Goal: Task Accomplishment & Management: Manage account settings

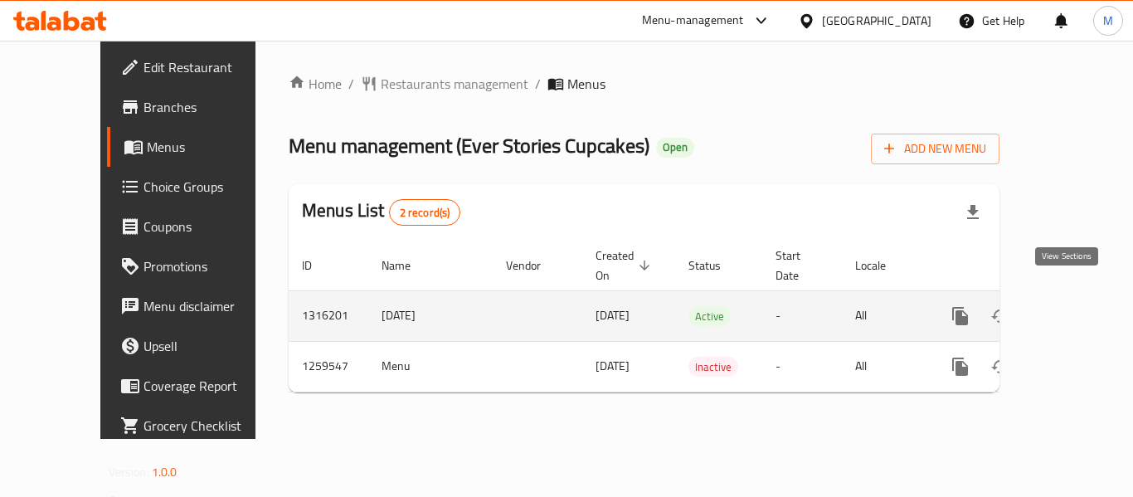
click at [1070, 306] on icon "enhanced table" at bounding box center [1080, 316] width 20 height 20
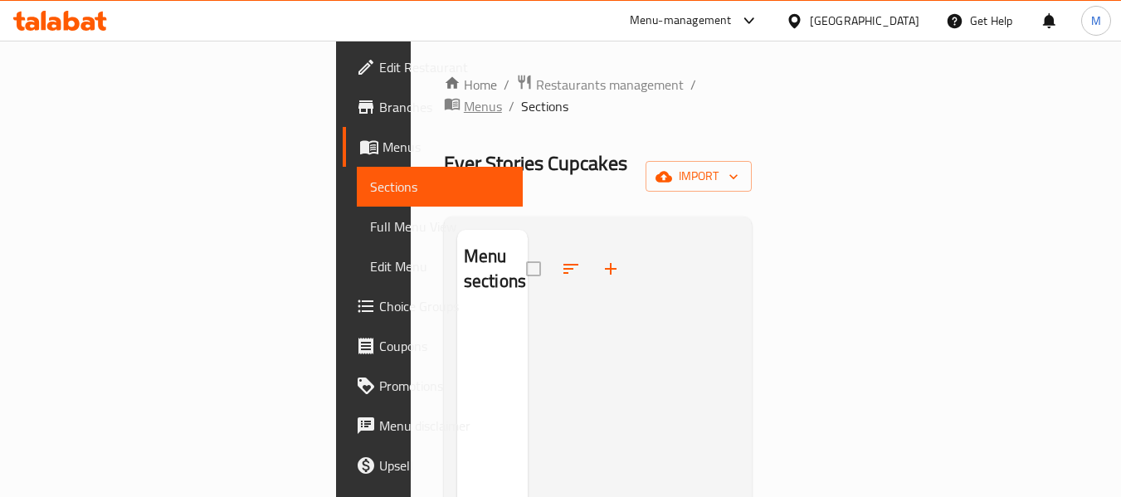
click at [502, 96] on span "Menus" at bounding box center [483, 106] width 38 height 20
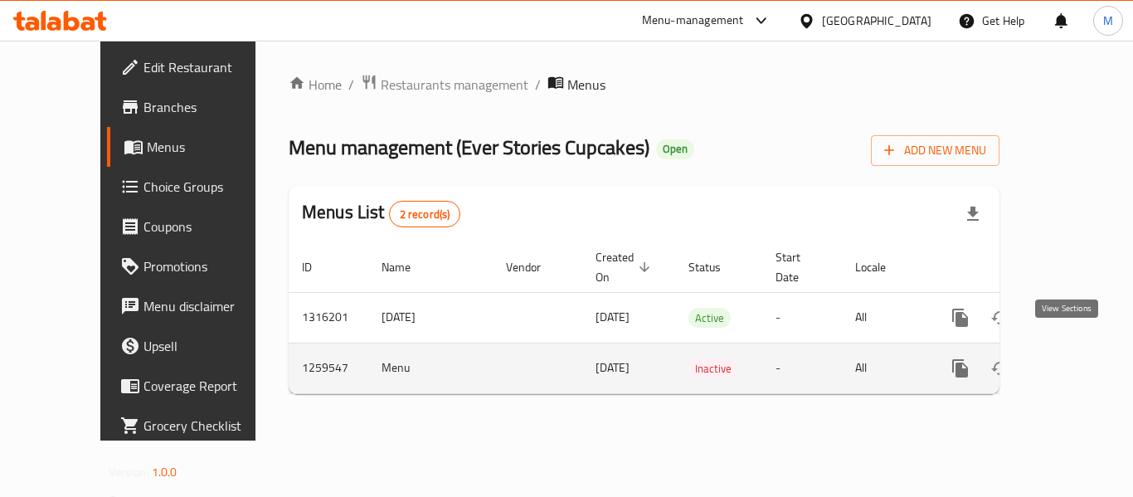
click at [1070, 358] on icon "enhanced table" at bounding box center [1080, 368] width 20 height 20
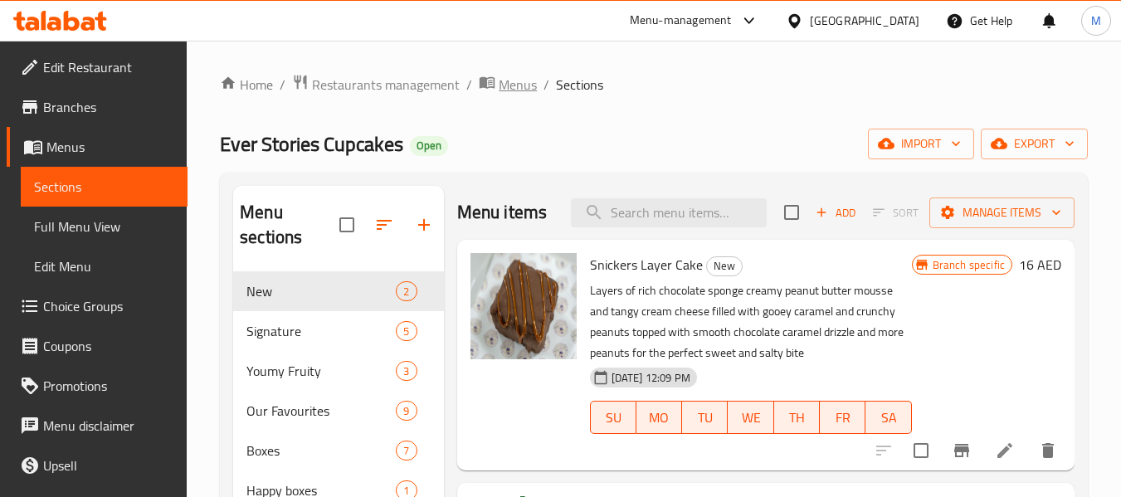
click at [512, 80] on span "Menus" at bounding box center [518, 85] width 38 height 20
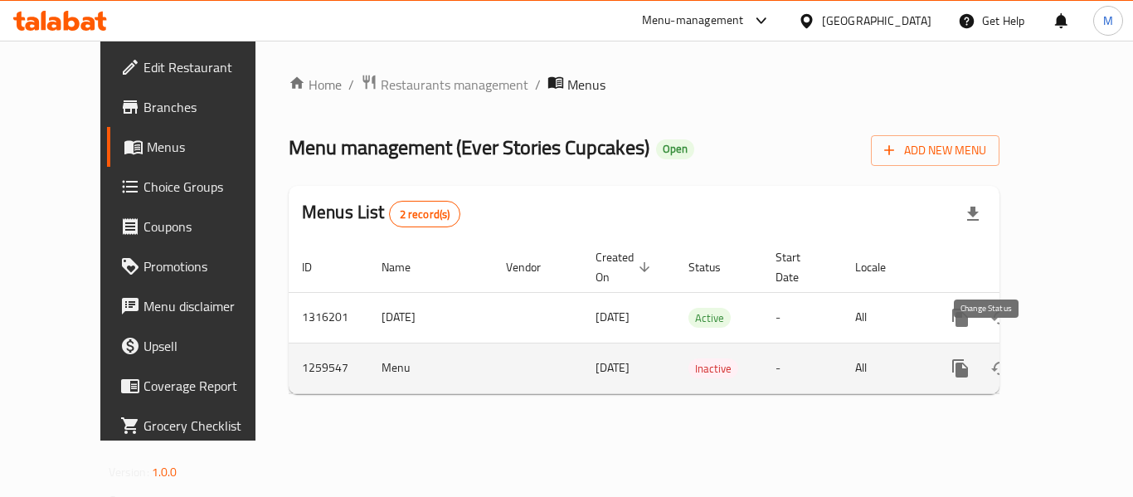
click at [994, 358] on icon "enhanced table" at bounding box center [1001, 368] width 20 height 20
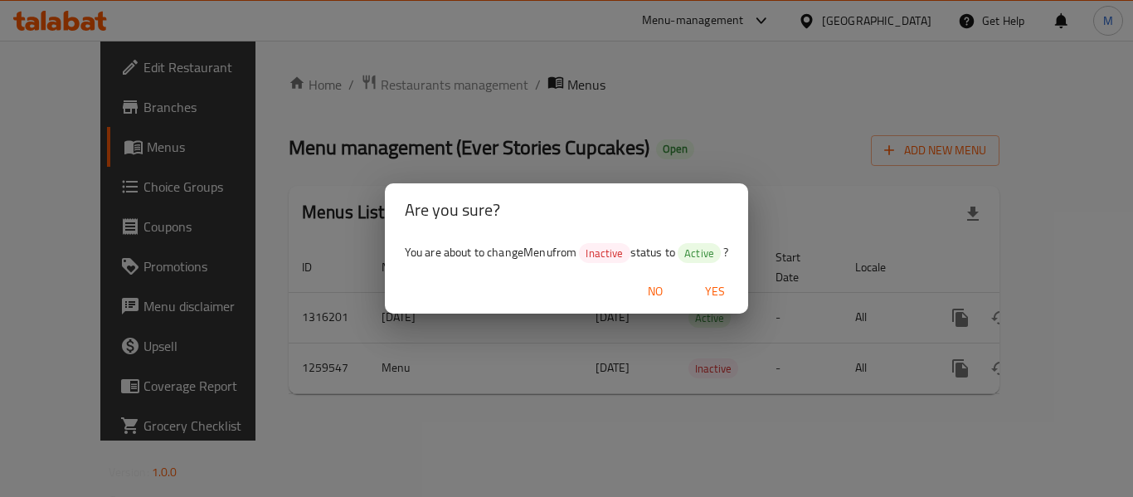
click at [714, 288] on span "Yes" at bounding box center [715, 291] width 40 height 21
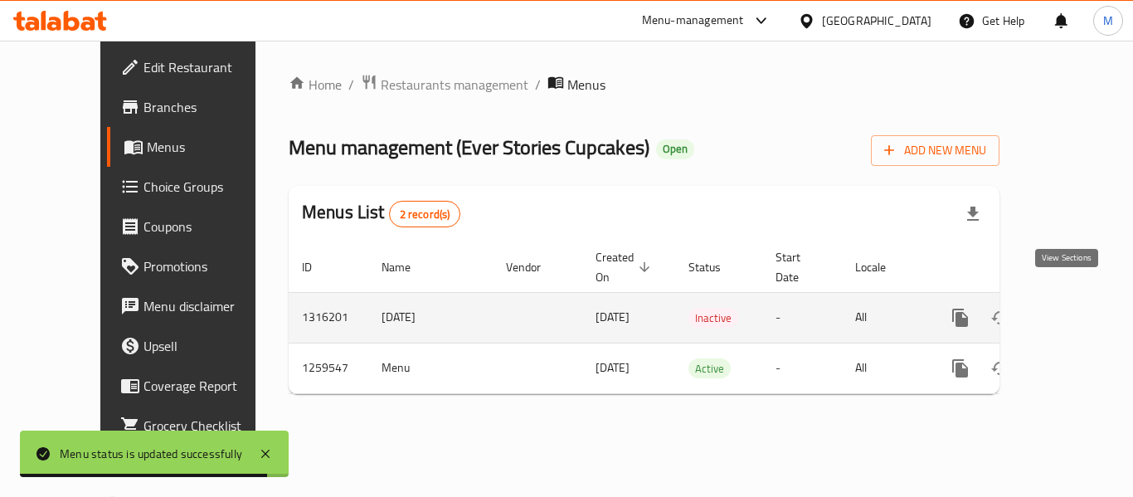
click at [1073, 310] on icon "enhanced table" at bounding box center [1080, 317] width 15 height 15
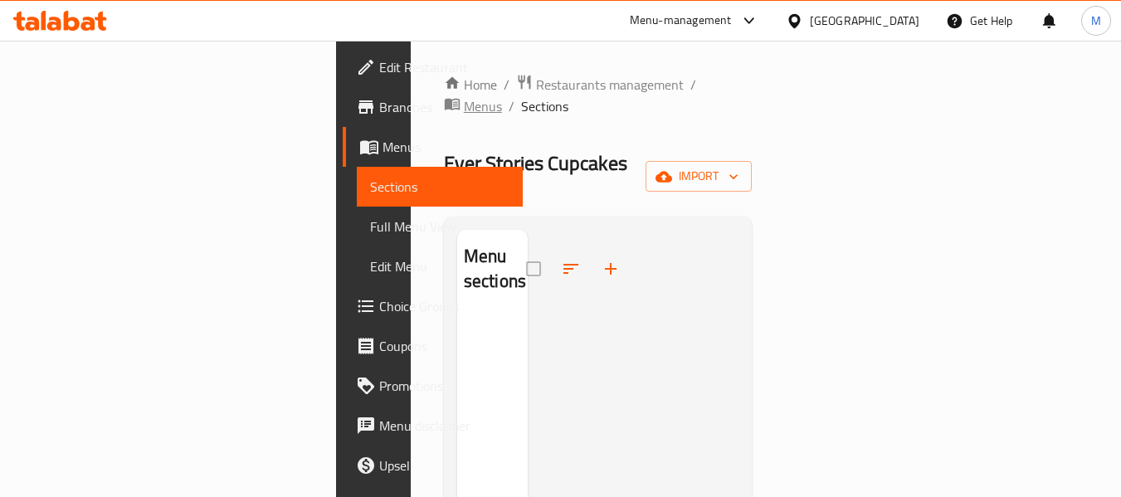
click at [502, 96] on span "Menus" at bounding box center [483, 106] width 38 height 20
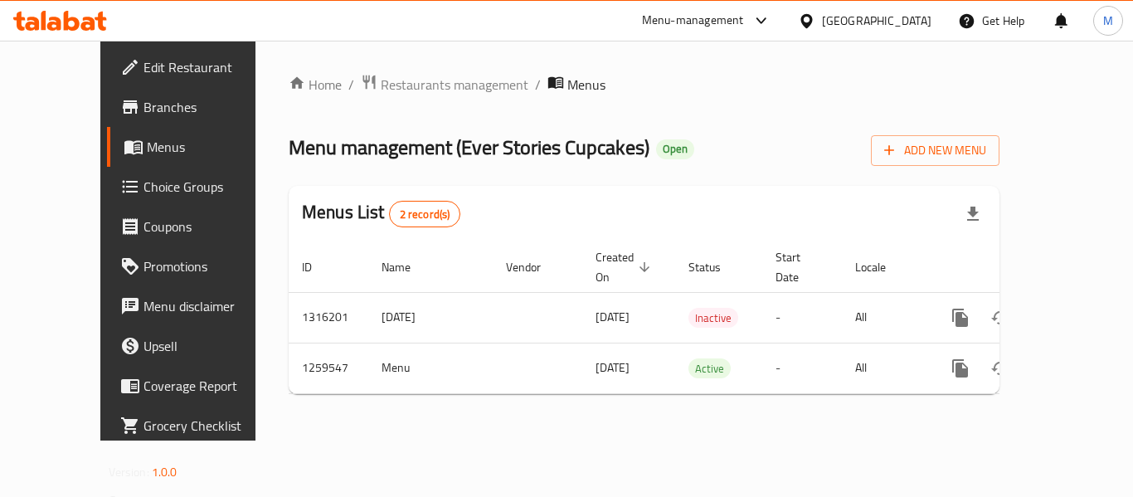
click at [525, 441] on div "Home / Restaurants management / Menus Menu management ( Ever Stories Cupcakes )…" at bounding box center [644, 241] width 777 height 400
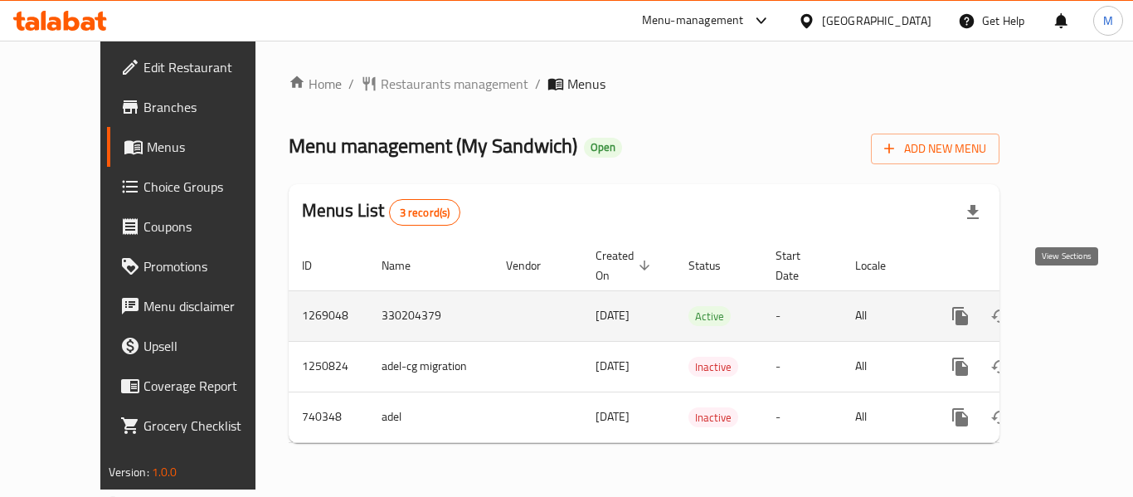
click at [1070, 306] on icon "enhanced table" at bounding box center [1080, 316] width 20 height 20
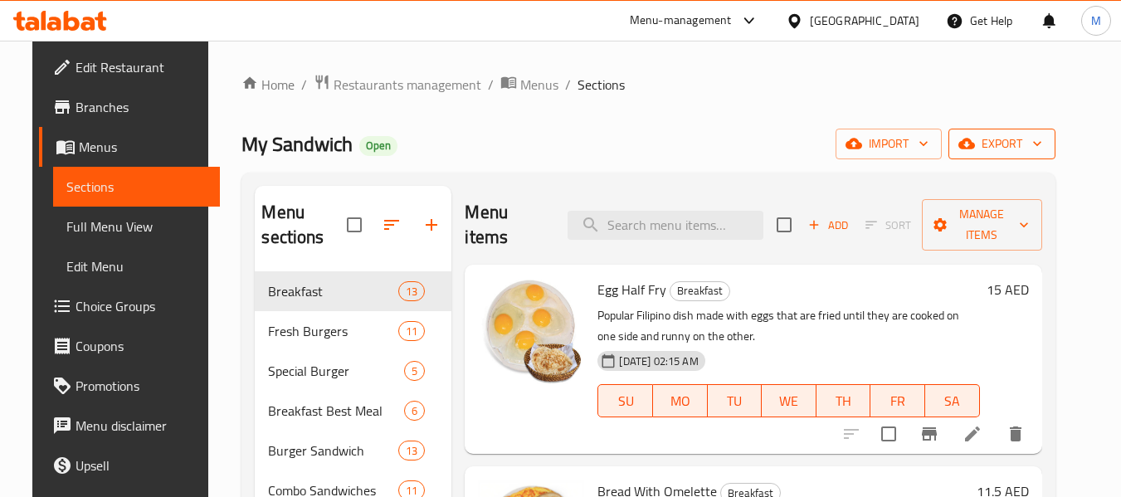
click at [1042, 143] on span "export" at bounding box center [1002, 144] width 80 height 21
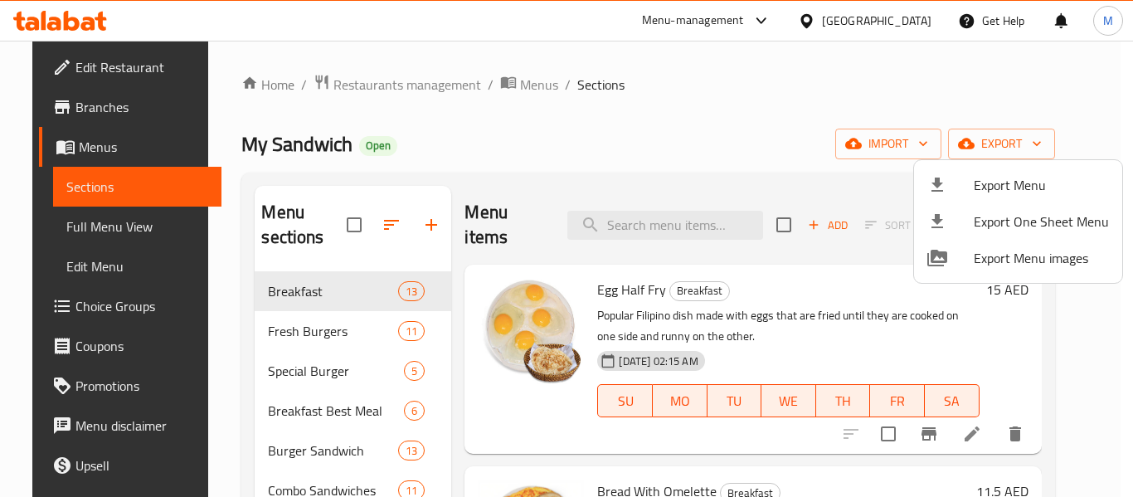
click at [1037, 172] on li "Export Menu" at bounding box center [1018, 185] width 208 height 37
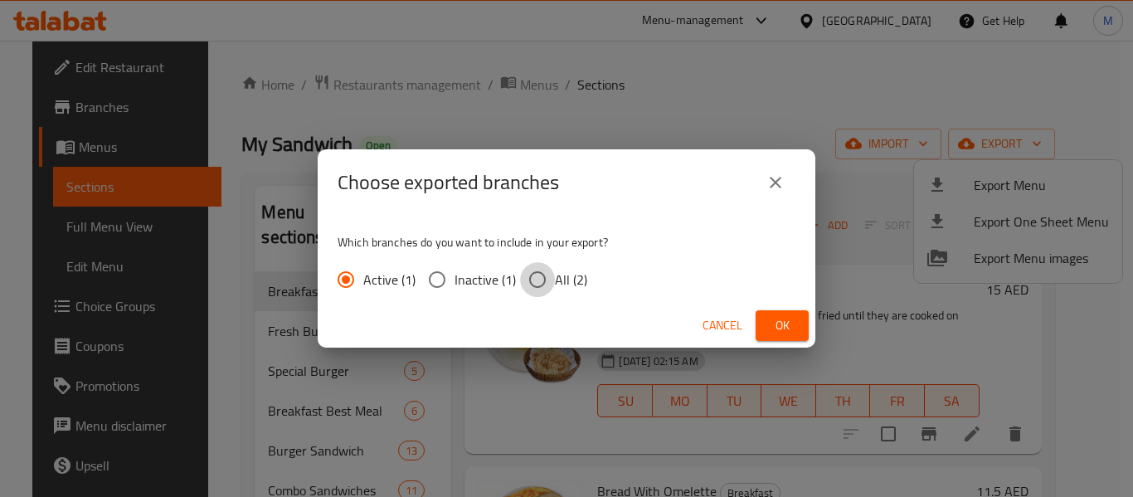
click at [548, 288] on input "All (2)" at bounding box center [537, 279] width 35 height 35
radio input "true"
click at [780, 323] on span "Ok" at bounding box center [782, 325] width 27 height 21
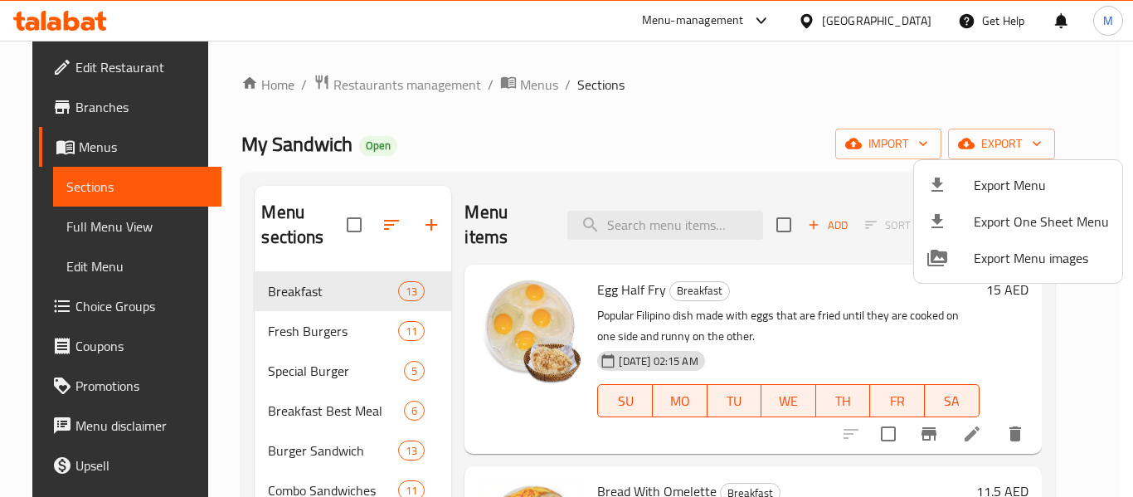
click at [610, 220] on div at bounding box center [566, 248] width 1133 height 497
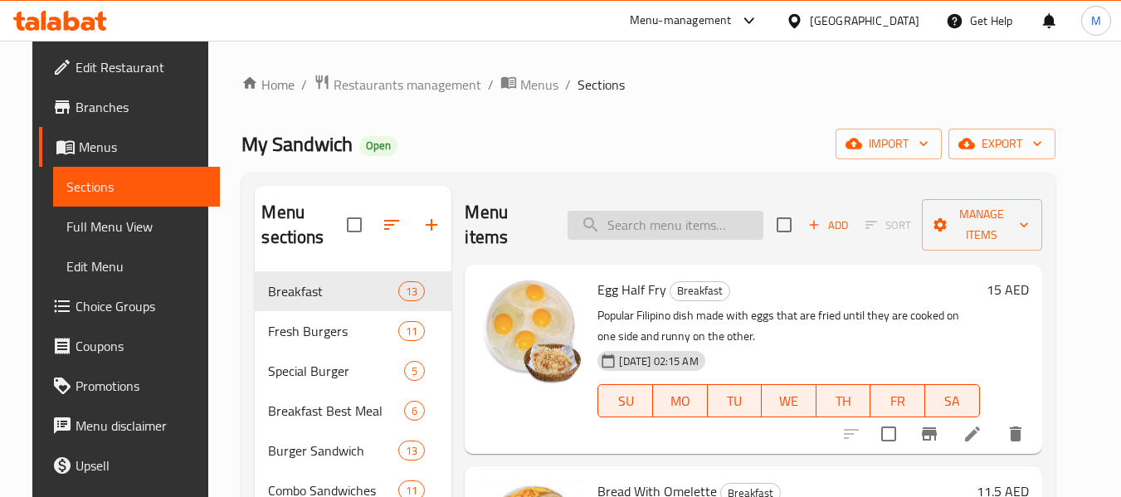
click at [640, 224] on input "search" at bounding box center [666, 225] width 196 height 29
paste input "Signature Burger"
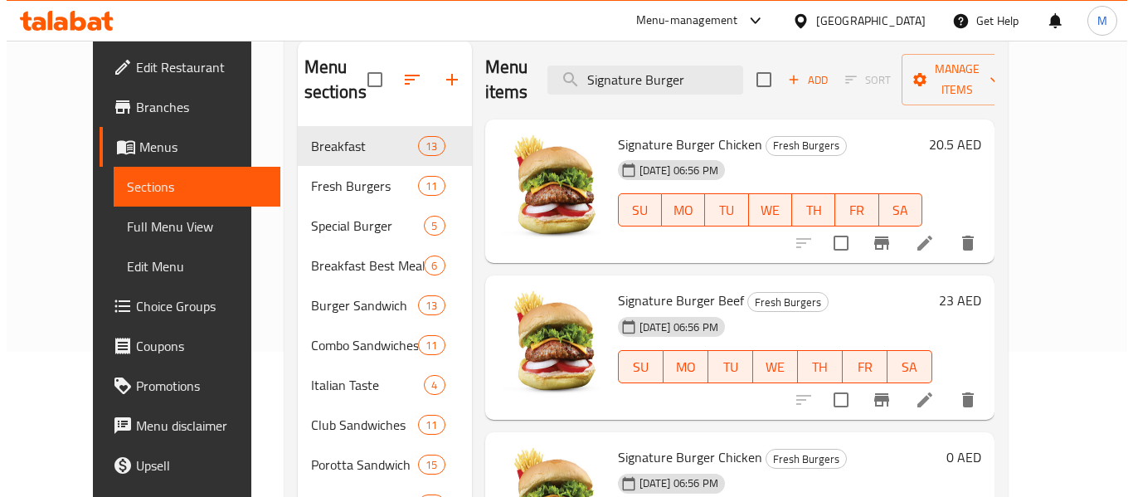
scroll to position [110, 0]
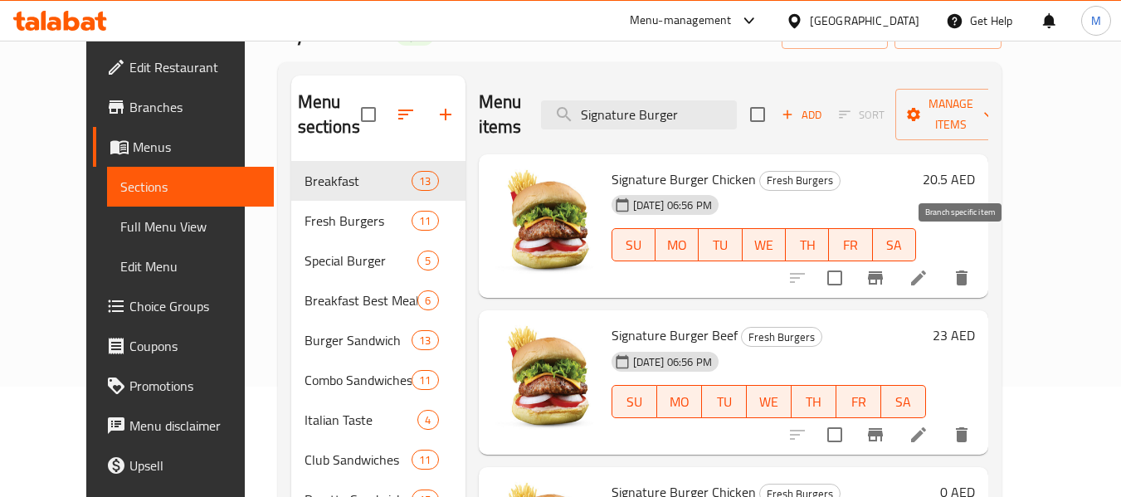
click at [885, 268] on icon "Branch-specific-item" at bounding box center [875, 278] width 20 height 20
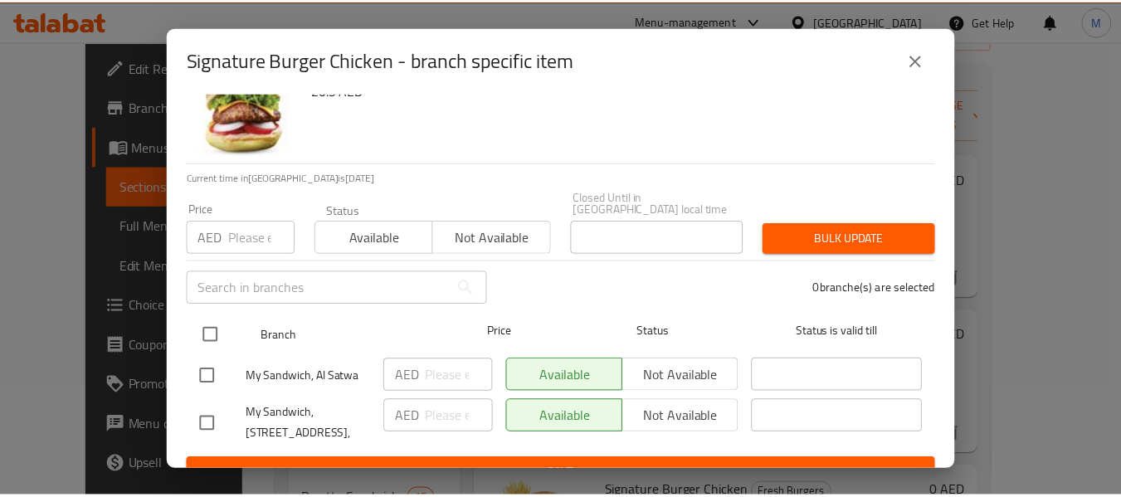
scroll to position [76, 0]
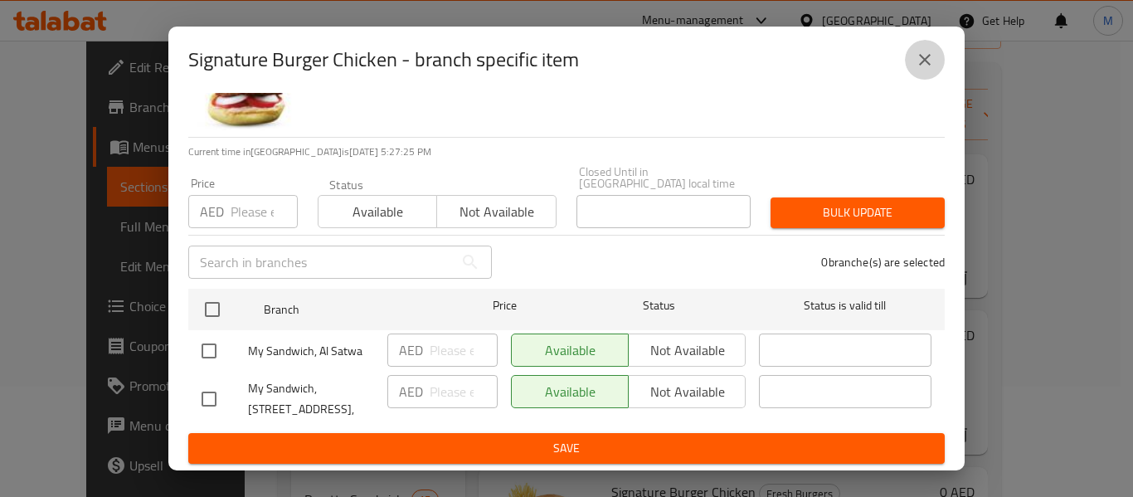
click at [924, 69] on icon "close" at bounding box center [925, 60] width 20 height 20
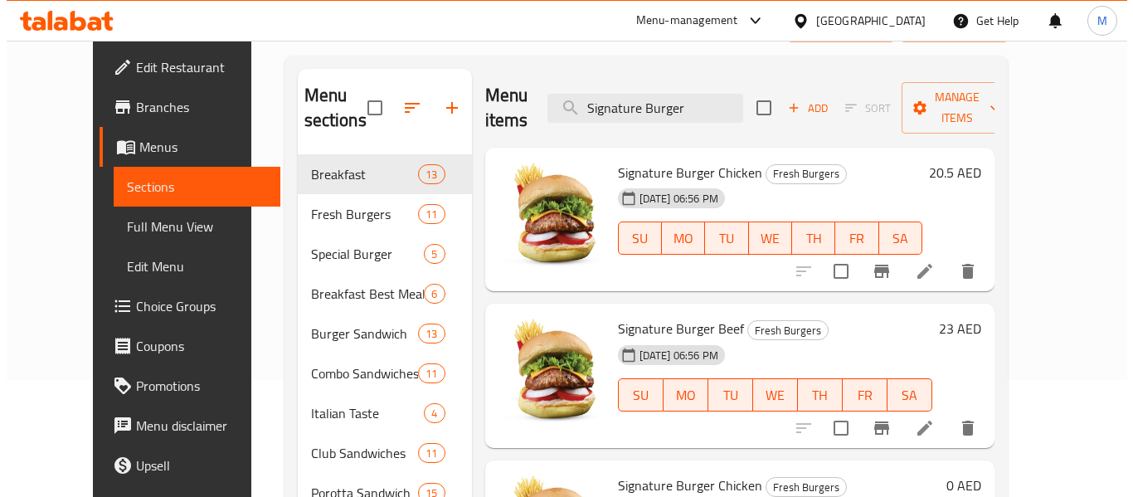
scroll to position [0, 0]
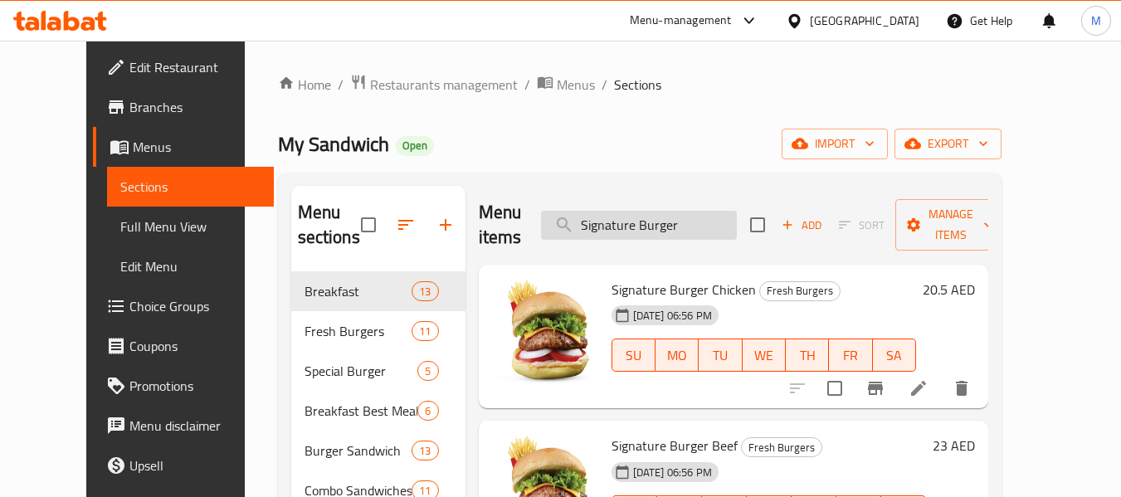
click at [626, 217] on input "Signature Burger" at bounding box center [639, 225] width 196 height 29
paste input "Zinger Doubl"
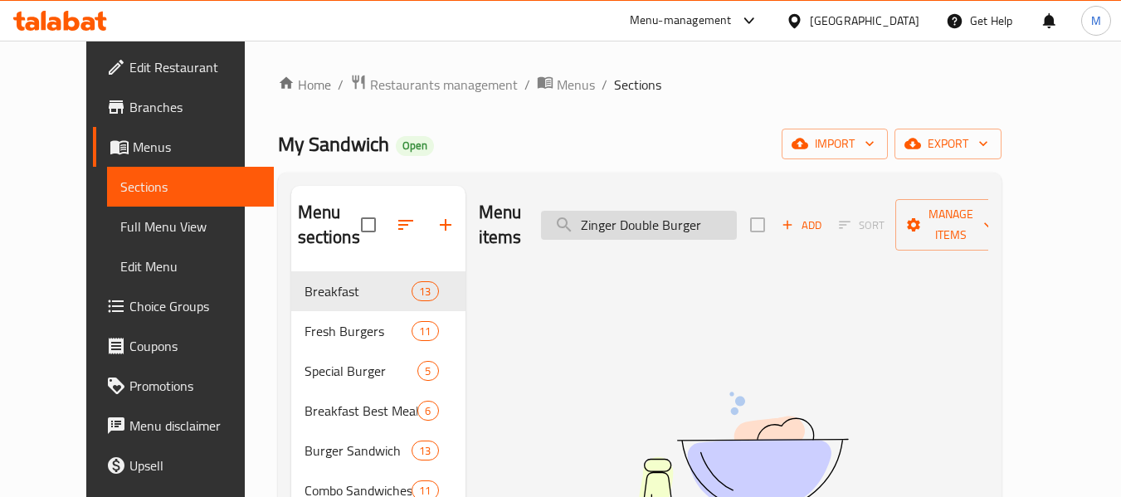
drag, startPoint x: 616, startPoint y: 210, endPoint x: 605, endPoint y: 210, distance: 10.8
click at [606, 211] on input "Zinger Double Burger" at bounding box center [639, 225] width 196 height 29
click at [715, 213] on input "Zinger Double Burger" at bounding box center [639, 225] width 196 height 29
drag, startPoint x: 610, startPoint y: 207, endPoint x: 600, endPoint y: 207, distance: 10.0
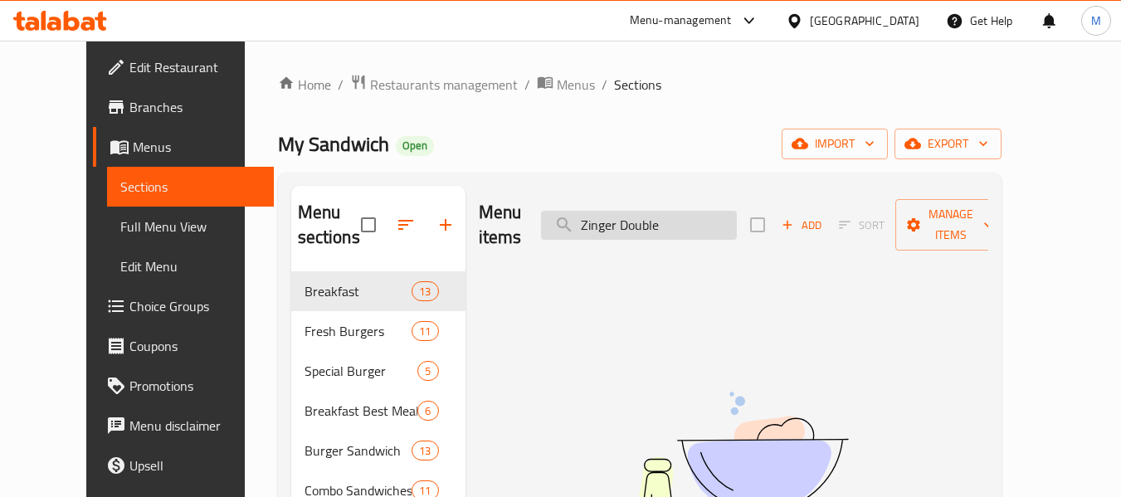
click at [600, 211] on input "Zinger Double" at bounding box center [639, 225] width 196 height 29
click at [670, 212] on input "Zinger Double" at bounding box center [639, 225] width 196 height 29
click at [631, 212] on input "Zinger" at bounding box center [639, 225] width 196 height 29
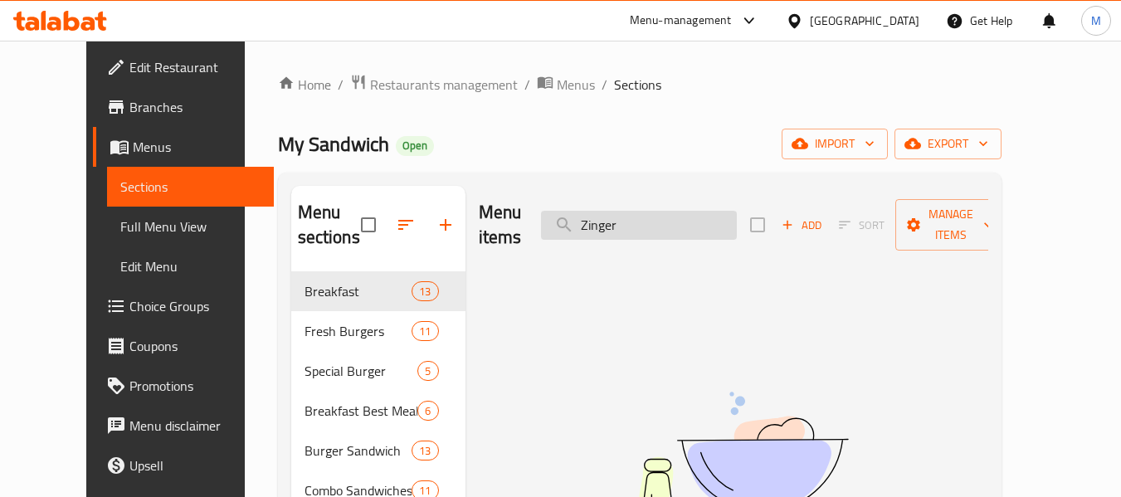
paste input "Mathafi Bur"
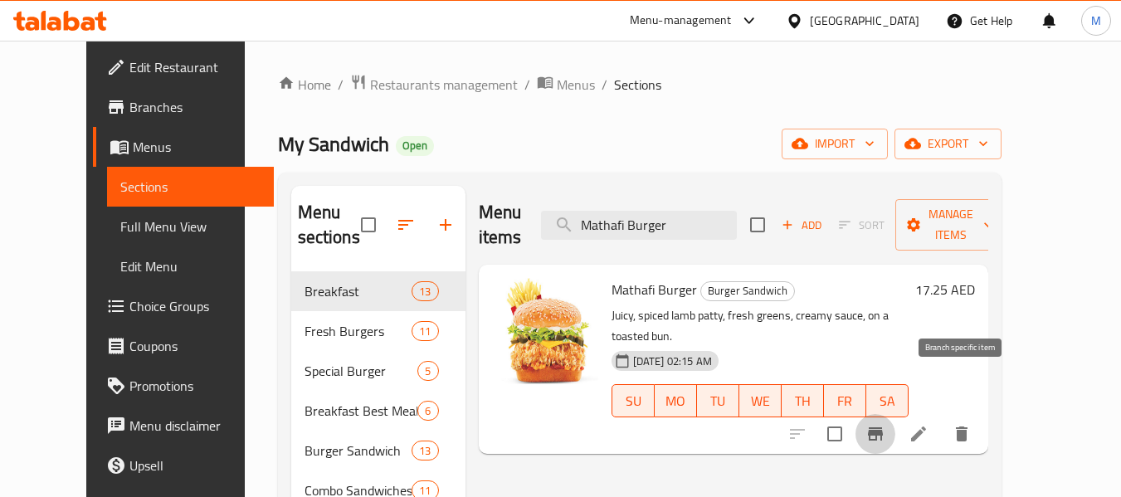
click at [885, 424] on icon "Branch-specific-item" at bounding box center [875, 434] width 20 height 20
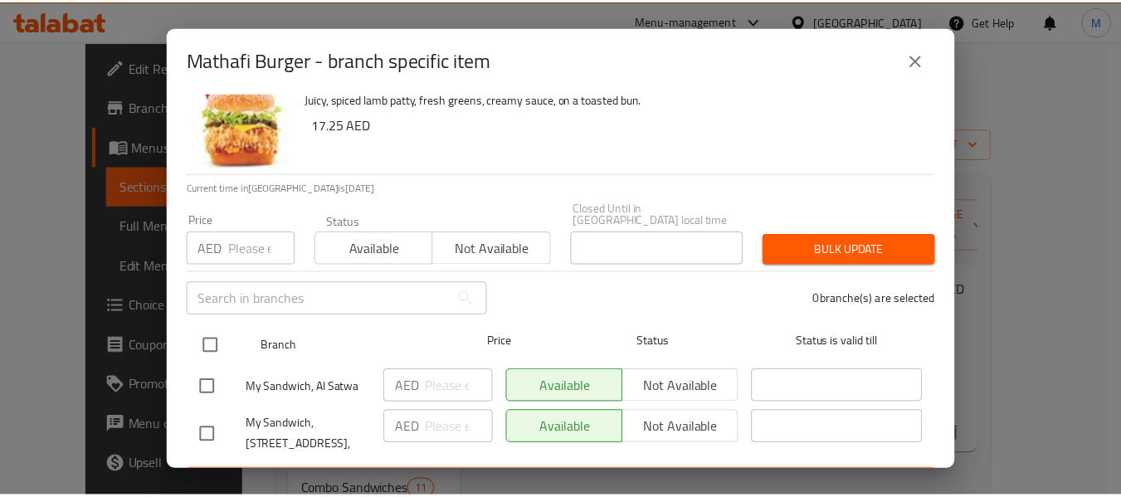
scroll to position [76, 0]
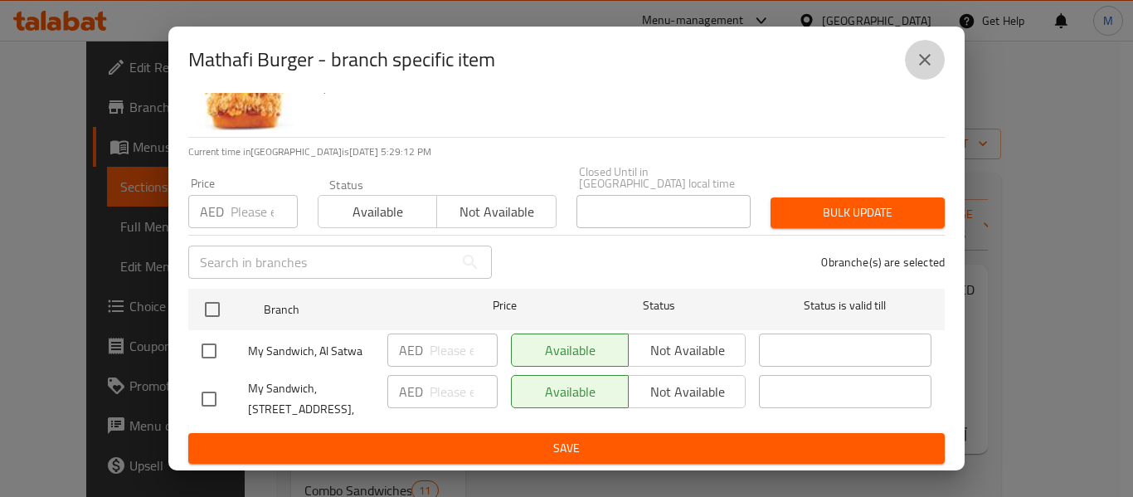
click at [927, 61] on icon "close" at bounding box center [925, 60] width 12 height 12
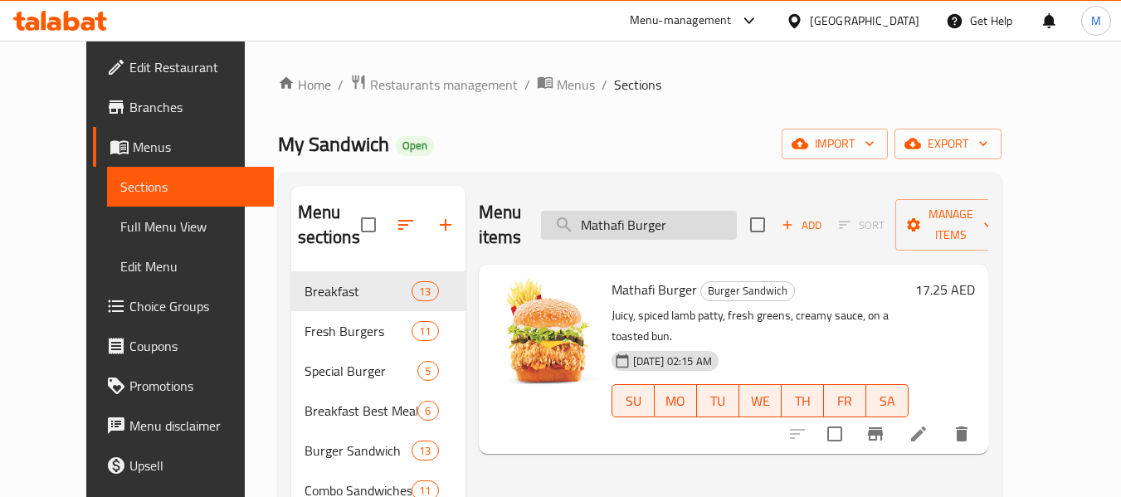
click at [639, 211] on input "Mathafi Burger" at bounding box center [639, 225] width 196 height 29
click at [641, 211] on input "Mathafi Burger" at bounding box center [639, 225] width 196 height 29
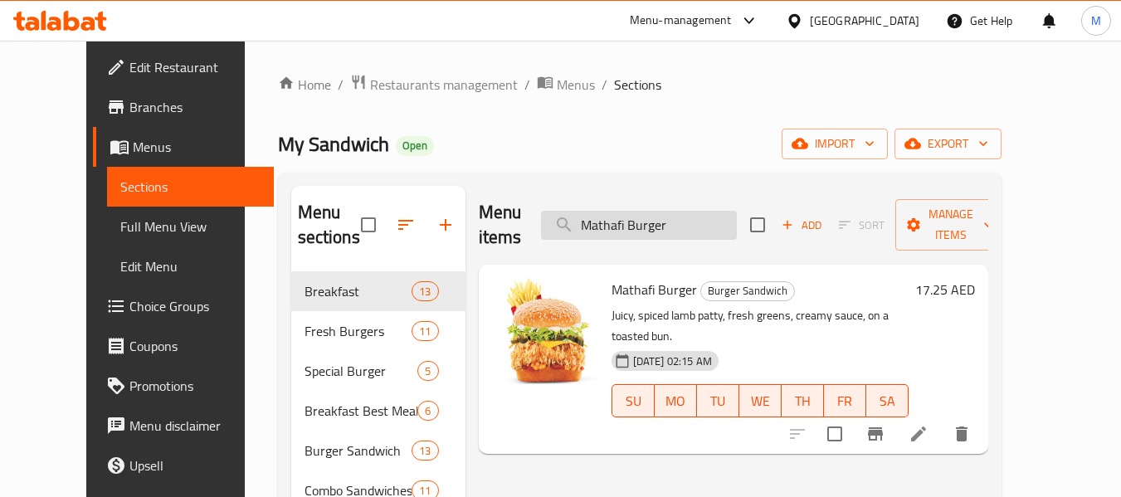
paste input "utton Kabab"
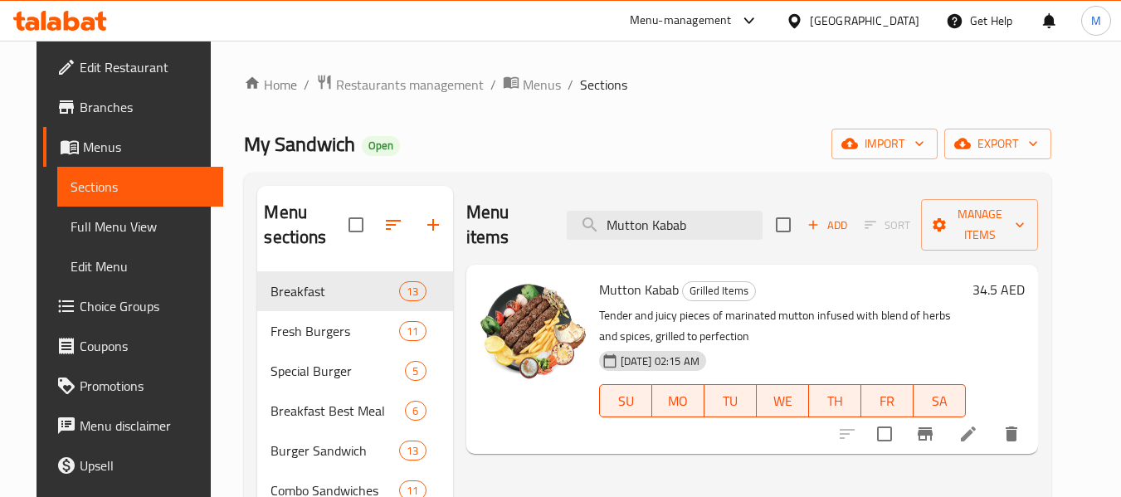
type input "Mutton Kabab"
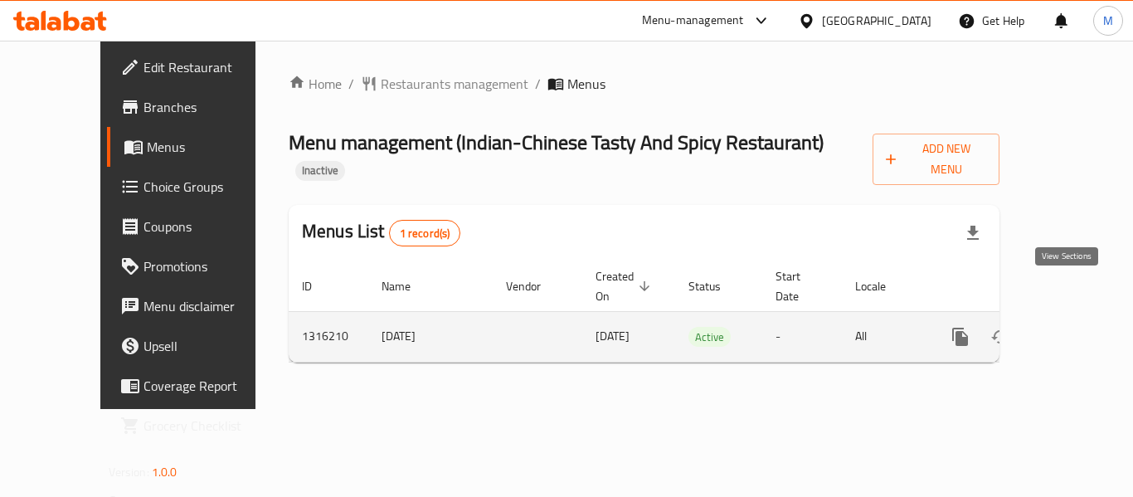
click at [1070, 327] on icon "enhanced table" at bounding box center [1080, 337] width 20 height 20
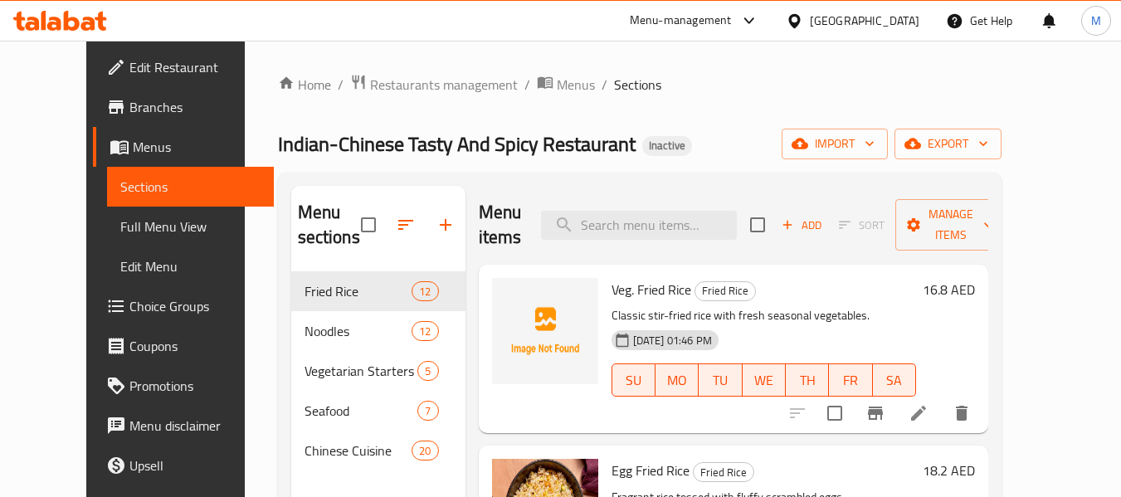
click at [1035, 153] on div "Home / Restaurants management / Menus / Sections Indian-Chinese Tasty And Spicy…" at bounding box center [640, 385] width 790 height 689
click at [992, 147] on icon "button" at bounding box center [983, 143] width 17 height 17
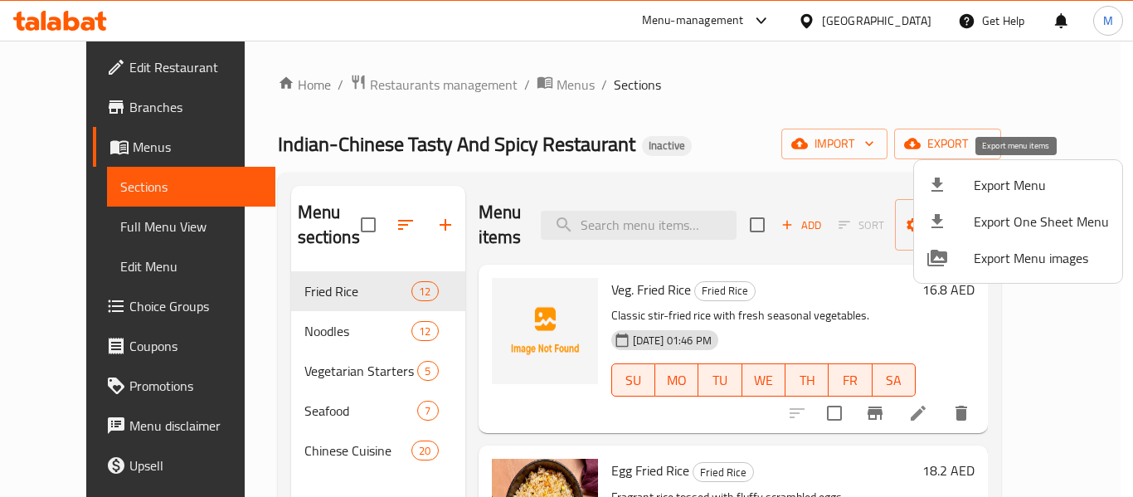
click at [977, 191] on span "Export Menu" at bounding box center [1041, 185] width 135 height 20
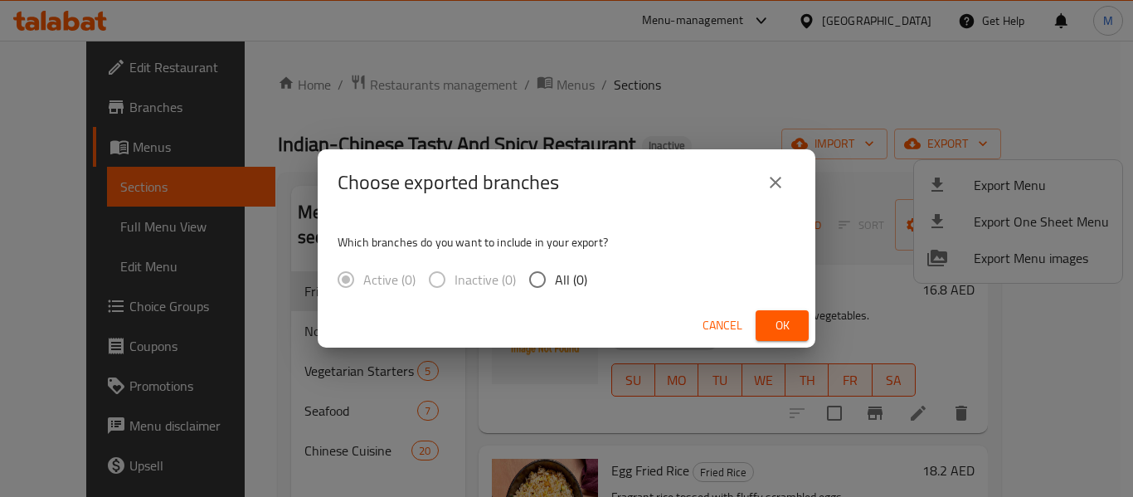
click at [563, 287] on span "All (0)" at bounding box center [571, 280] width 32 height 20
click at [555, 287] on input "All (0)" at bounding box center [537, 279] width 35 height 35
radio input "true"
click at [797, 326] on button "Ok" at bounding box center [782, 325] width 53 height 31
click at [784, 324] on span "Ok" at bounding box center [782, 325] width 27 height 21
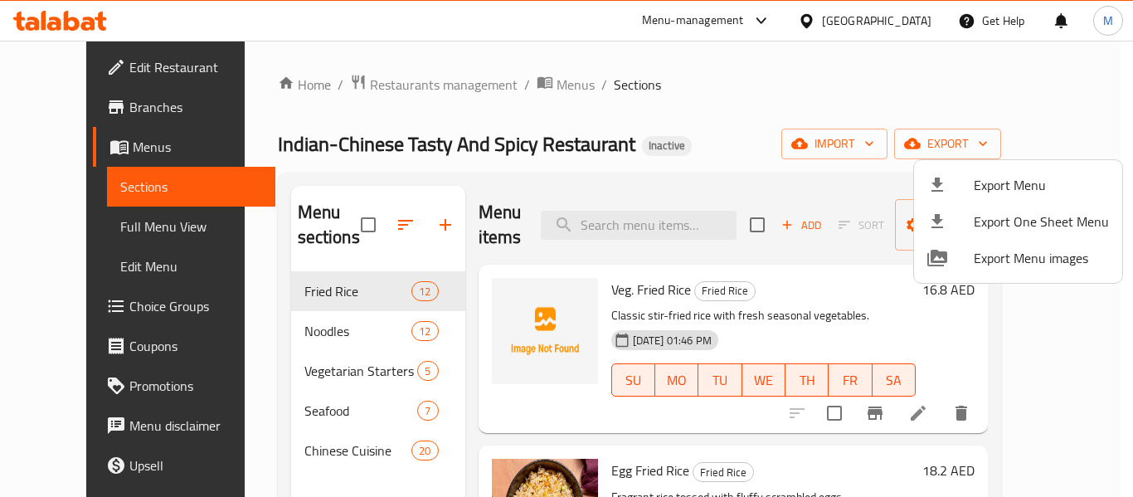
click at [85, 224] on div at bounding box center [566, 248] width 1133 height 497
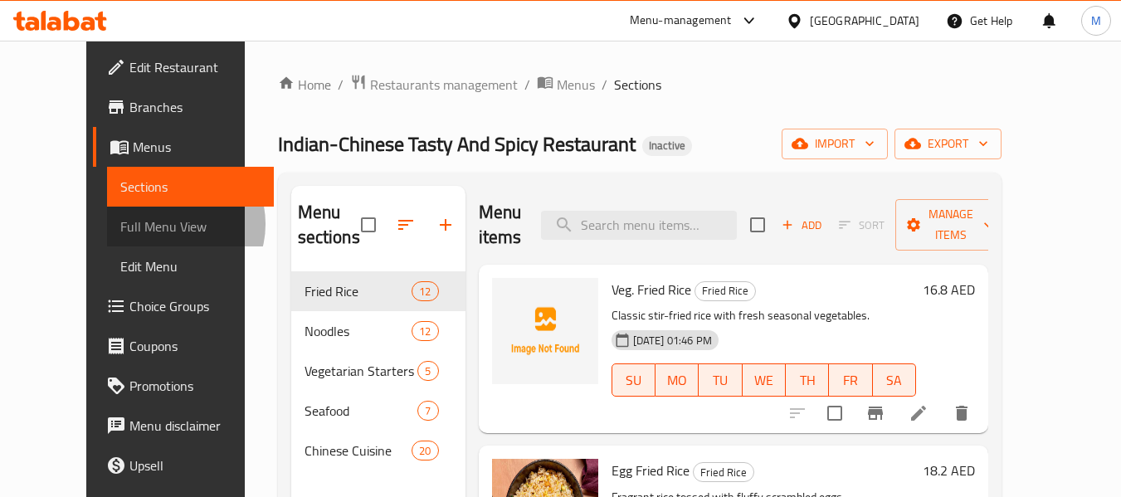
click at [120, 224] on span "Full Menu View" at bounding box center [190, 227] width 140 height 20
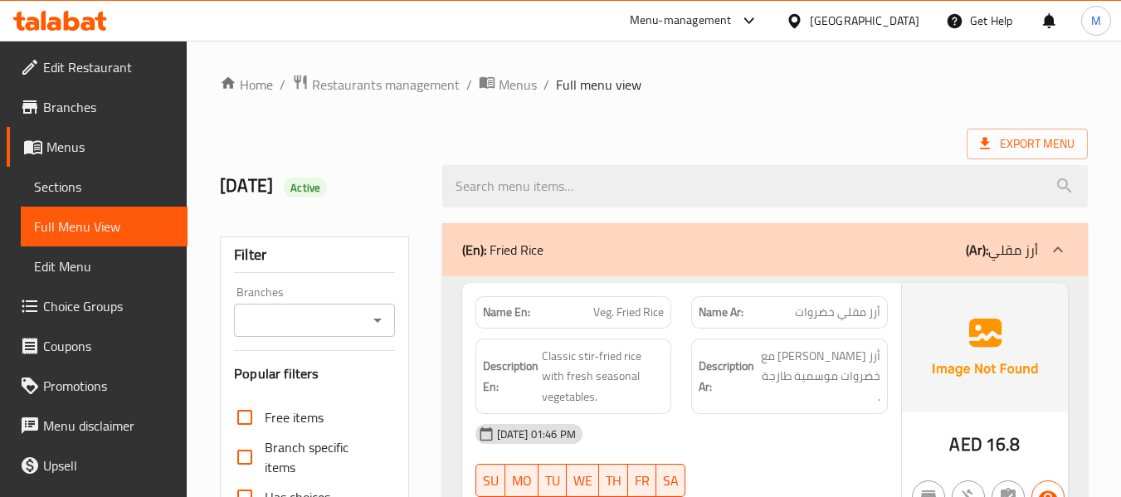
scroll to position [442, 0]
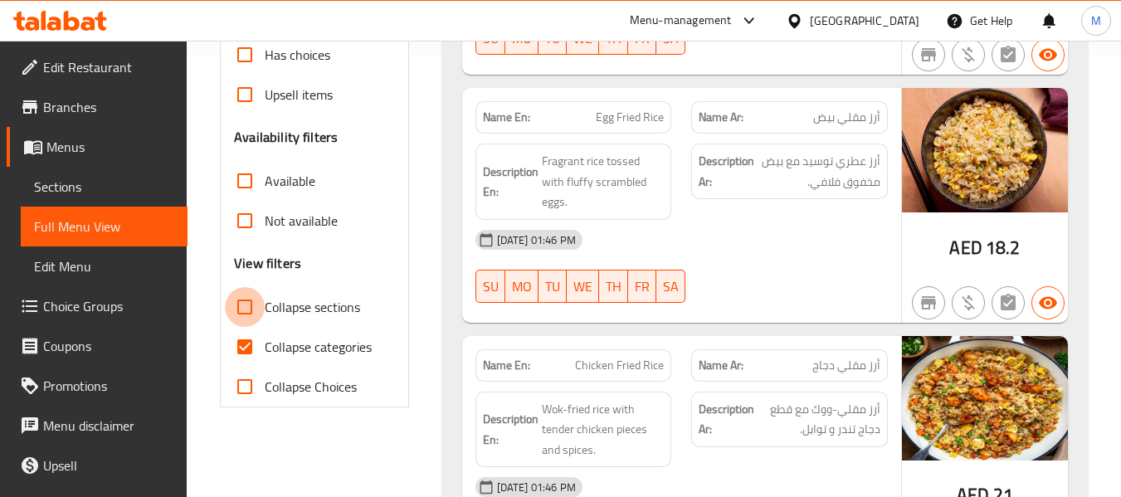
click at [262, 303] on input "Collapse sections" at bounding box center [245, 307] width 40 height 40
checkbox input "true"
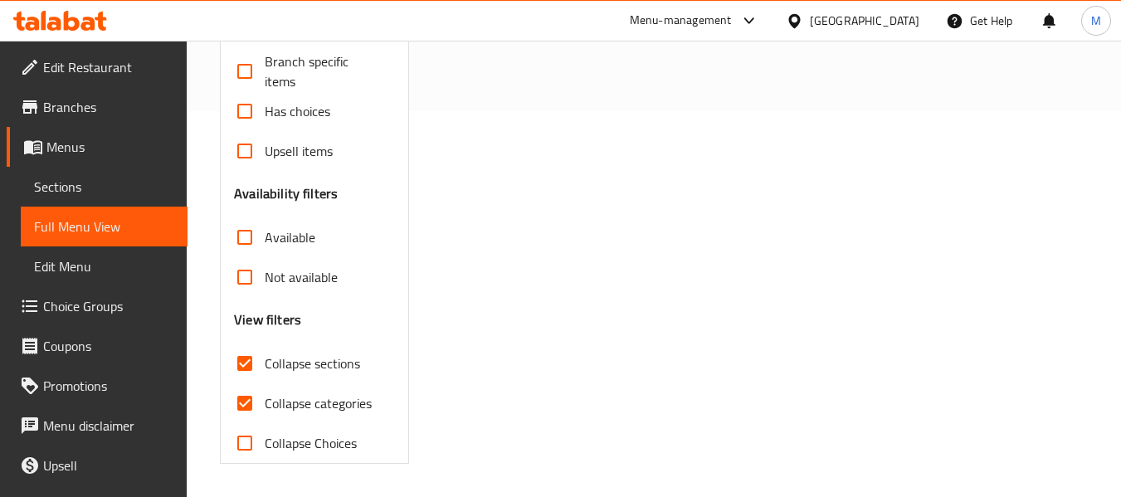
click at [260, 383] on input "Collapse categories" at bounding box center [245, 403] width 40 height 40
checkbox input "false"
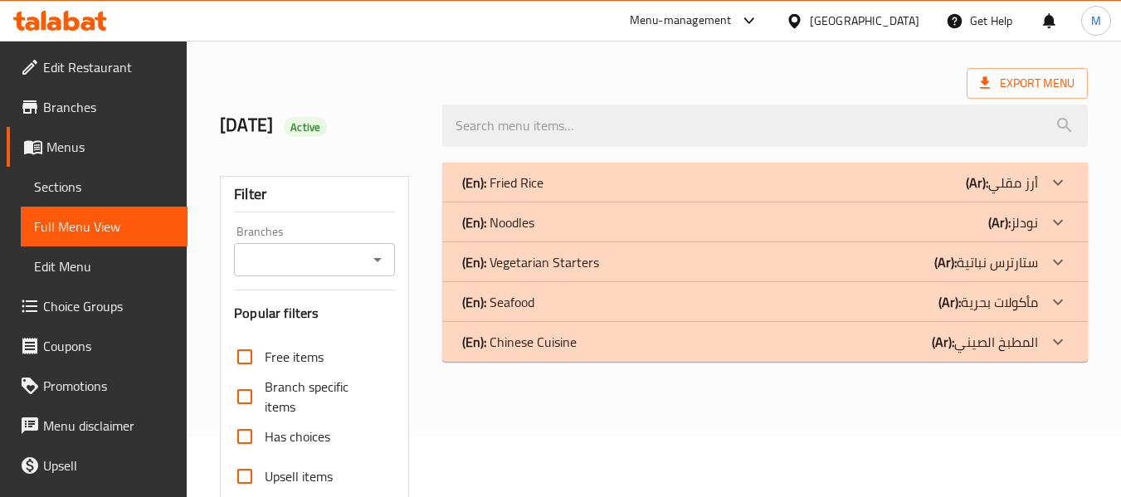
scroll to position [54, 0]
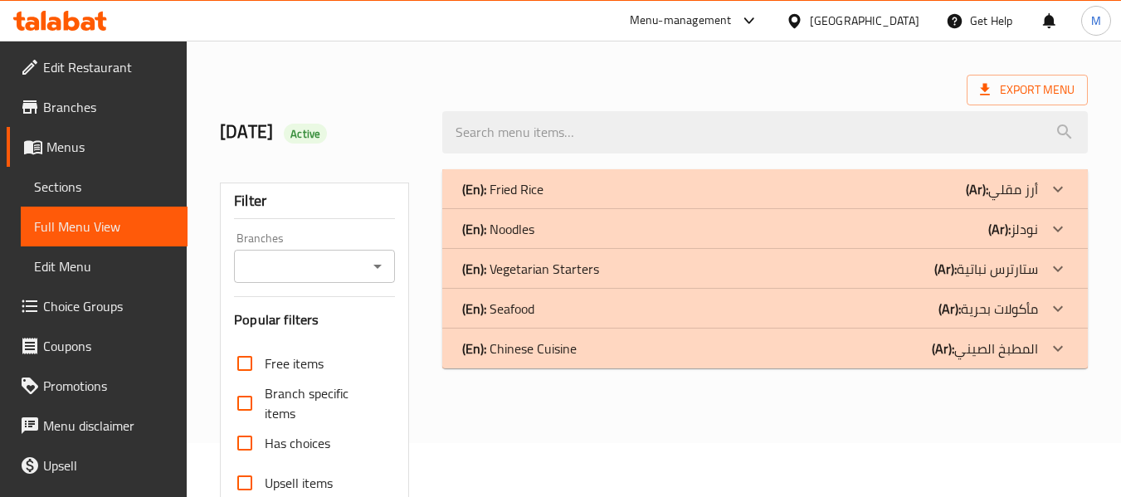
click at [500, 182] on p "(En): Fried Rice" at bounding box center [502, 189] width 81 height 20
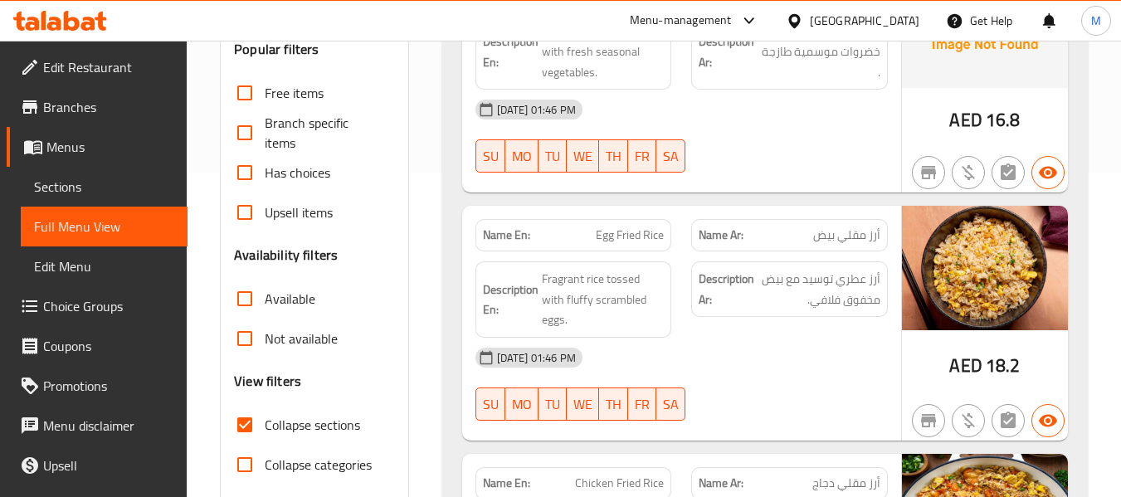
scroll to position [222, 0]
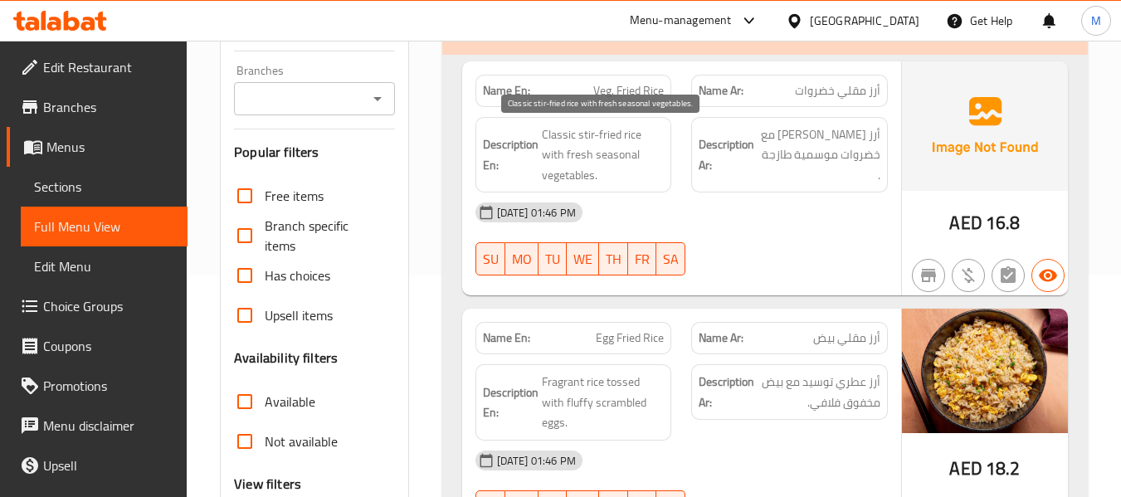
click at [612, 156] on span "Classic stir-fried rice with fresh seasonal vegetables." at bounding box center [603, 154] width 123 height 61
copy span "Classic stir-fried rice with fresh seasonal vegetables."
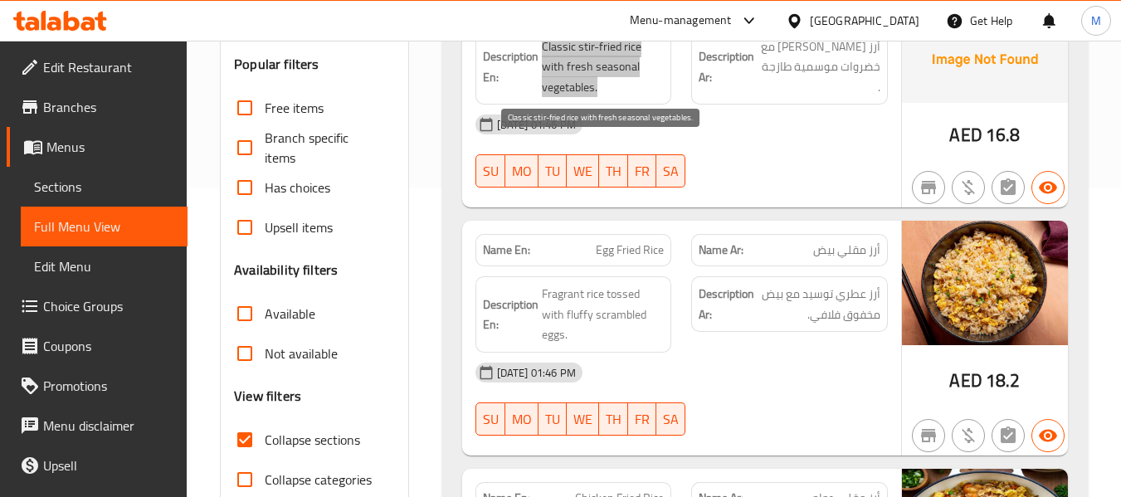
scroll to position [442, 0]
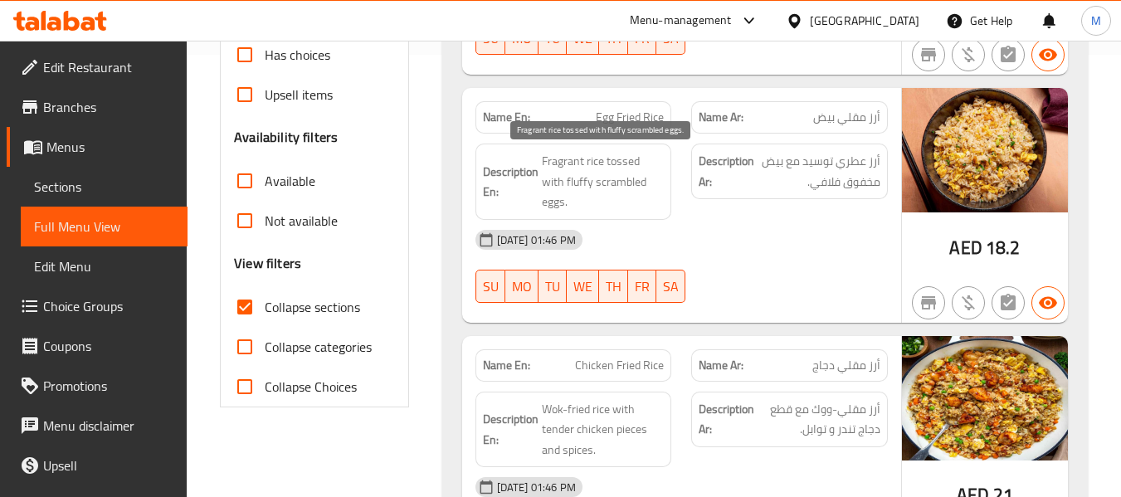
click at [635, 168] on span "Fragrant rice tossed with fluffy scrambled eggs." at bounding box center [603, 181] width 123 height 61
copy span "Fragrant rice tossed with fluffy scrambled eggs."
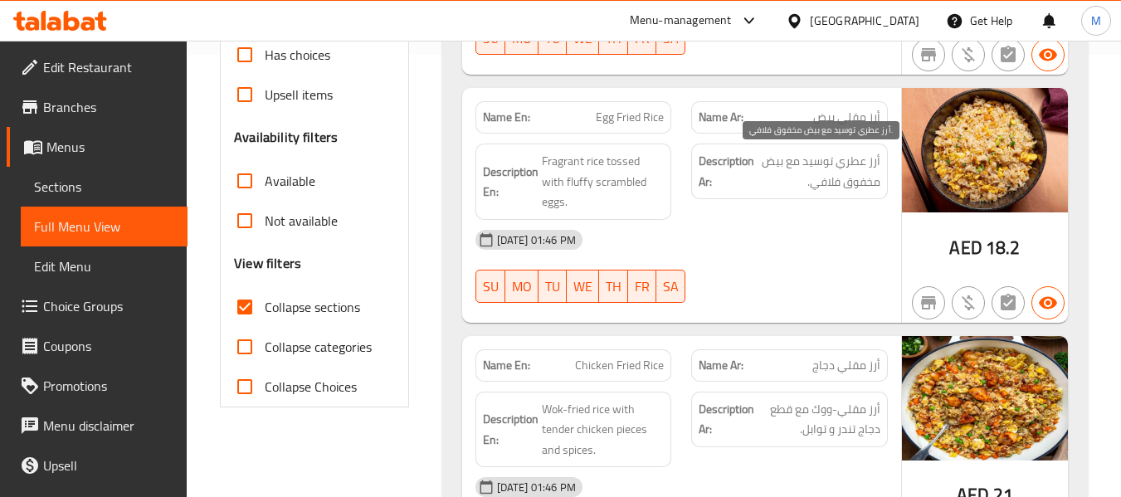
click at [816, 163] on span "أرز عطري توسيد مع بيض مخفوق فلافي." at bounding box center [819, 171] width 123 height 41
copy span "توسيد"
click at [815, 160] on span "أرز عطري توسيد مع بيض مخفوق فلافي." at bounding box center [819, 171] width 123 height 41
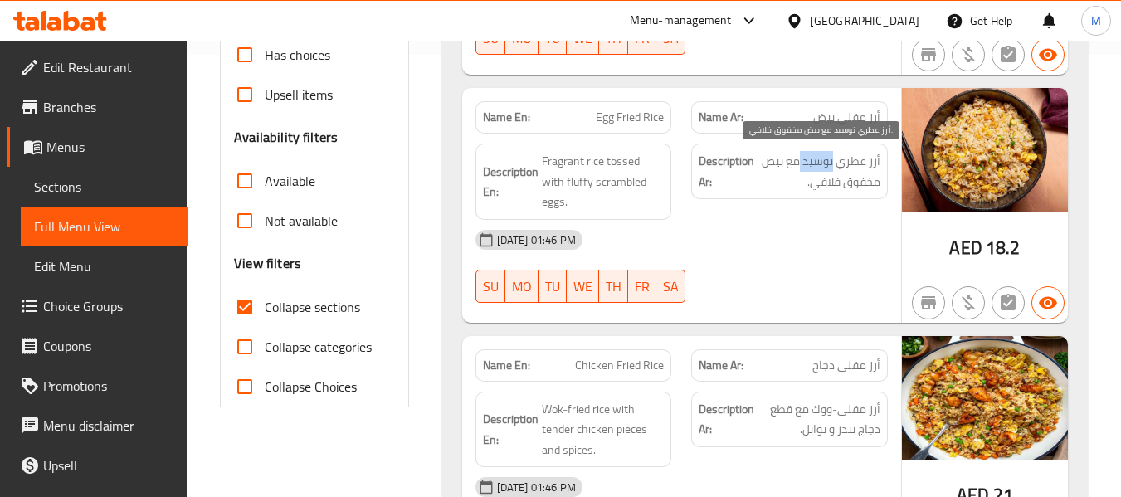
click at [815, 160] on span "أرز عطري توسيد مع بيض مخفوق فلافي." at bounding box center [819, 171] width 123 height 41
copy span "توسيد"
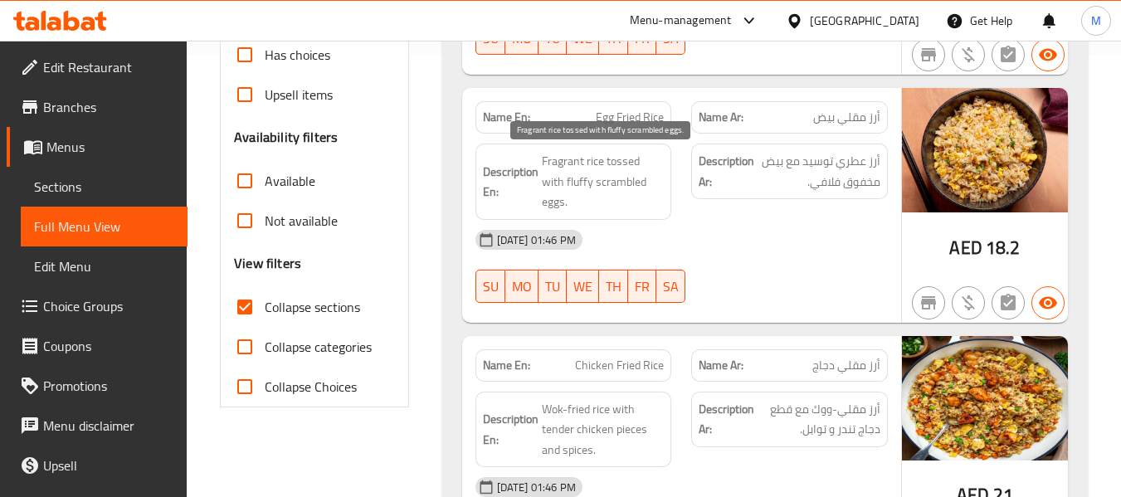
click at [600, 183] on span "Fragrant rice tossed with fluffy scrambled eggs." at bounding box center [603, 181] width 123 height 61
copy span "scrambled"
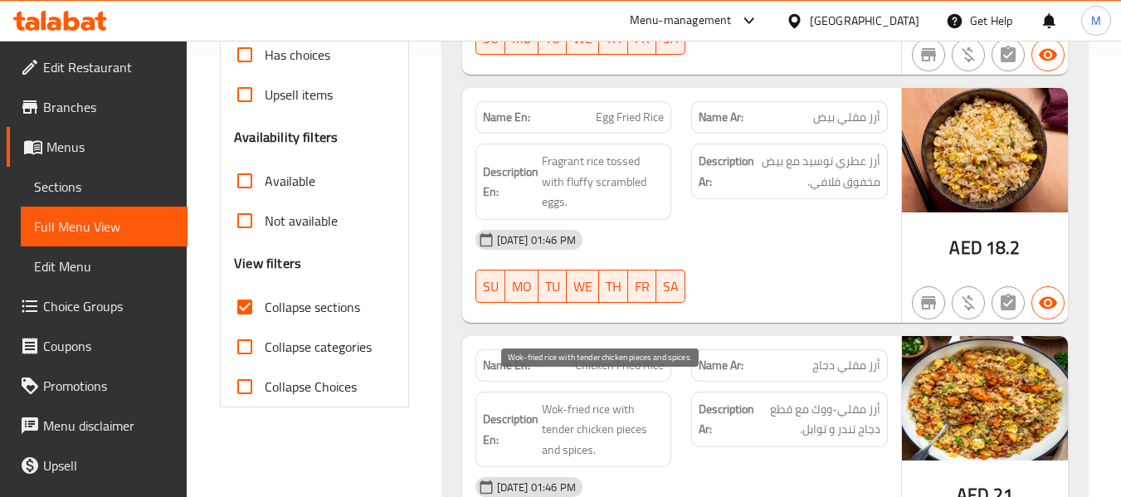
click at [616, 399] on span "Wok-fried rice with tender chicken pieces and spices." at bounding box center [603, 429] width 123 height 61
copy span "Wok-fried rice with tender chicken pieces and spices."
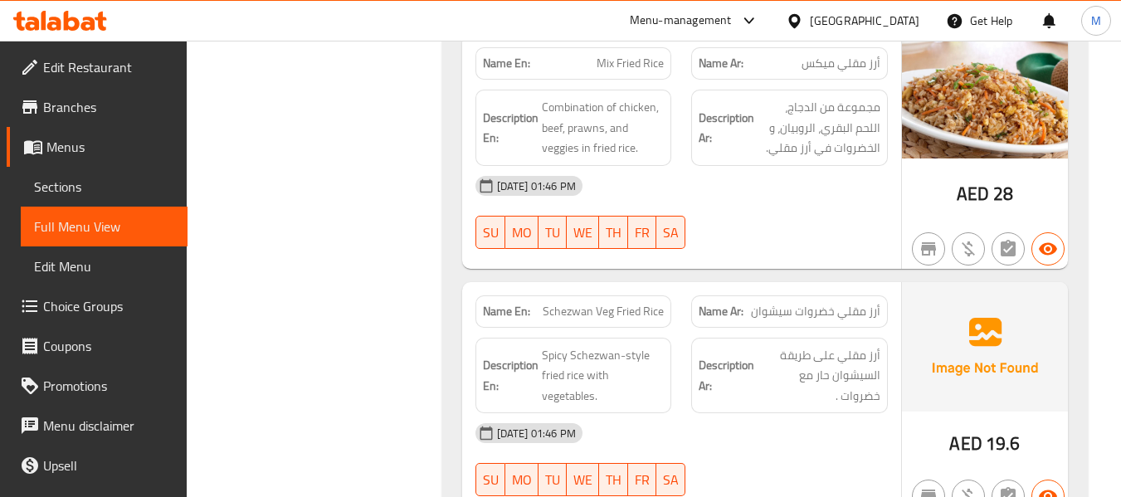
scroll to position [1438, 0]
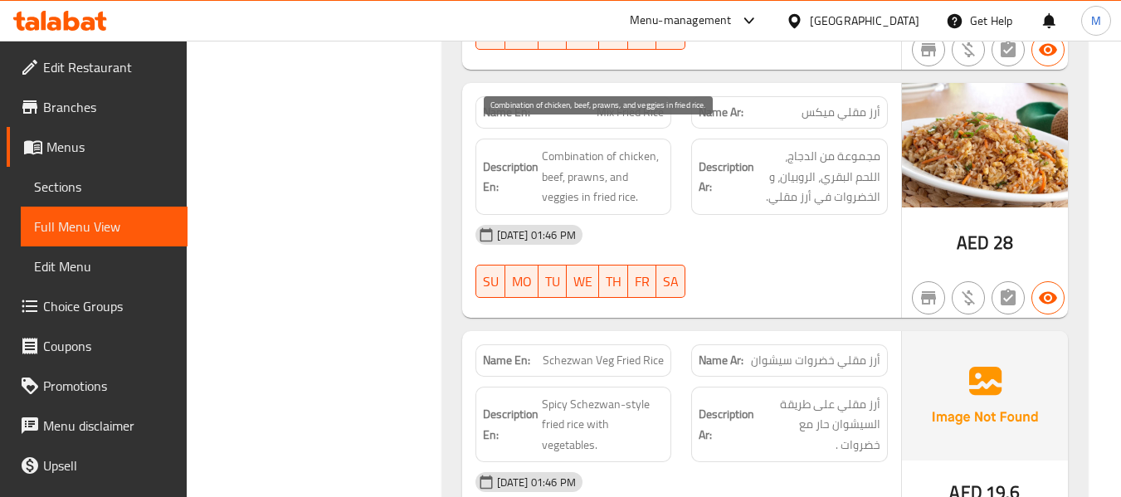
click at [612, 163] on span "Combination of chicken, beef, prawns, and veggies in fried rice." at bounding box center [603, 176] width 123 height 61
copy span "Combination of chicken, beef, prawns, and veggies in fried rice."
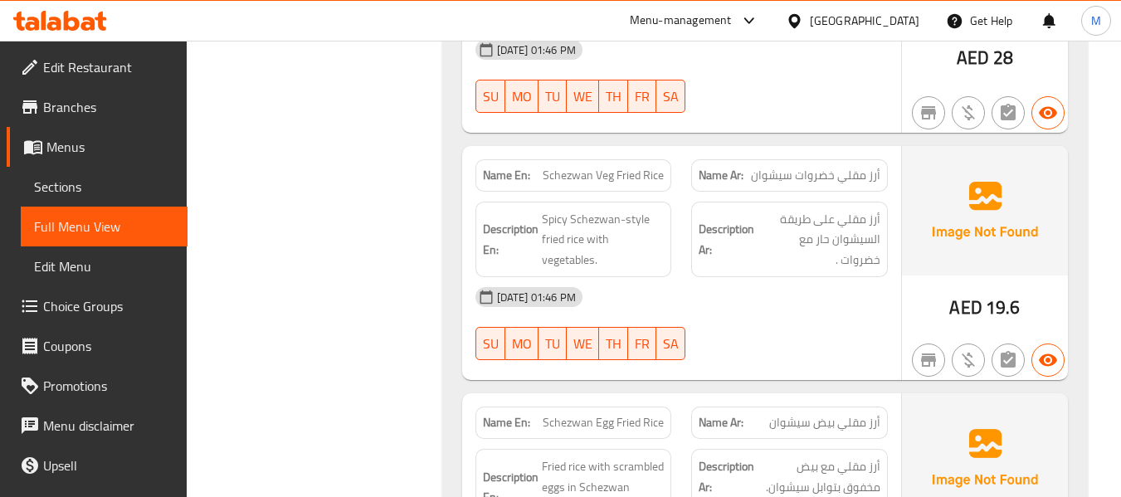
scroll to position [1659, 0]
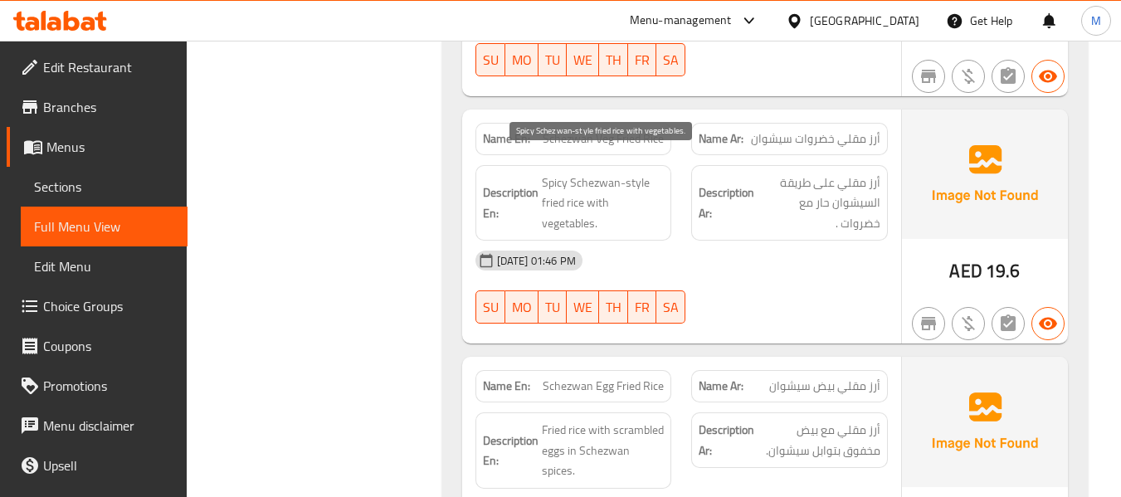
click at [594, 173] on span "Spicy Schezwan-style fried rice with vegetables." at bounding box center [603, 203] width 123 height 61
copy span "Spicy Schezwan-style fried rice with vegetables."
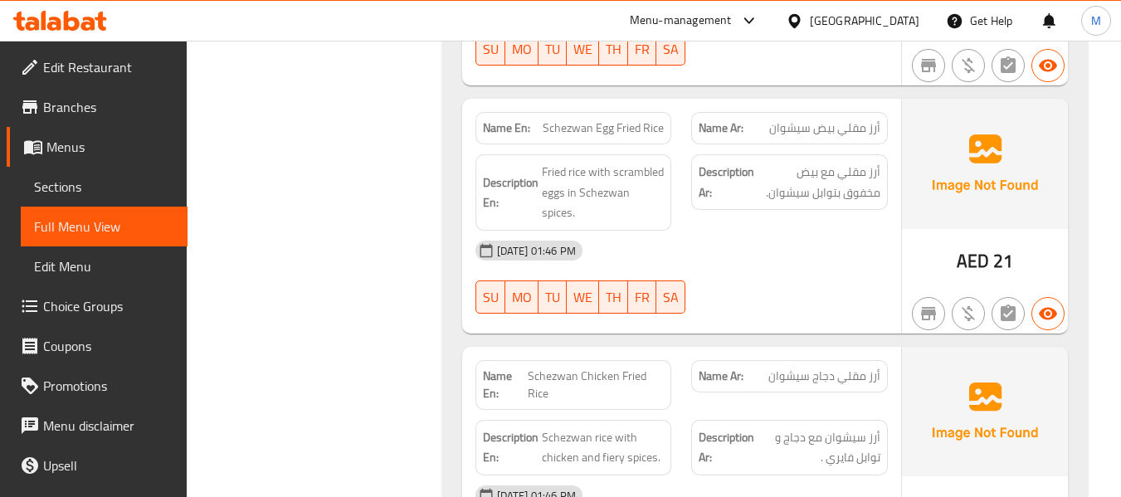
scroll to position [1881, 0]
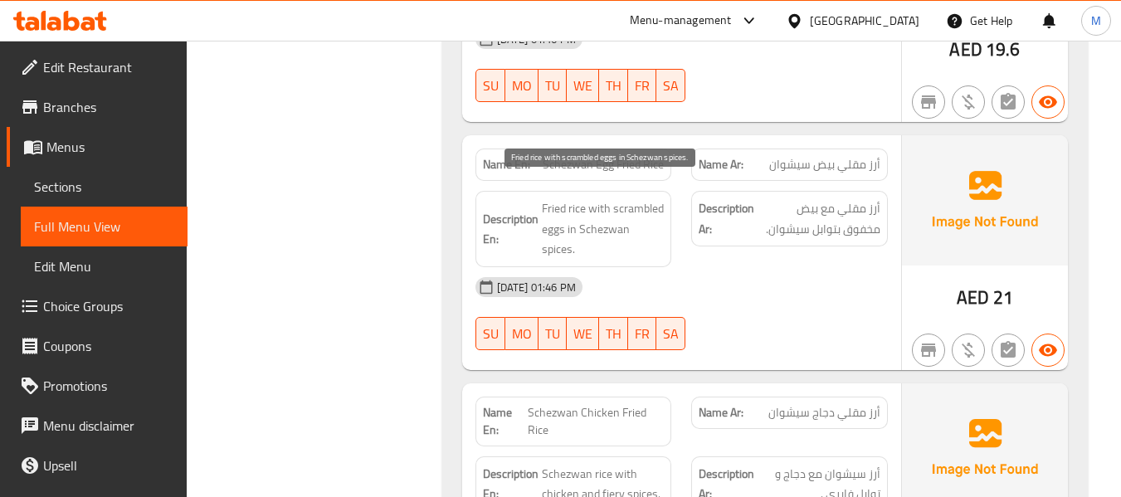
click at [622, 198] on span "Fried rice with scrambled eggs in Schezwan spices." at bounding box center [603, 228] width 123 height 61
copy span "Fried rice with scrambled eggs in Schezwan spices."
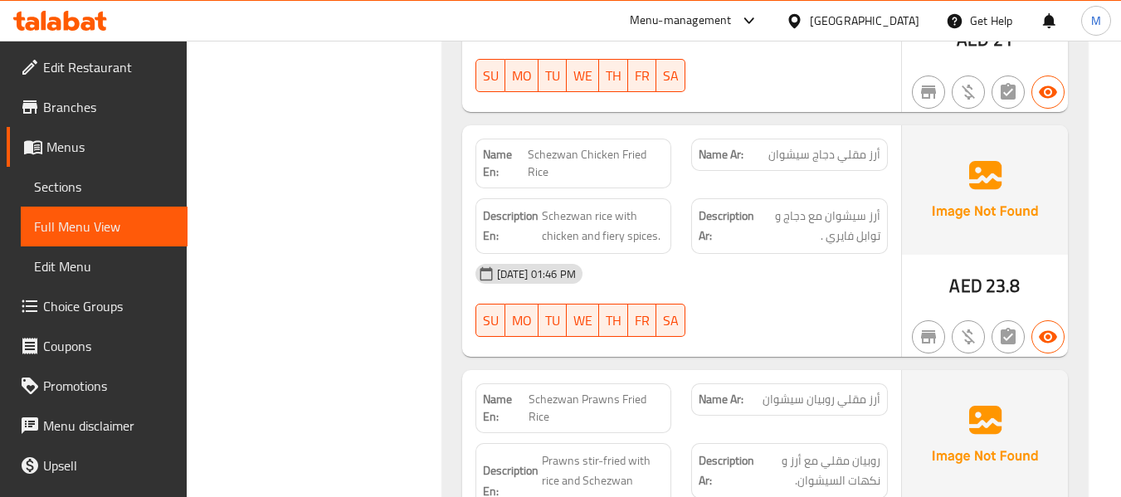
scroll to position [2102, 0]
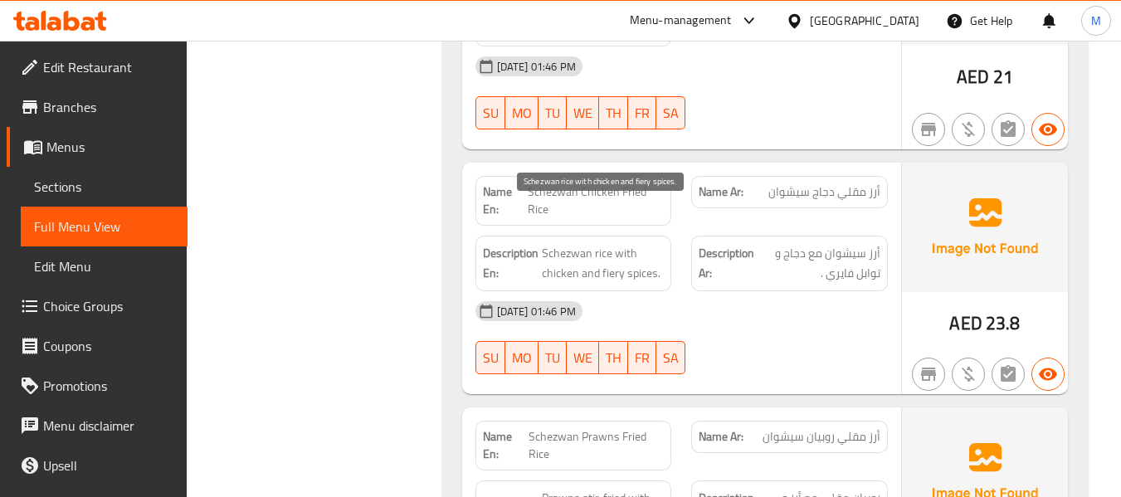
click at [604, 243] on span "Schezwan rice with chicken and fiery spices." at bounding box center [603, 263] width 123 height 41
copy span "Schezwan rice with chicken and fiery spices."
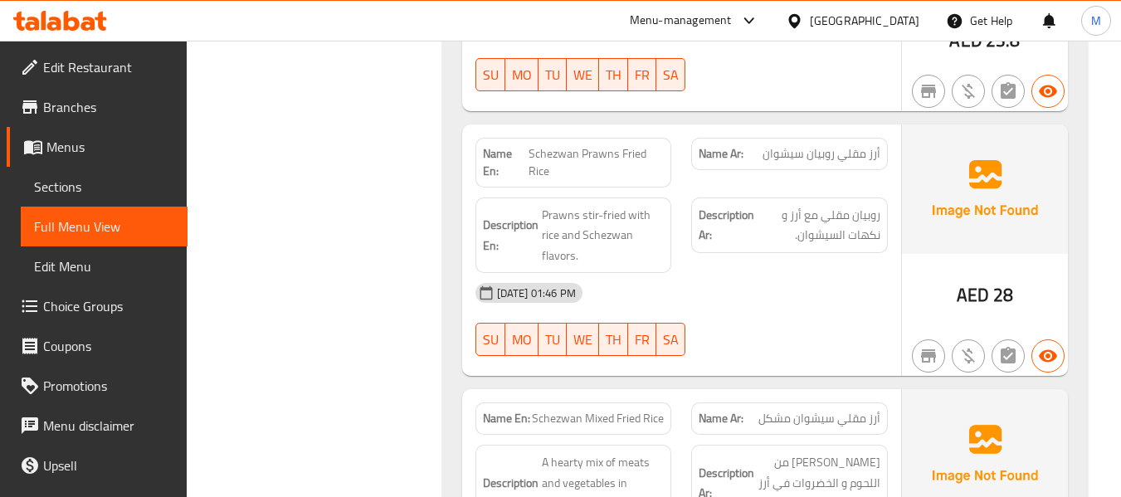
scroll to position [2434, 0]
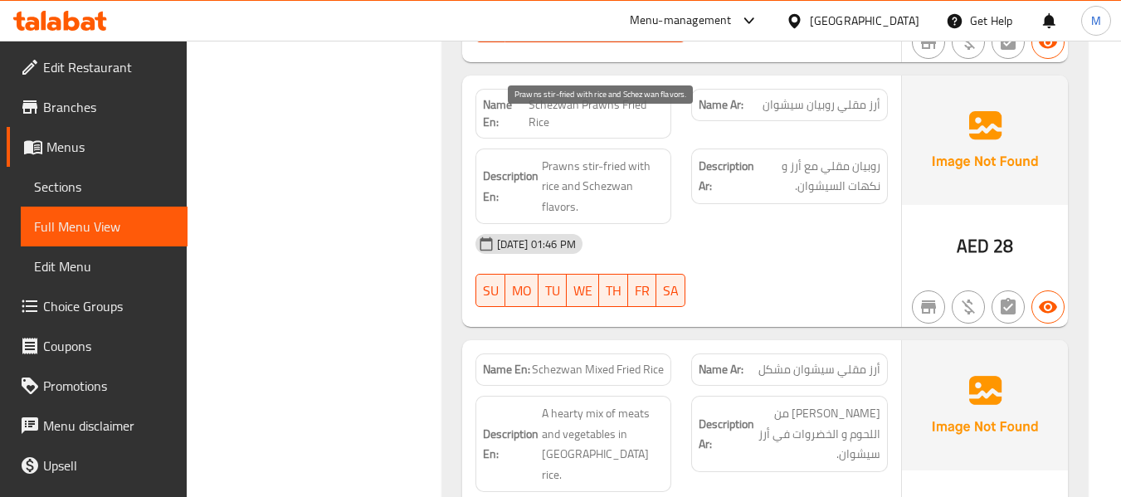
click at [618, 156] on span "Prawns stir-fried with rice and Schezwan flavors." at bounding box center [603, 186] width 123 height 61
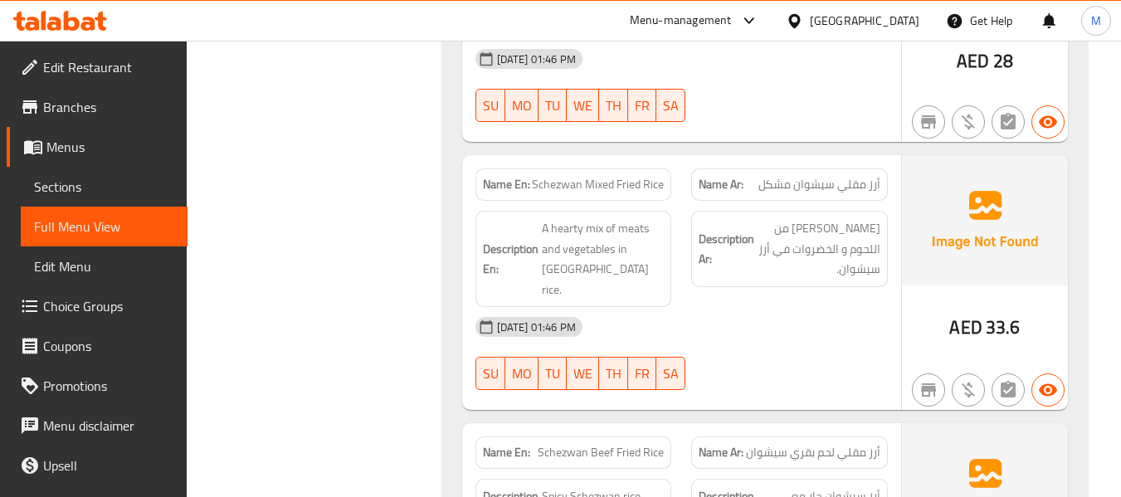
scroll to position [2655, 0]
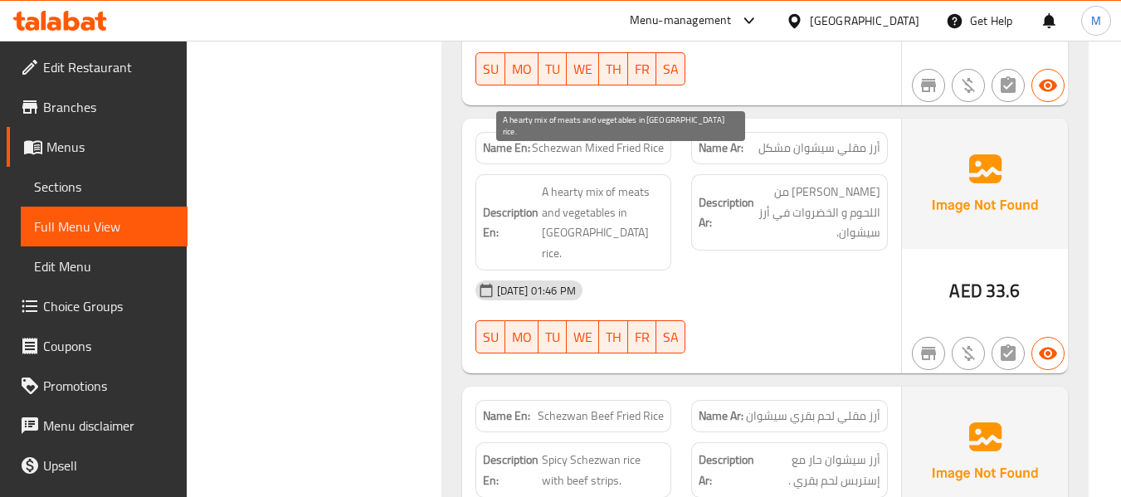
click at [605, 182] on span "A hearty mix of meats and vegetables in Schezwan rice." at bounding box center [603, 222] width 123 height 81
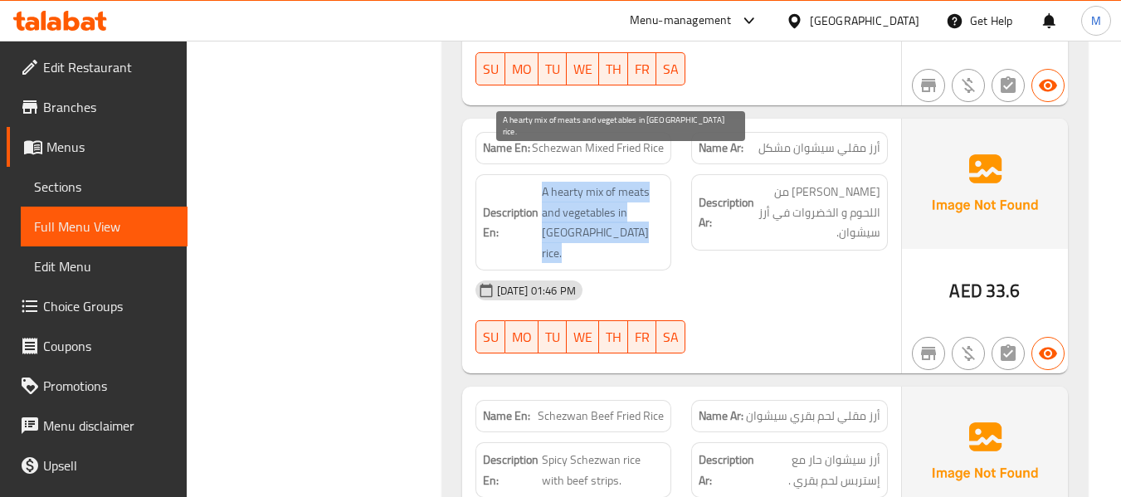
click at [605, 182] on span "A hearty mix of meats and vegetables in Schezwan rice." at bounding box center [603, 222] width 123 height 81
click at [575, 182] on span "A hearty mix of meats and vegetables in Schezwan rice." at bounding box center [603, 222] width 123 height 81
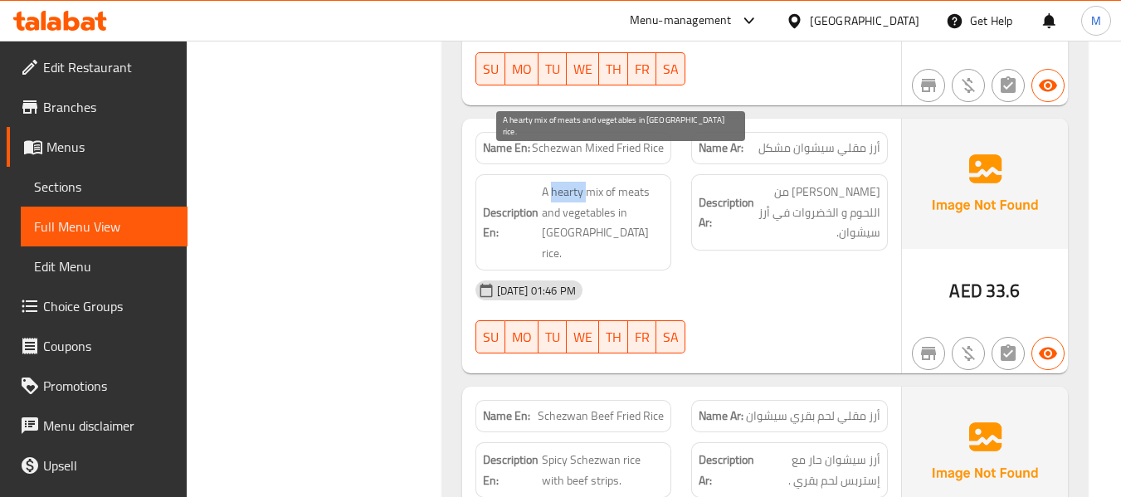
click at [575, 182] on span "A hearty mix of meats and vegetables in Schezwan rice." at bounding box center [603, 222] width 123 height 81
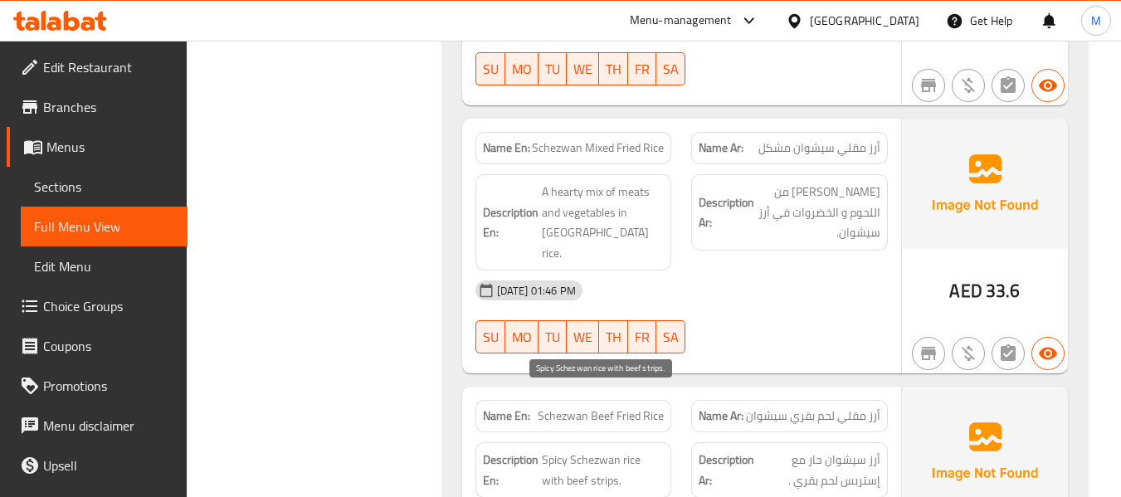
click at [598, 450] on span "Spicy Schezwan rice with beef strips." at bounding box center [603, 470] width 123 height 41
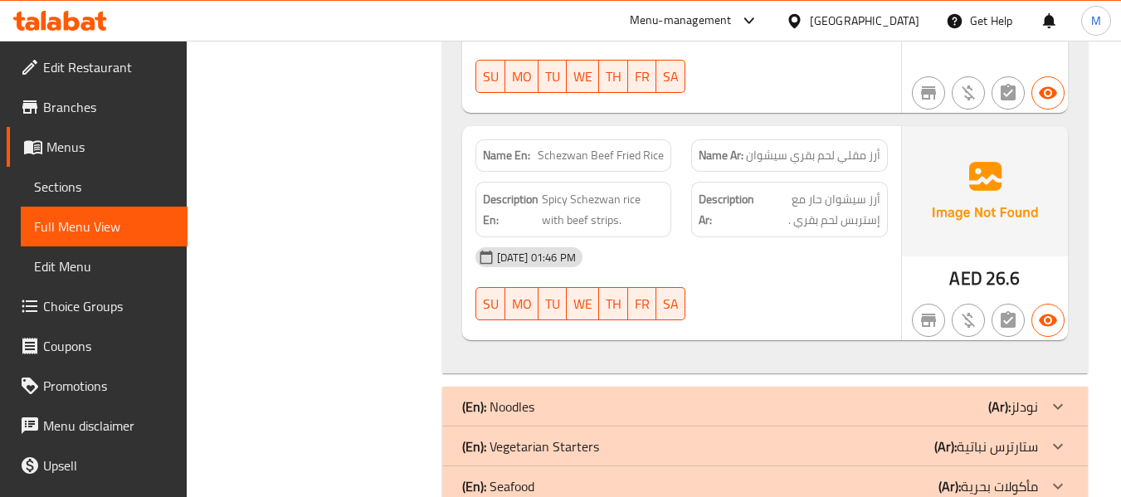
scroll to position [2937, 0]
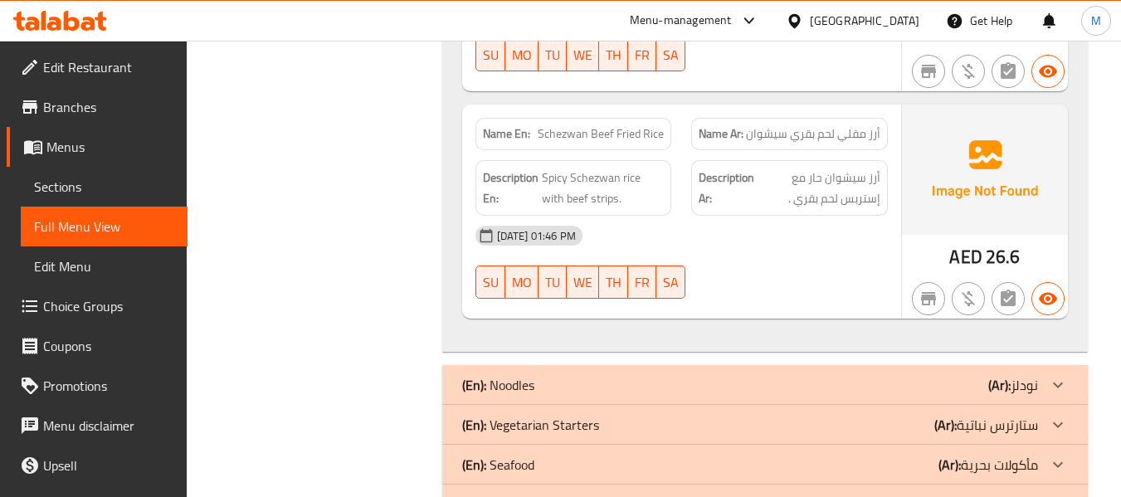
click at [465, 216] on div "07-10-2025 01:46 PM" at bounding box center [681, 236] width 432 height 40
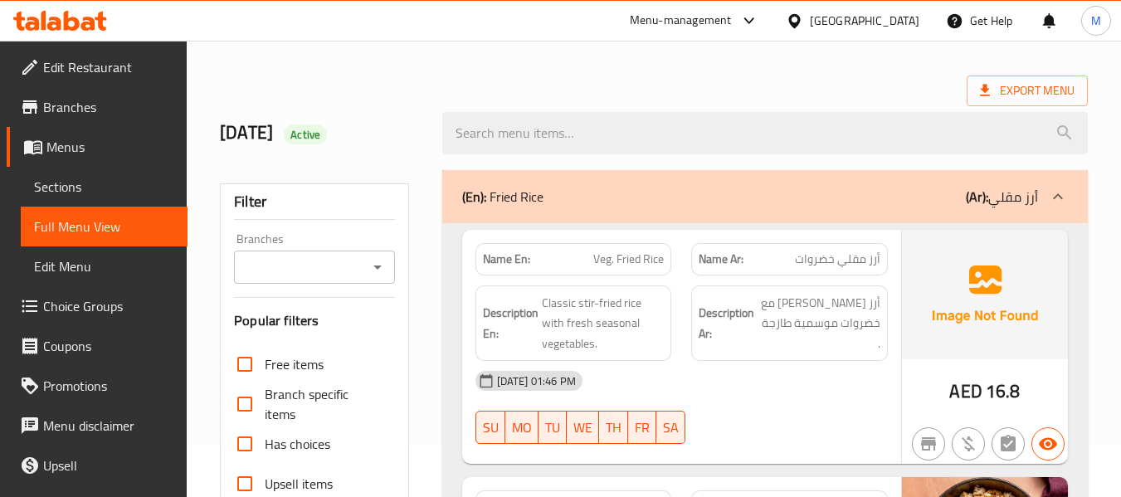
scroll to position [0, 0]
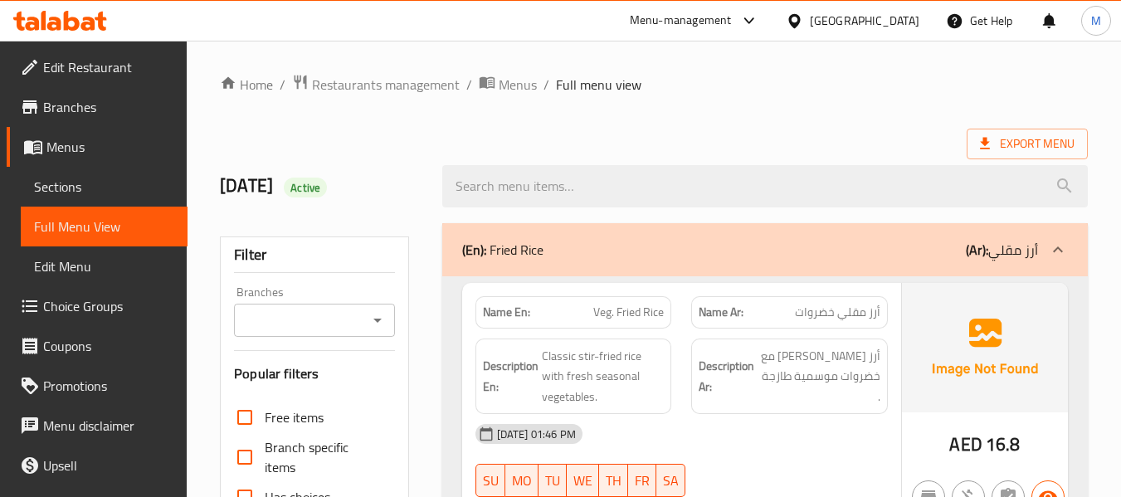
click at [599, 251] on div "(En): Fried Rice (Ar): أرز مقلي" at bounding box center [750, 250] width 576 height 20
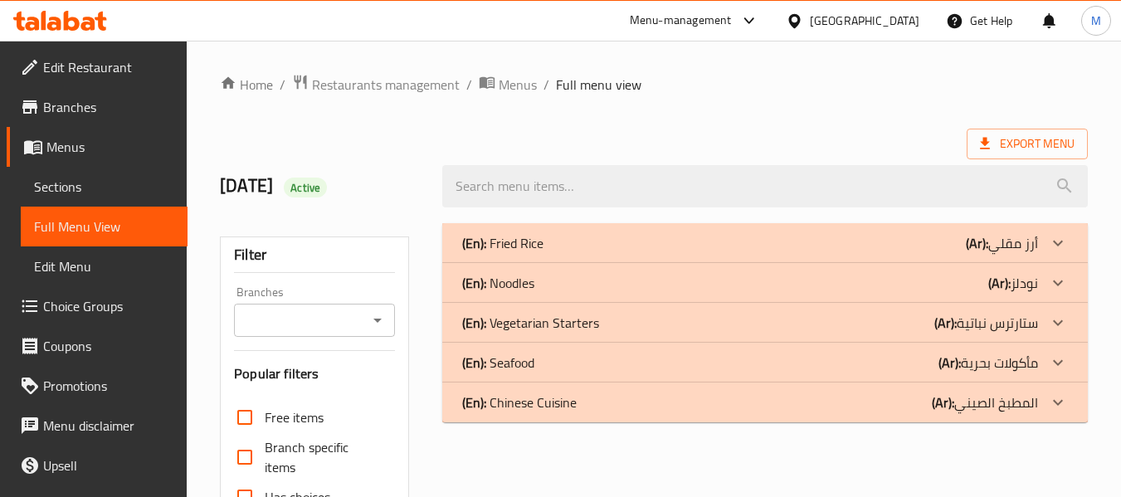
click at [520, 296] on div "(En): Noodles (Ar): نودلز" at bounding box center [765, 283] width 646 height 40
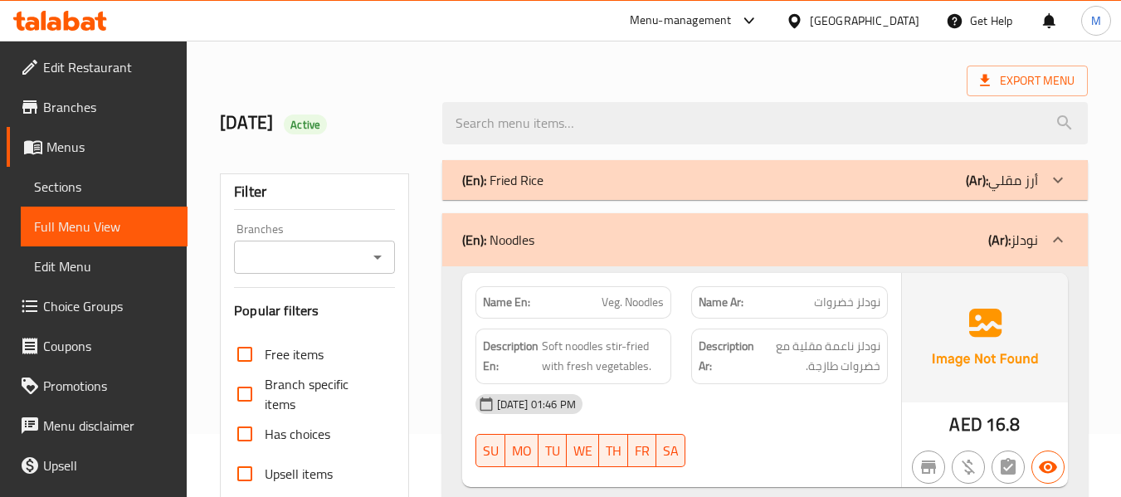
scroll to position [110, 0]
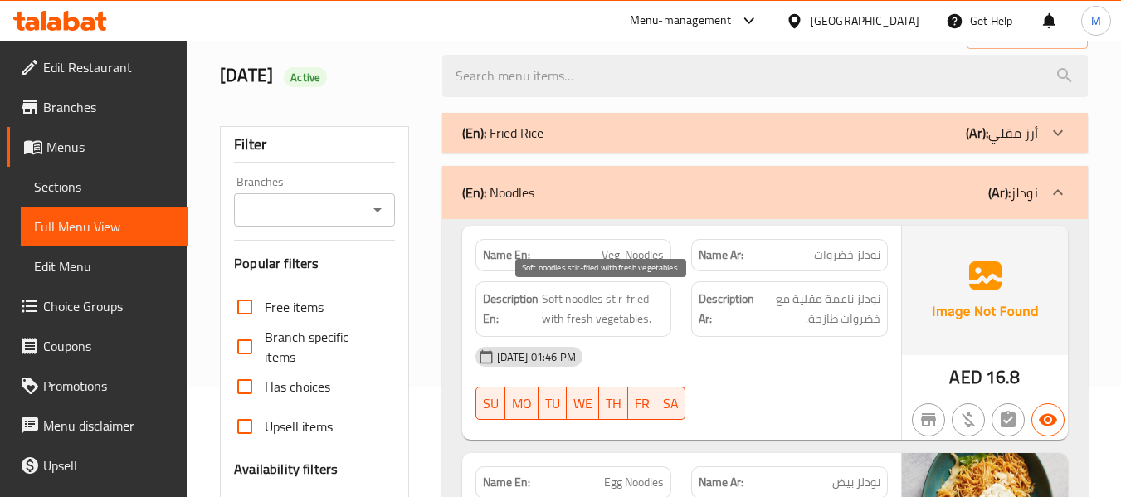
click at [611, 313] on span "Soft noodles stir-fried with fresh vegetables." at bounding box center [603, 309] width 123 height 41
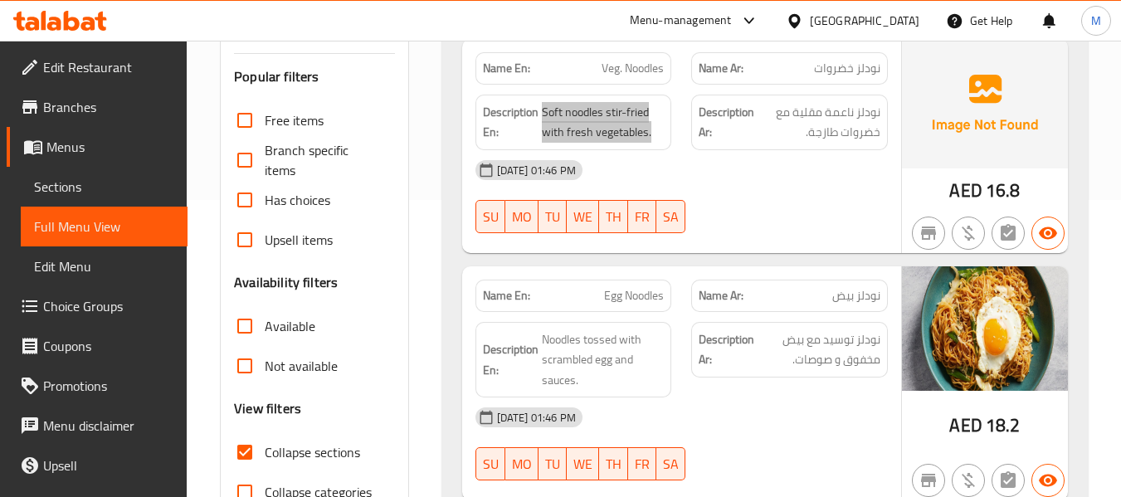
scroll to position [332, 0]
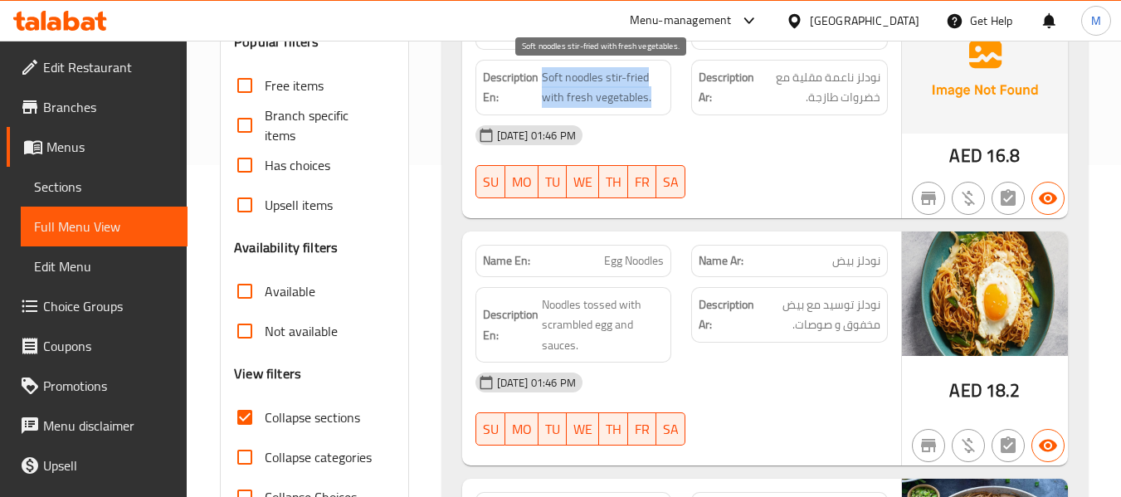
click at [550, 76] on span "Soft noodles stir-fried with fresh vegetables." at bounding box center [603, 87] width 123 height 41
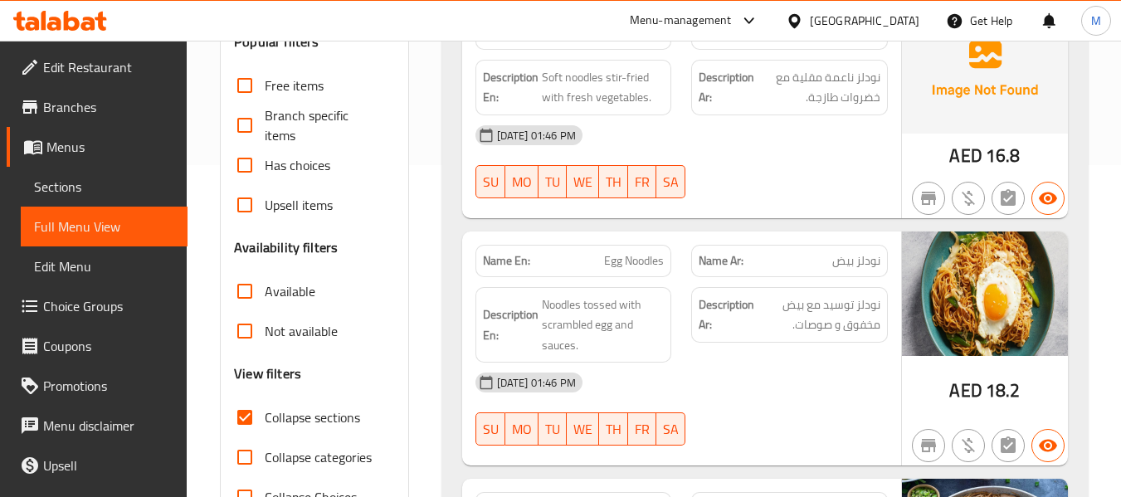
click at [596, 290] on div "Description En: Noodles tossed with scrambled egg and sauces." at bounding box center [573, 325] width 197 height 76
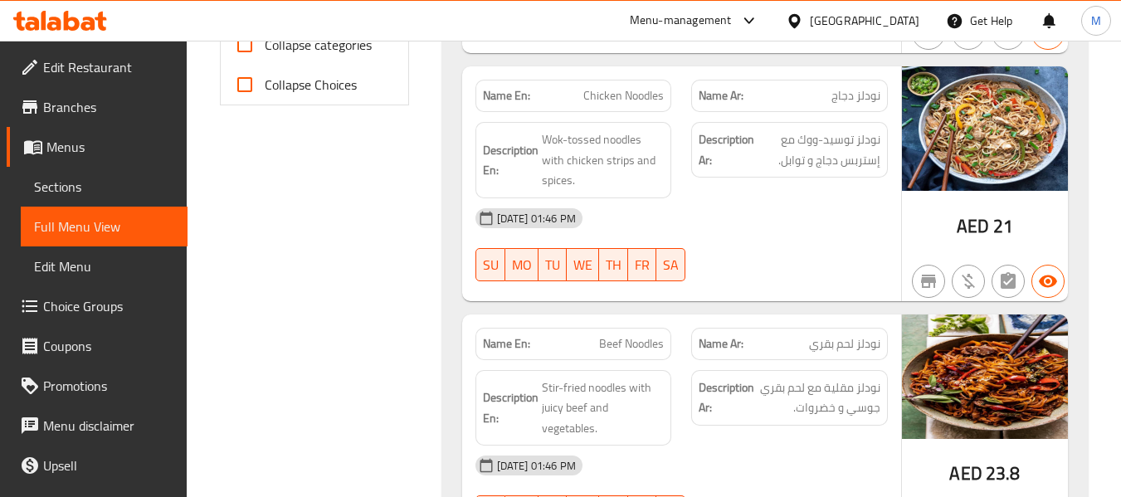
scroll to position [774, 0]
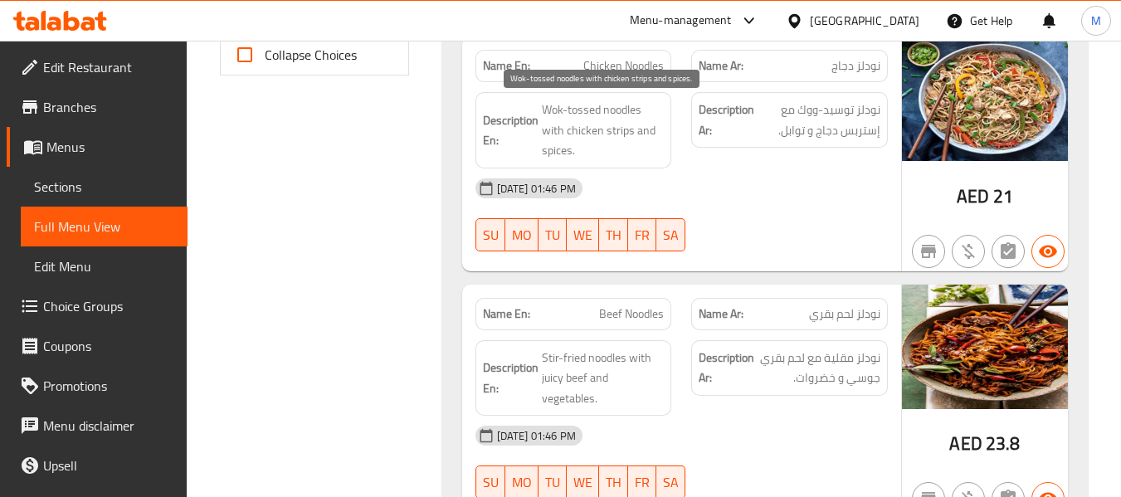
click at [619, 125] on span "Wok-tossed noodles with chicken strips and spices." at bounding box center [603, 130] width 123 height 61
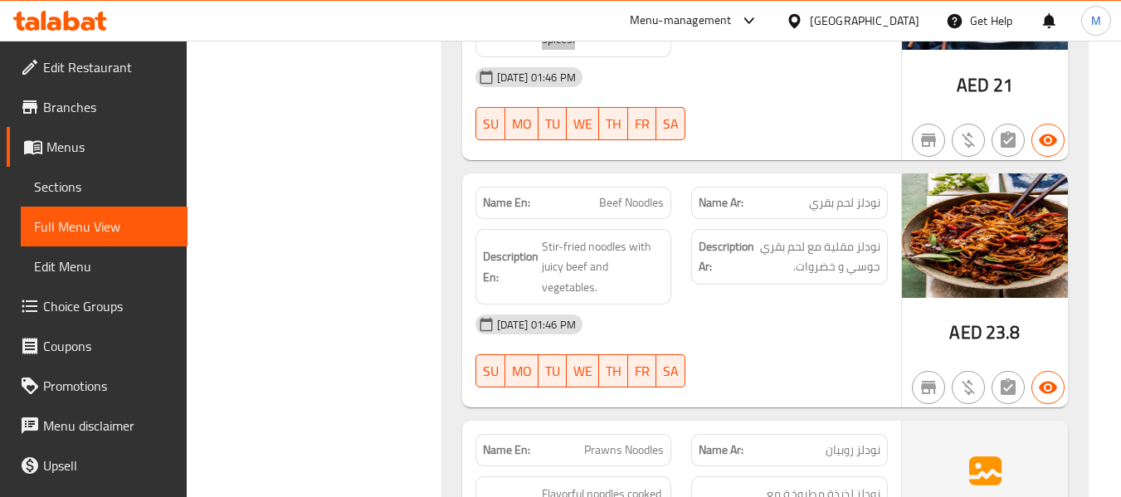
scroll to position [996, 0]
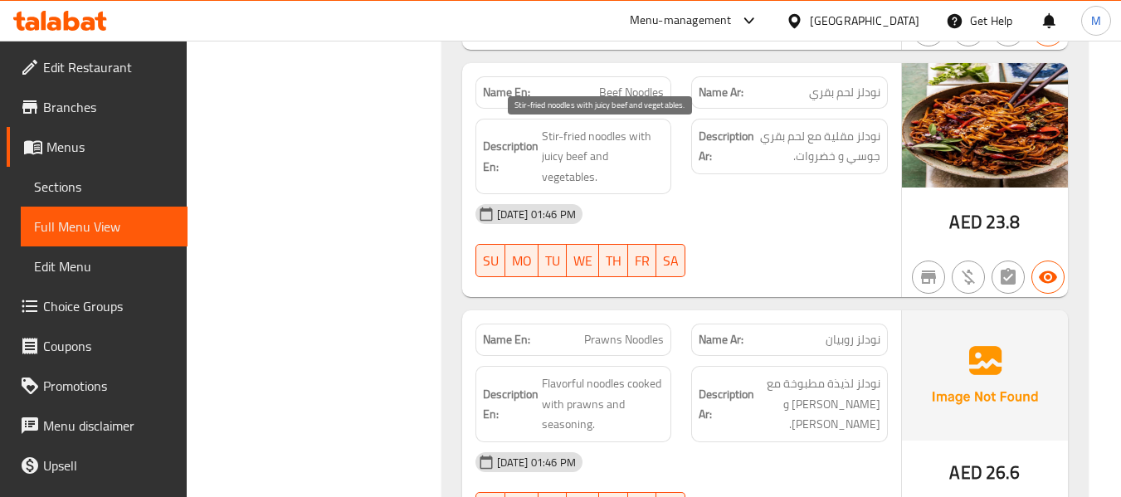
click at [565, 152] on span "Stir-fried noodles with juicy beef and vegetables." at bounding box center [603, 156] width 123 height 61
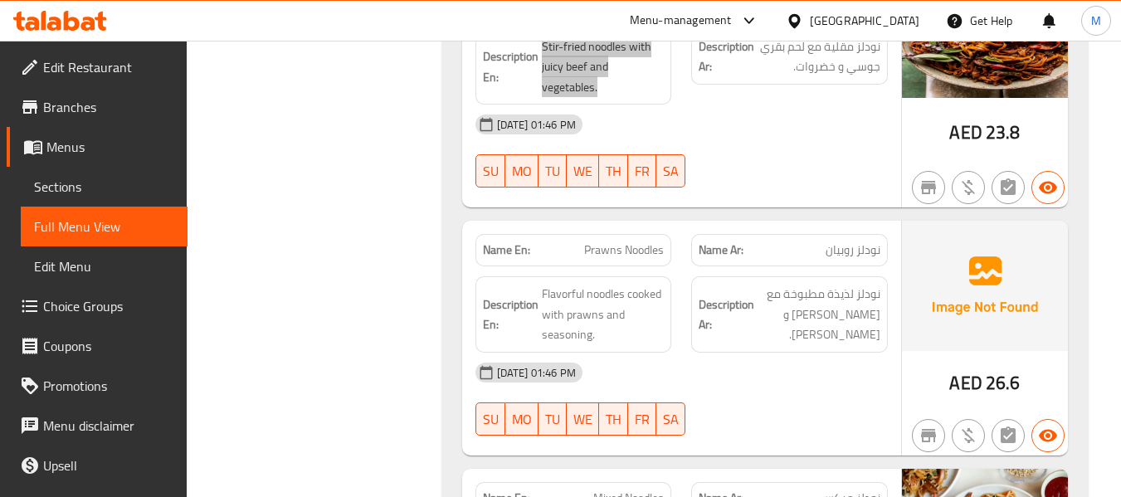
scroll to position [1217, 0]
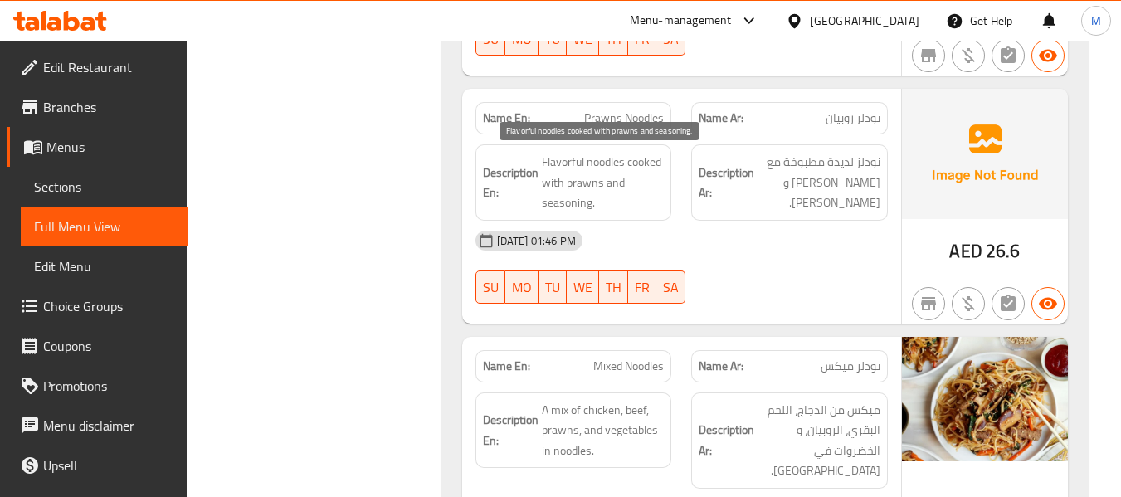
click at [624, 164] on span "Flavorful noodles cooked with prawns and seasoning." at bounding box center [603, 182] width 123 height 61
click at [573, 163] on span "Flavorful noodles cooked with prawns and seasoning." at bounding box center [603, 182] width 123 height 61
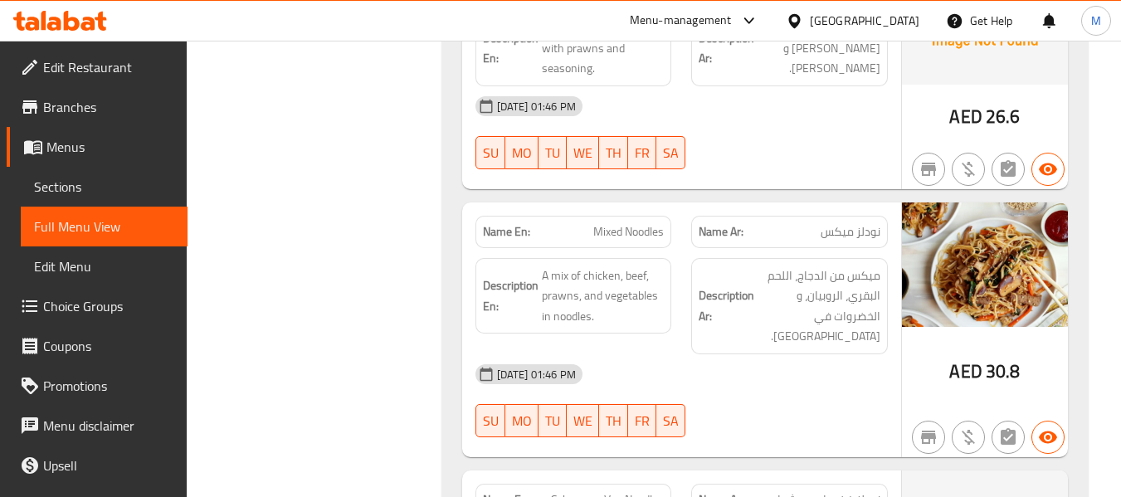
scroll to position [1438, 0]
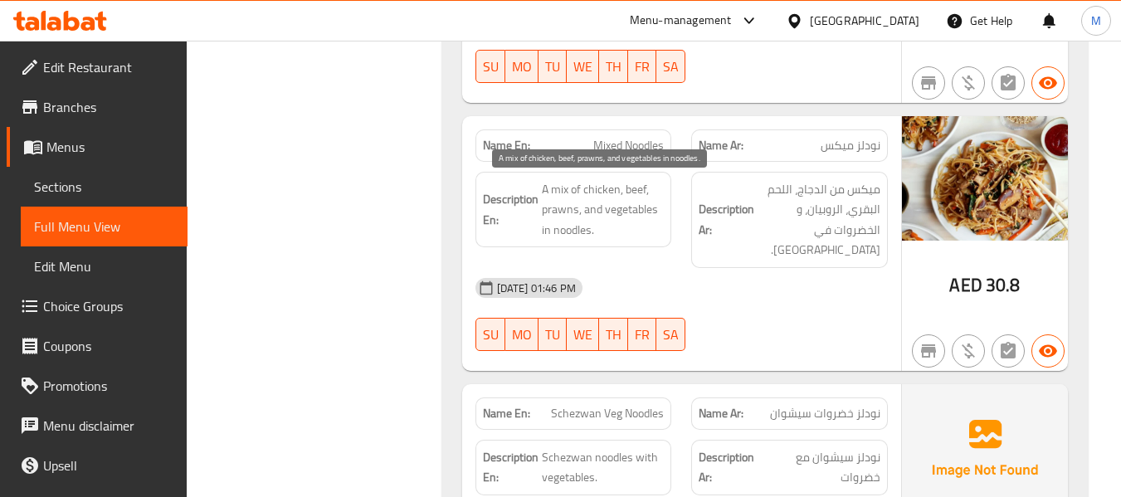
click at [614, 226] on span "A mix of chicken, beef, prawns, and vegetables in noodles." at bounding box center [603, 209] width 123 height 61
click at [614, 225] on span "A mix of chicken, beef, prawns, and vegetables in noodles." at bounding box center [603, 209] width 123 height 61
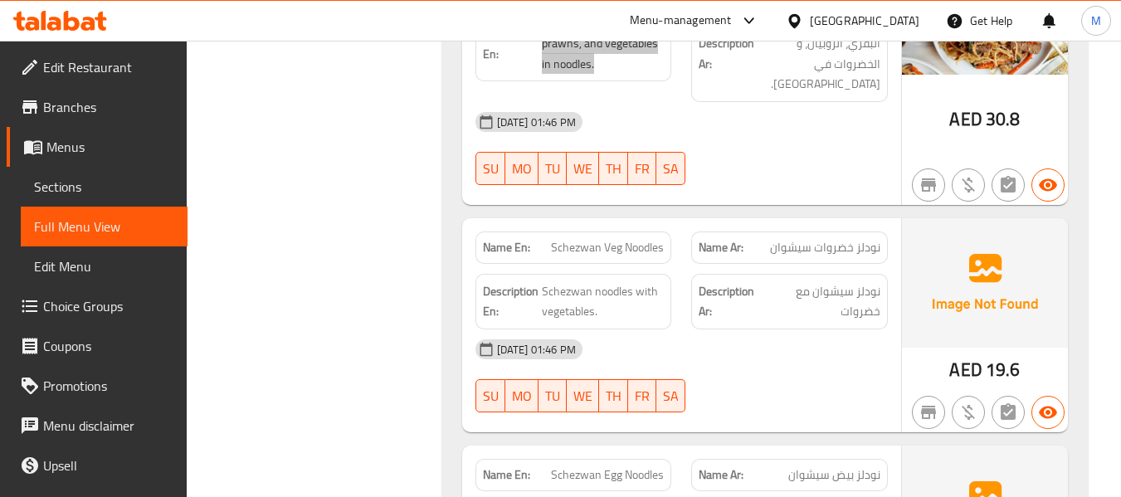
scroll to position [1659, 0]
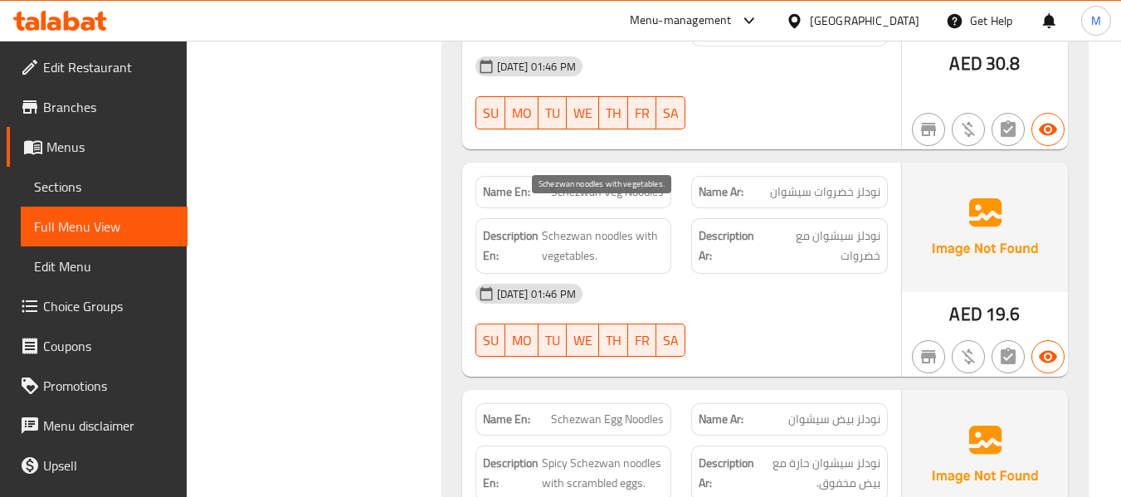
click at [600, 226] on span "Schezwan noodles with vegetables." at bounding box center [603, 246] width 123 height 41
click at [599, 226] on span "Schezwan noodles with vegetables." at bounding box center [603, 246] width 123 height 41
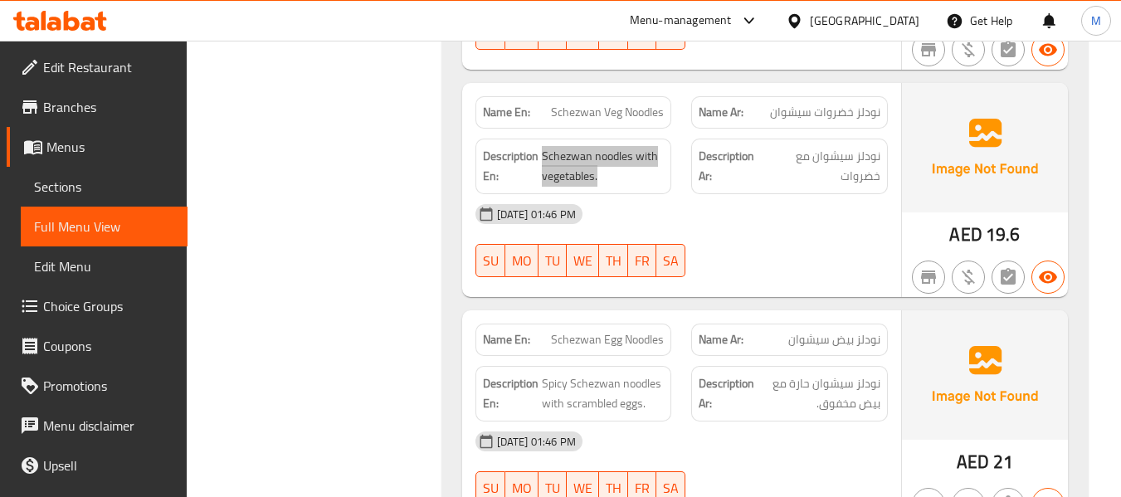
scroll to position [1770, 0]
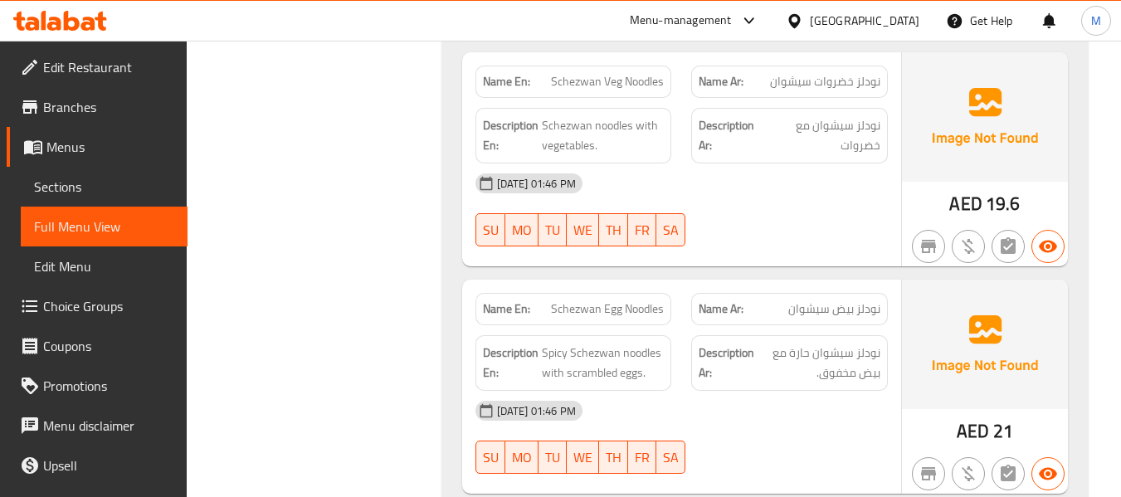
click at [614, 73] on span "Schezwan Veg Noodles" at bounding box center [607, 81] width 113 height 17
click at [334, 179] on div "Filter Branches Branches Popular filters Free items Branch specific items Has c…" at bounding box center [321, 41] width 222 height 3197
click at [614, 343] on span "Spicy Schezwan noodles with scrambled eggs." at bounding box center [603, 363] width 123 height 41
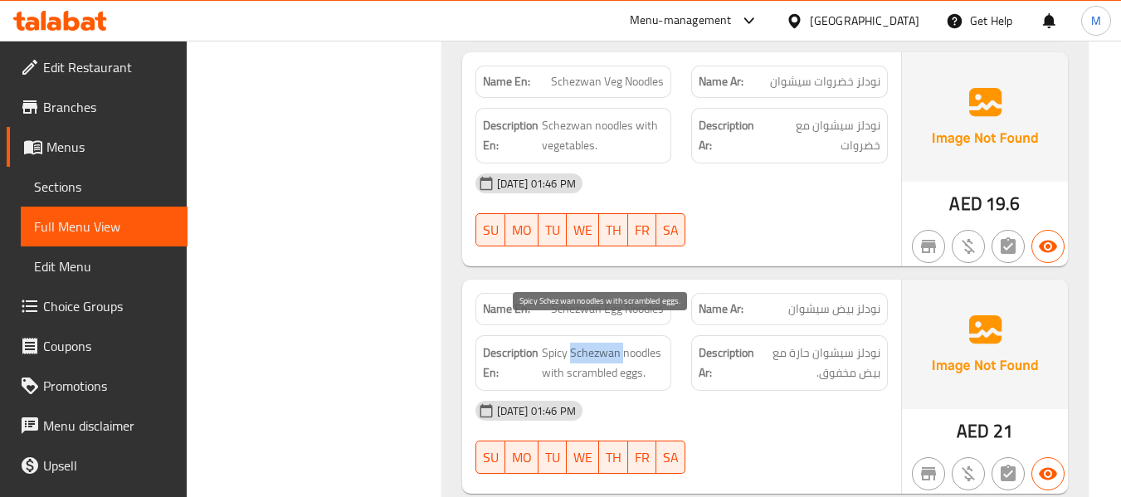
click at [614, 343] on span "Spicy Schezwan noodles with scrambled eggs." at bounding box center [603, 363] width 123 height 41
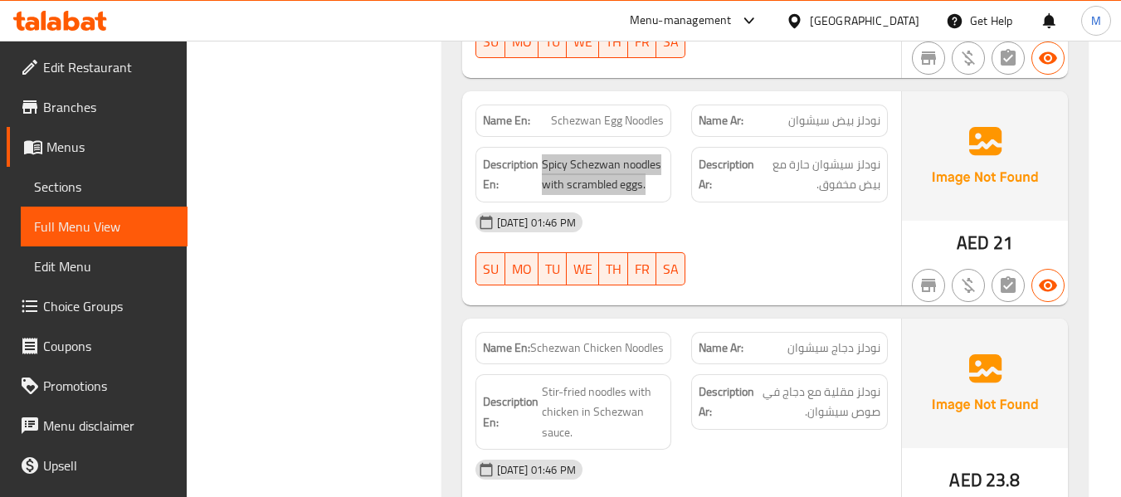
scroll to position [1991, 0]
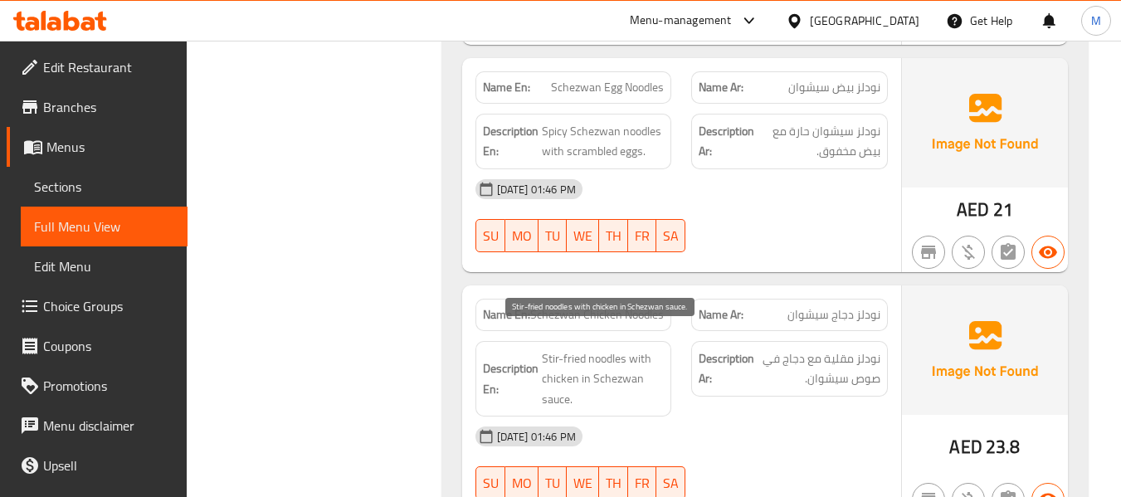
click at [590, 358] on span "Stir-fried noodles with chicken in Schezwan sauce." at bounding box center [603, 378] width 123 height 61
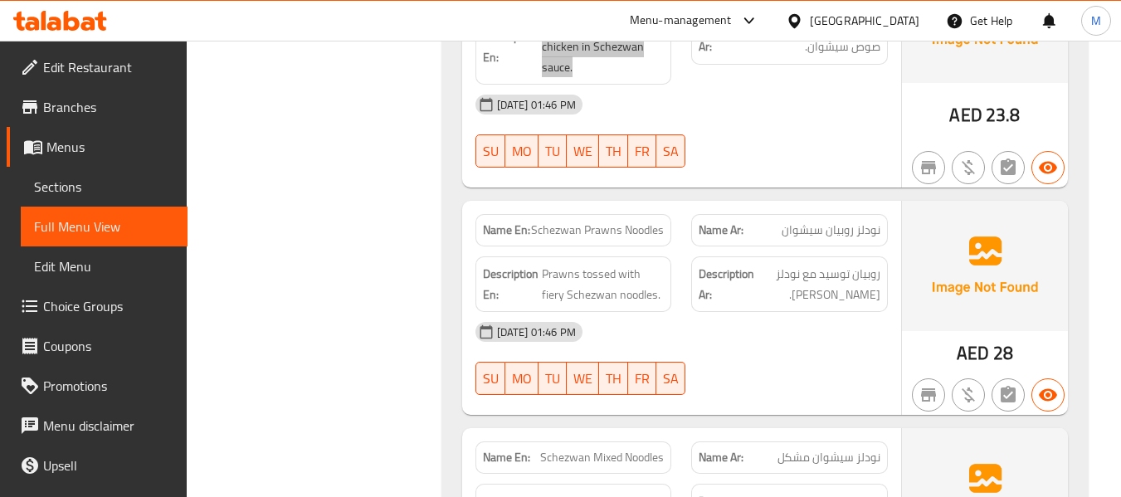
scroll to position [2434, 0]
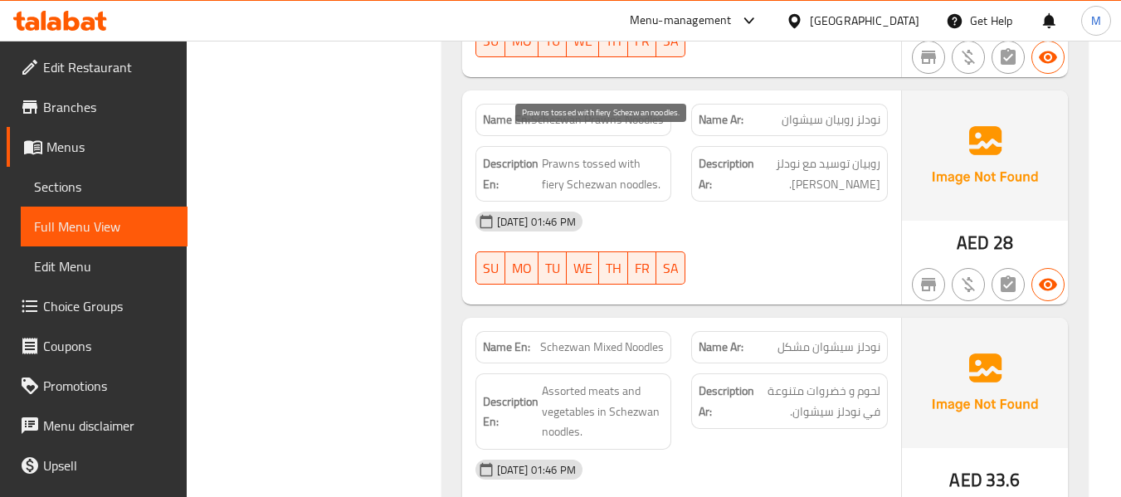
click at [616, 154] on span "Prawns tossed with fiery Schezwan noodles." at bounding box center [603, 174] width 123 height 41
click at [617, 154] on span "Prawns tossed with fiery Schezwan noodles." at bounding box center [603, 174] width 123 height 41
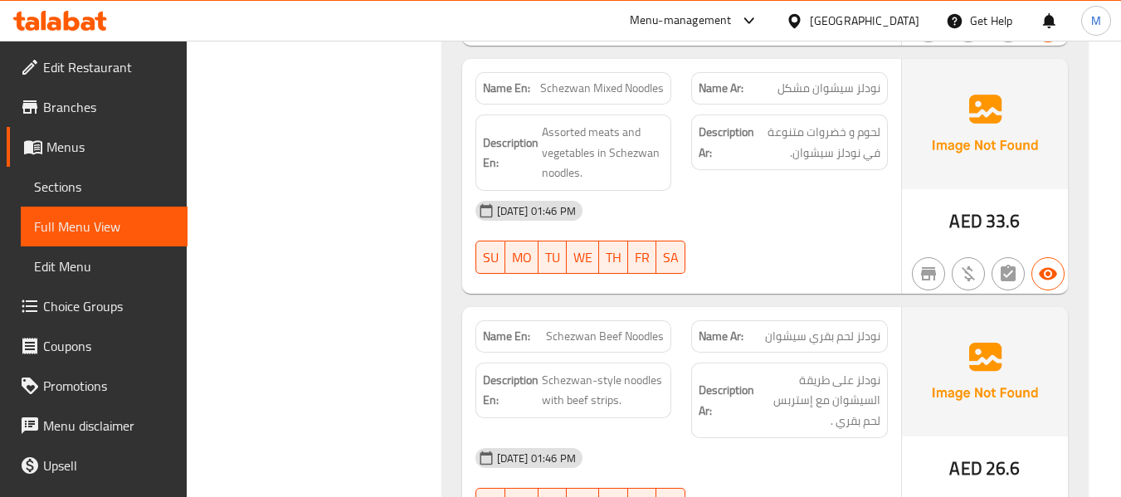
scroll to position [2655, 0]
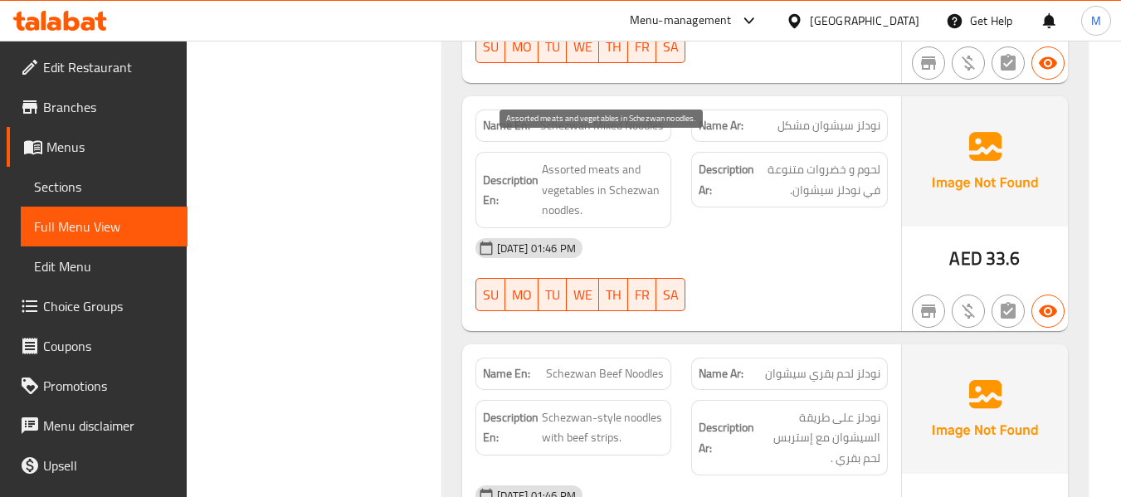
click at [612, 162] on span "Assorted meats and vegetables in Schezwan noodles." at bounding box center [603, 189] width 123 height 61
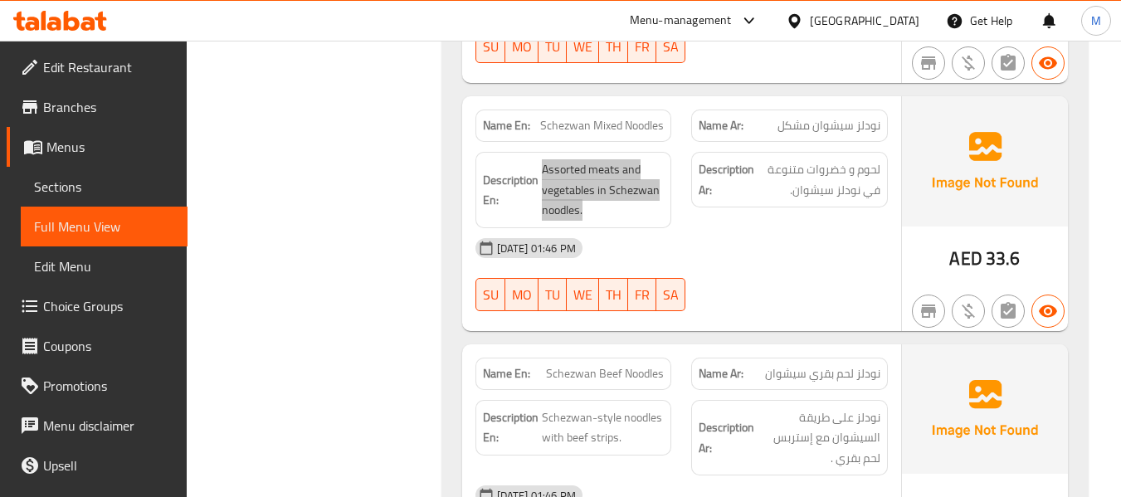
scroll to position [2877, 0]
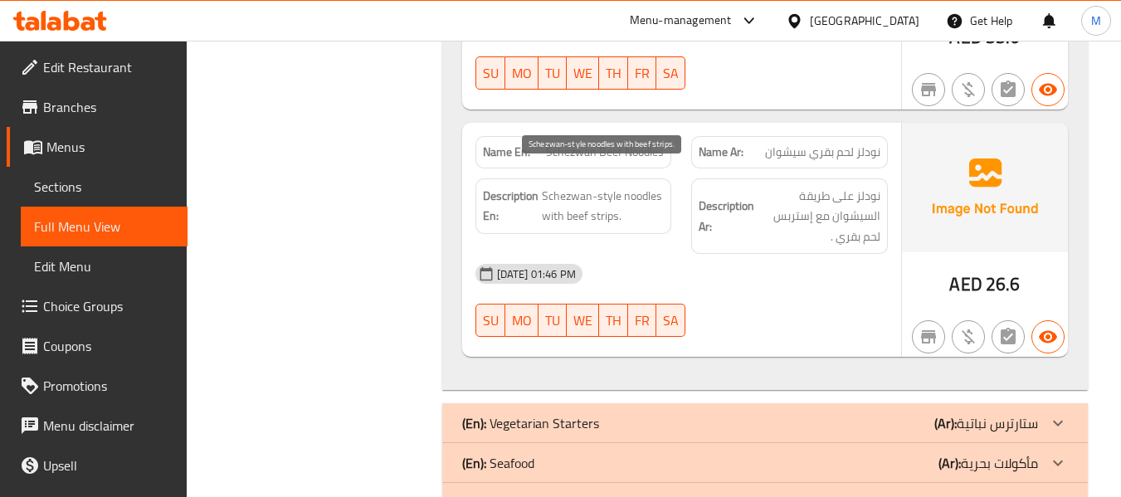
click at [623, 186] on span "Schezwan-style noodles with beef strips." at bounding box center [603, 206] width 123 height 41
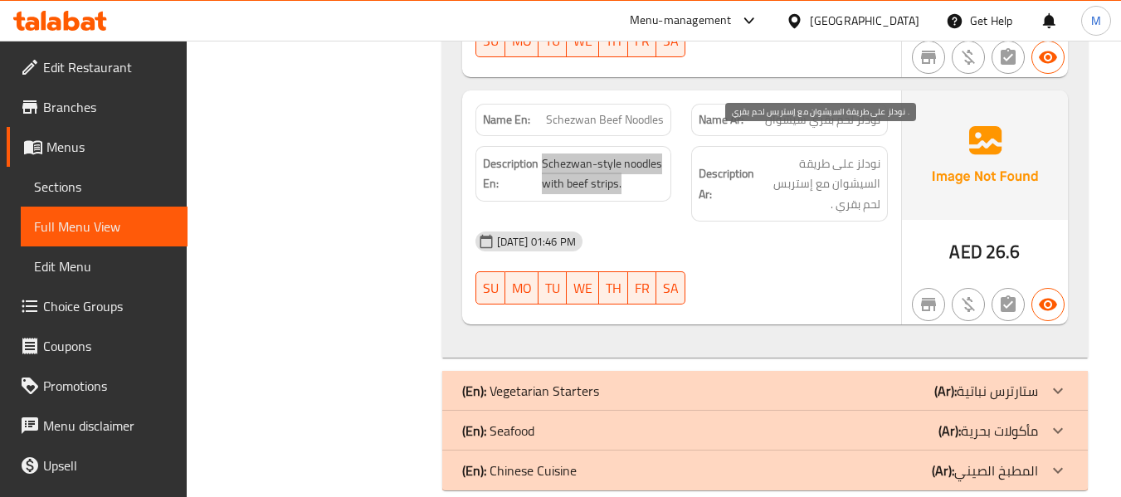
scroll to position [2916, 0]
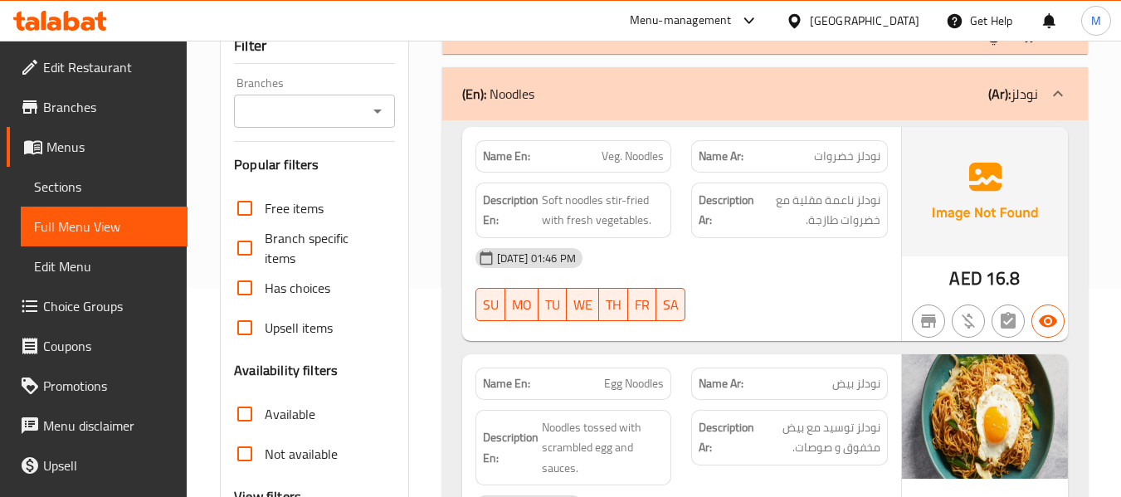
scroll to position [0, 0]
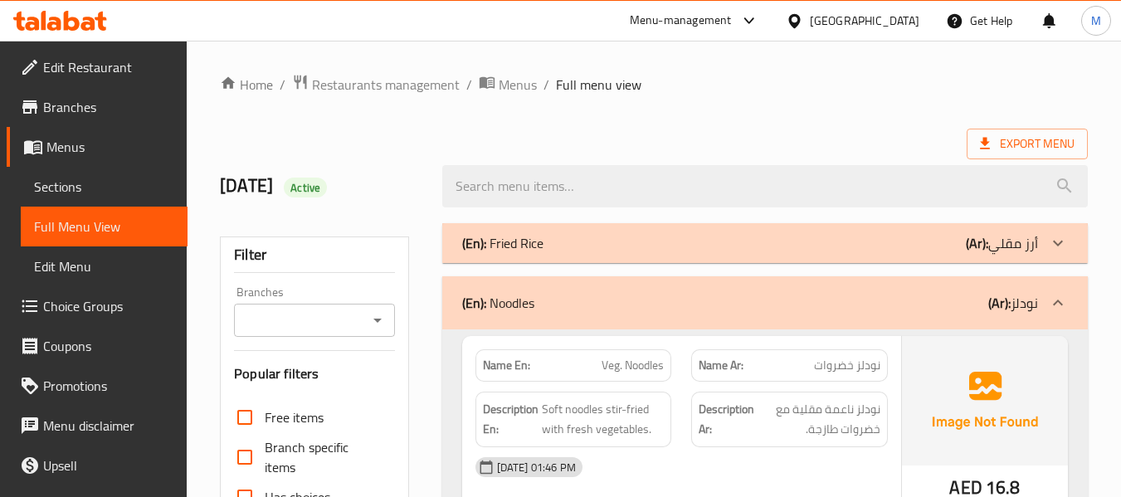
click at [587, 300] on div "(En): Noodles (Ar): نودلز" at bounding box center [750, 303] width 576 height 20
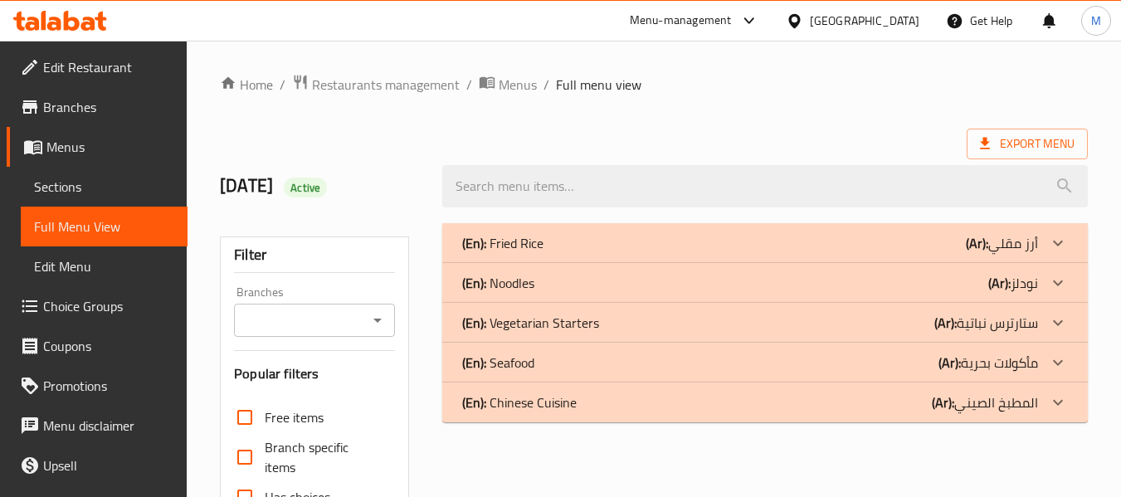
click at [567, 322] on p "(En): Vegetarian Starters" at bounding box center [530, 323] width 137 height 20
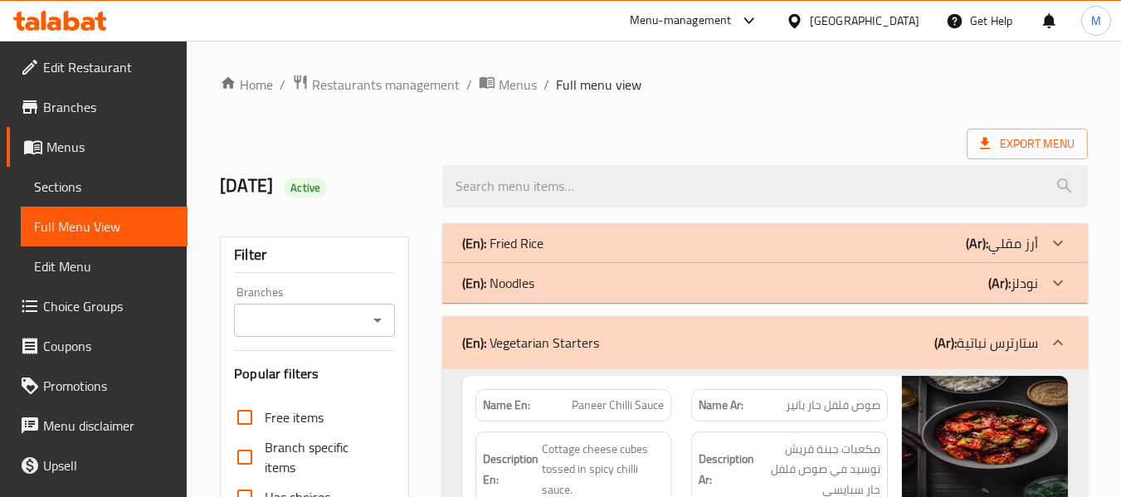
scroll to position [110, 0]
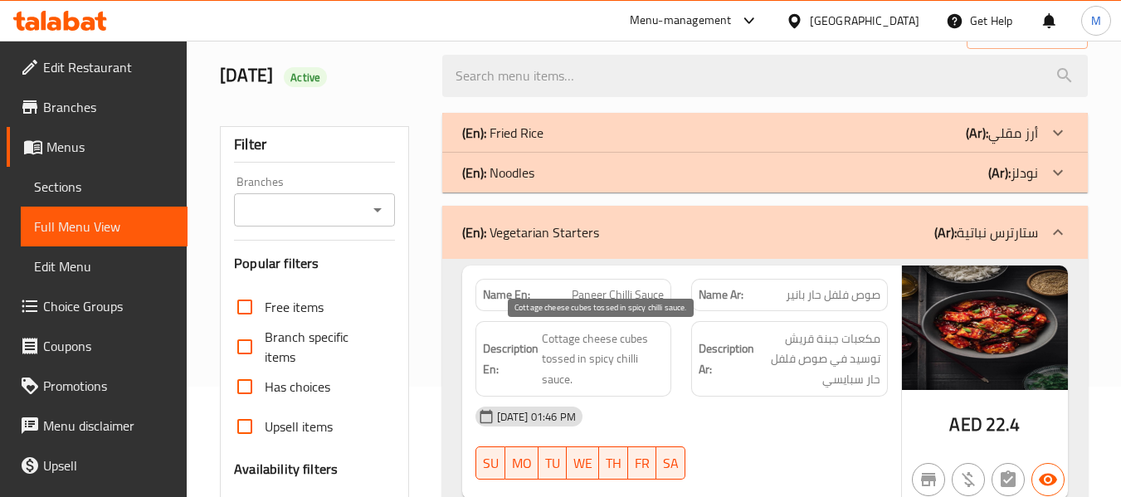
click at [606, 359] on span "Cottage cheese cubes tossed in spicy chilli sauce." at bounding box center [603, 359] width 123 height 61
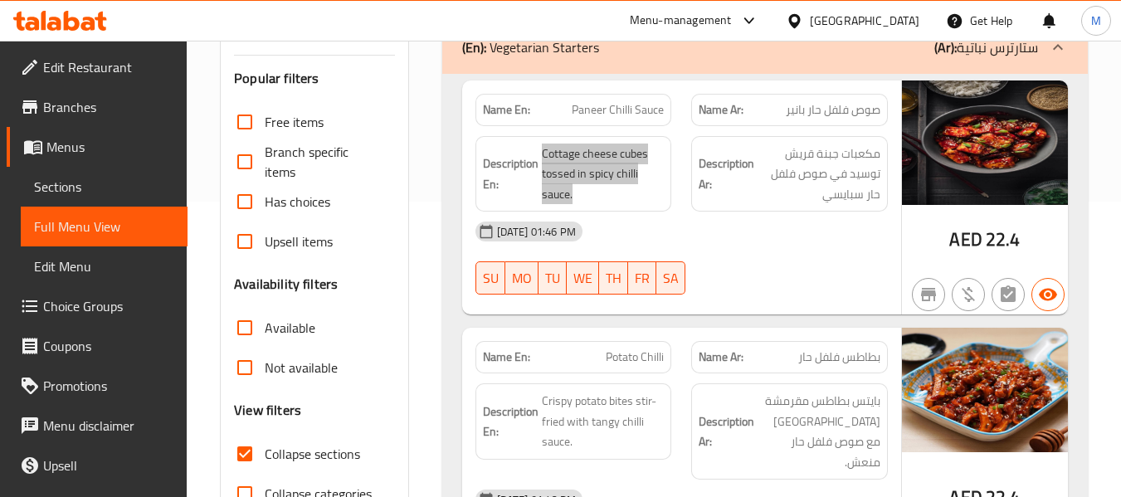
scroll to position [332, 0]
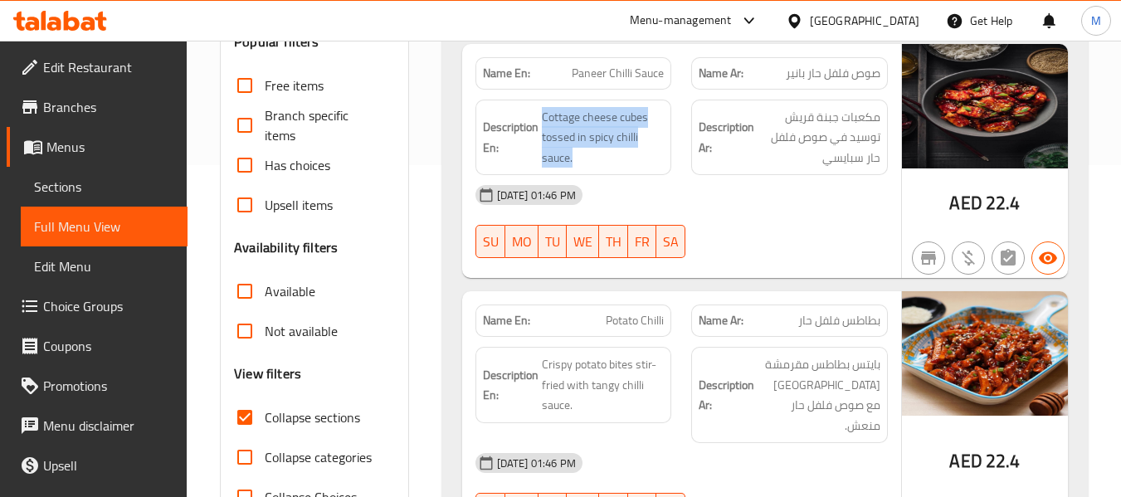
click at [617, 70] on span "Paneer Chilli Sauce" at bounding box center [618, 73] width 92 height 17
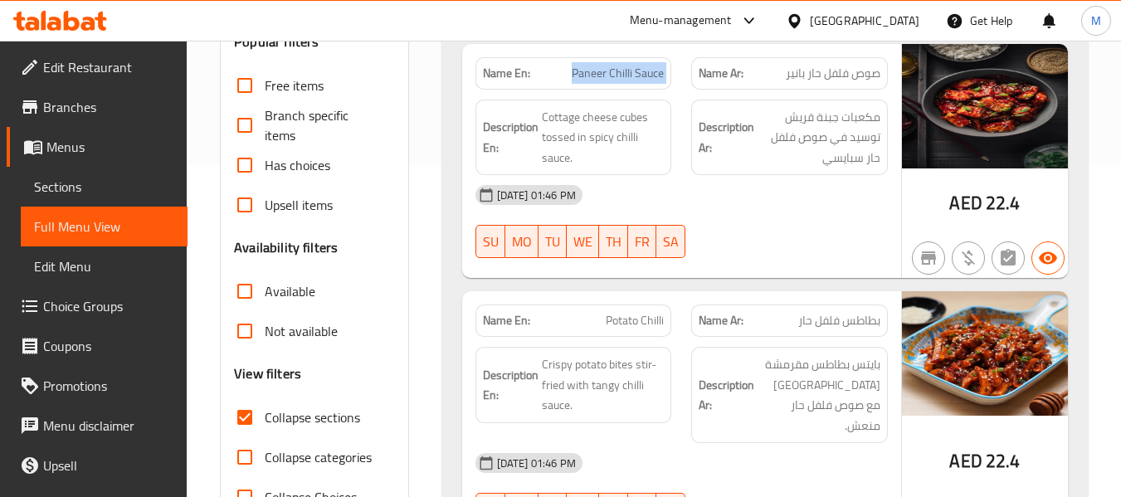
click at [617, 70] on span "Paneer Chilli Sauce" at bounding box center [618, 73] width 92 height 17
click at [563, 320] on p "Name En: Potato Chilli" at bounding box center [574, 320] width 182 height 17
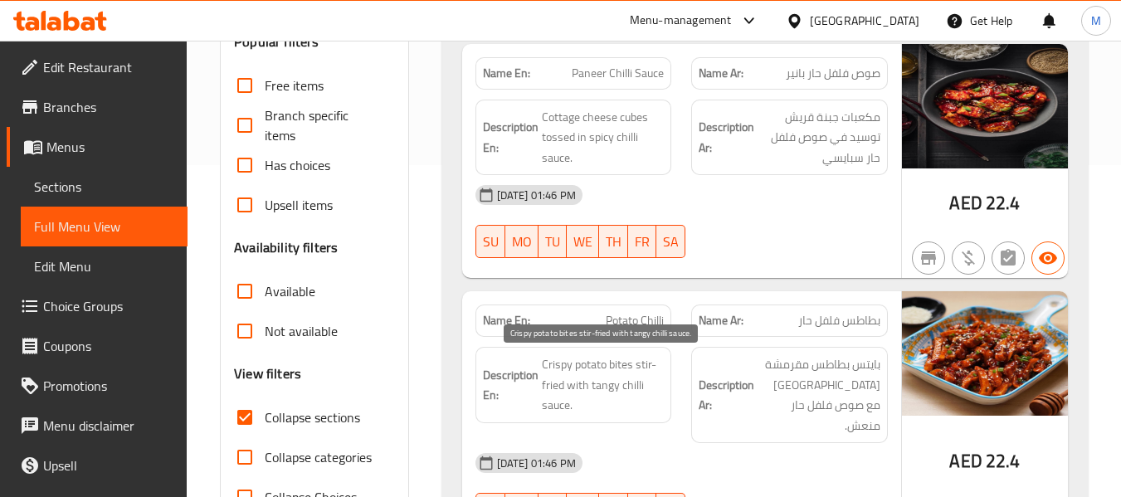
click at [617, 387] on span "Crispy potato bites stir-fried with tangy chilli sauce." at bounding box center [603, 384] width 123 height 61
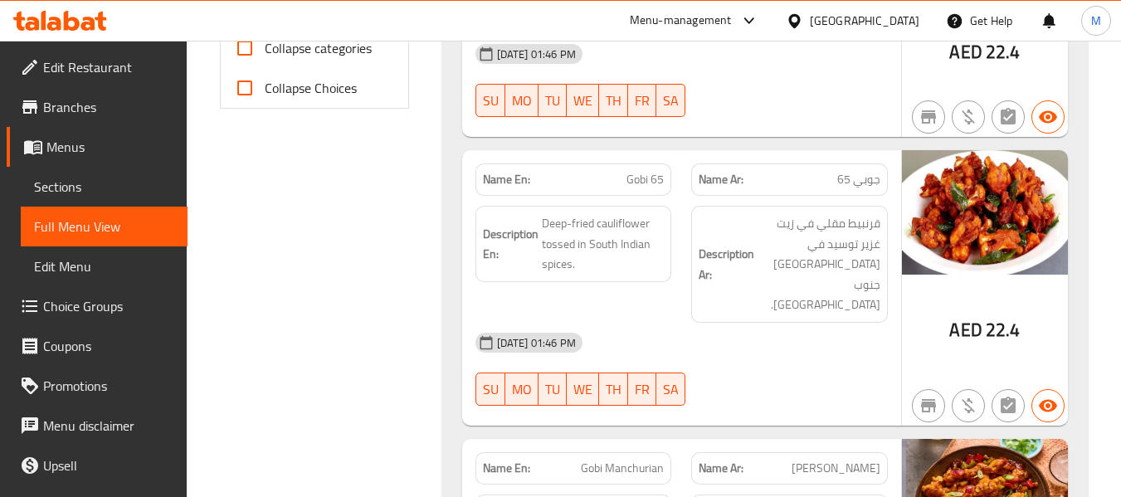
scroll to position [774, 0]
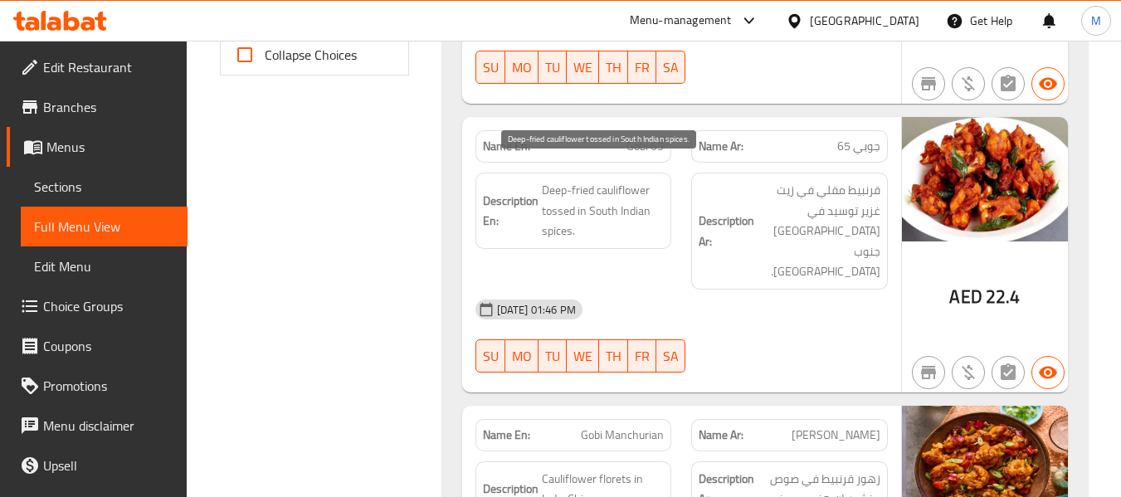
click at [611, 180] on span "Deep-fried cauliflower tossed in South Indian spices." at bounding box center [603, 210] width 123 height 61
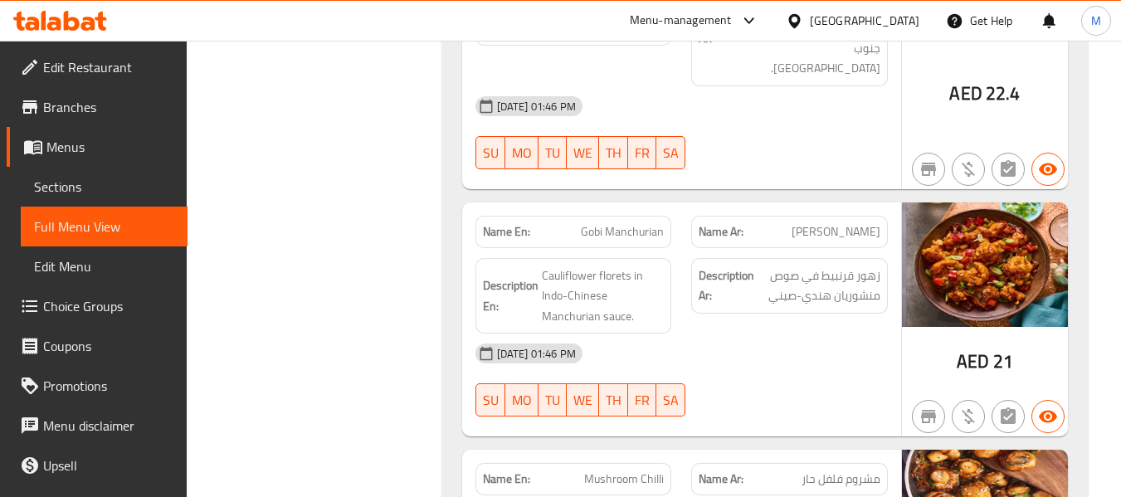
scroll to position [996, 0]
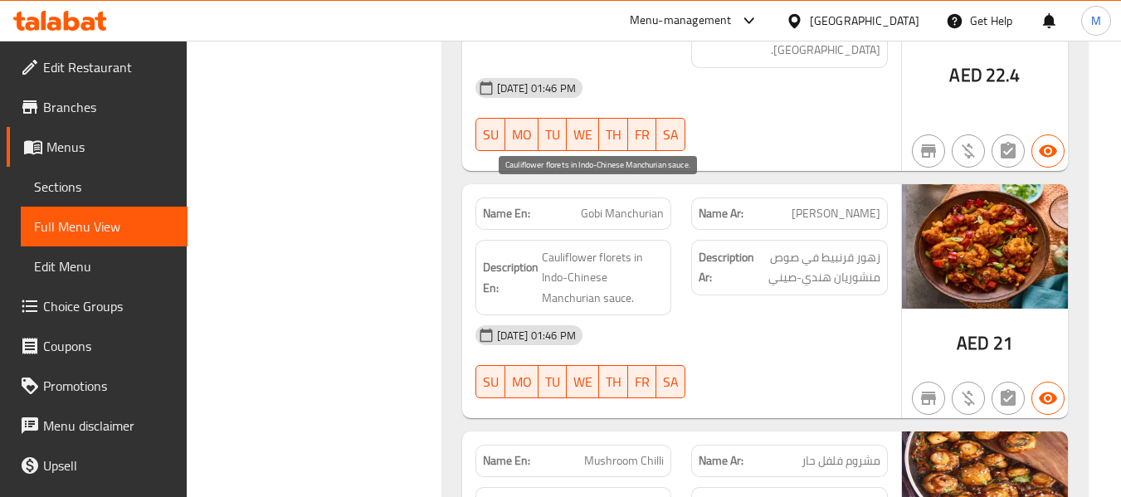
click at [591, 247] on span "Cauliflower florets in Indo-Chinese Manchurian sauce." at bounding box center [603, 277] width 123 height 61
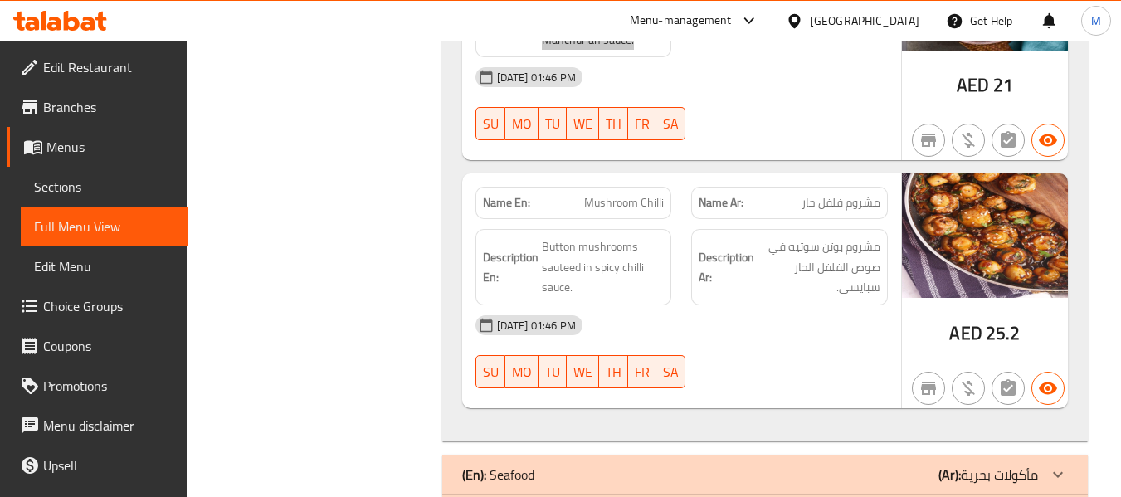
scroll to position [1263, 0]
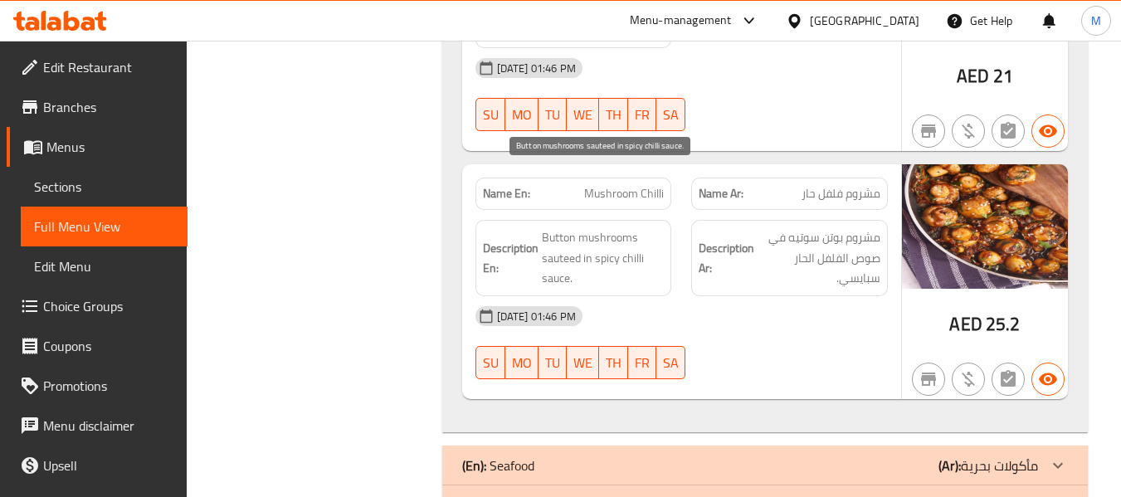
click at [603, 227] on span "Button mushrooms sauteed in spicy chilli sauce." at bounding box center [603, 257] width 123 height 61
click at [553, 227] on span "Button mushrooms sauteed in spicy chilli sauce." at bounding box center [603, 257] width 123 height 61
click at [564, 227] on span "Button mushrooms sauteed in spicy chilli sauce." at bounding box center [603, 257] width 123 height 61
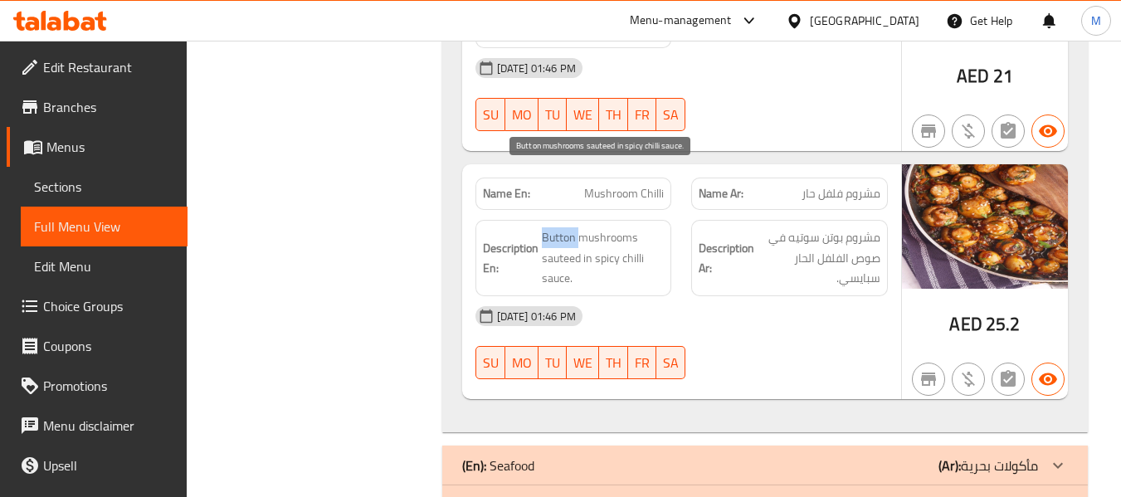
click at [564, 227] on span "Button mushrooms sauteed in spicy chilli sauce." at bounding box center [603, 257] width 123 height 61
click at [573, 227] on span "Button mushrooms sauteed in spicy chilli sauce." at bounding box center [603, 257] width 123 height 61
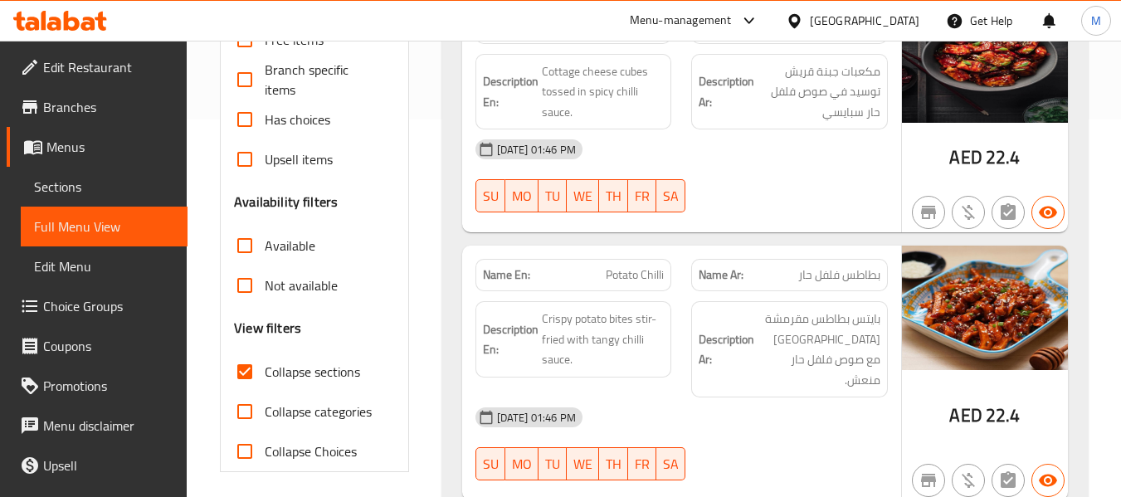
scroll to position [0, 0]
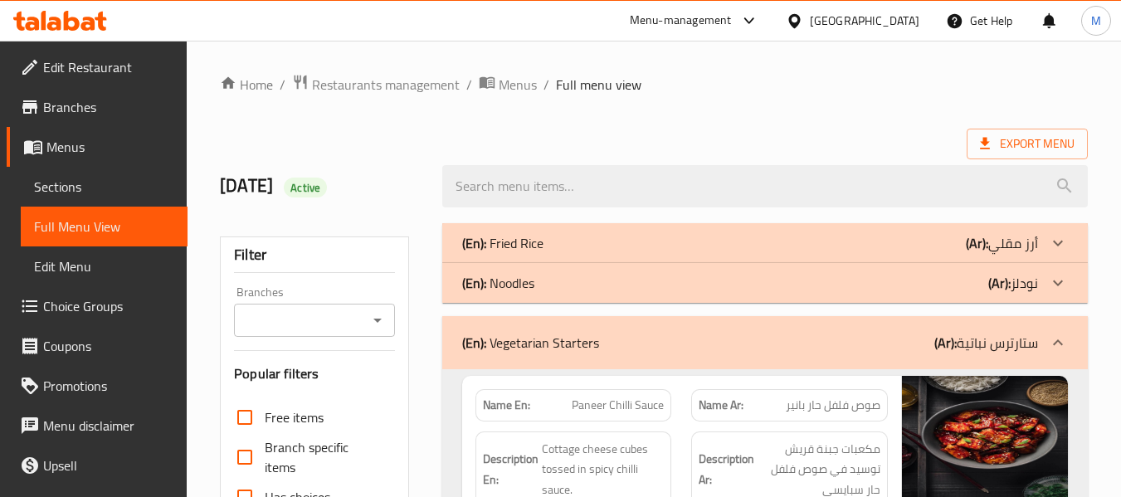
click at [587, 333] on p "(En): Vegetarian Starters" at bounding box center [530, 343] width 137 height 20
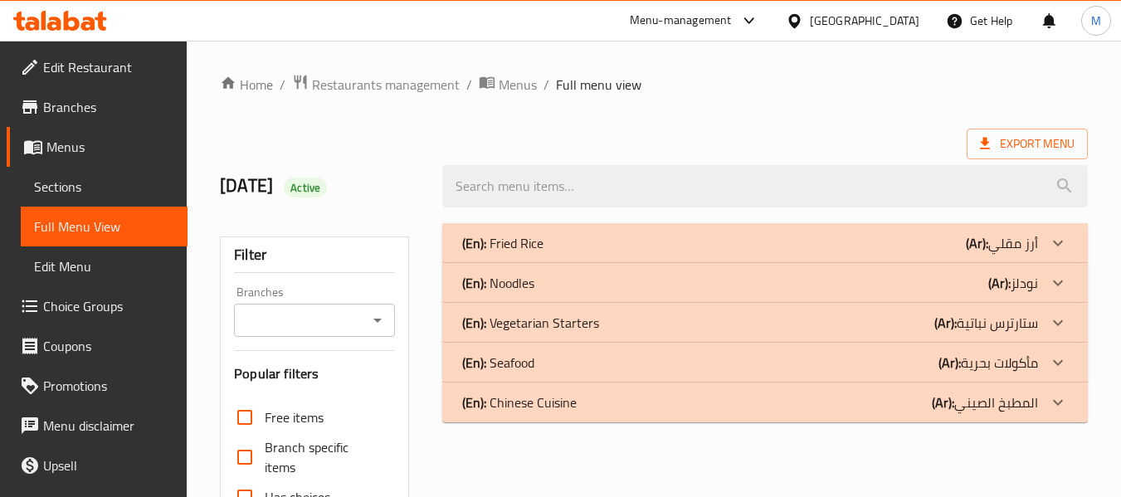
click at [566, 357] on div "(En): Seafood (Ar): مأكولات بحرية" at bounding box center [750, 363] width 576 height 20
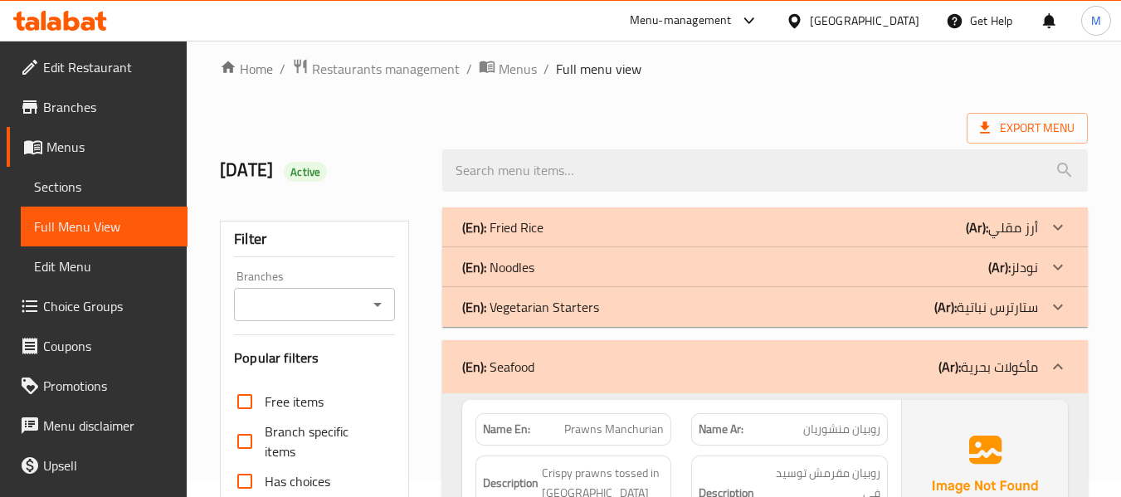
scroll to position [222, 0]
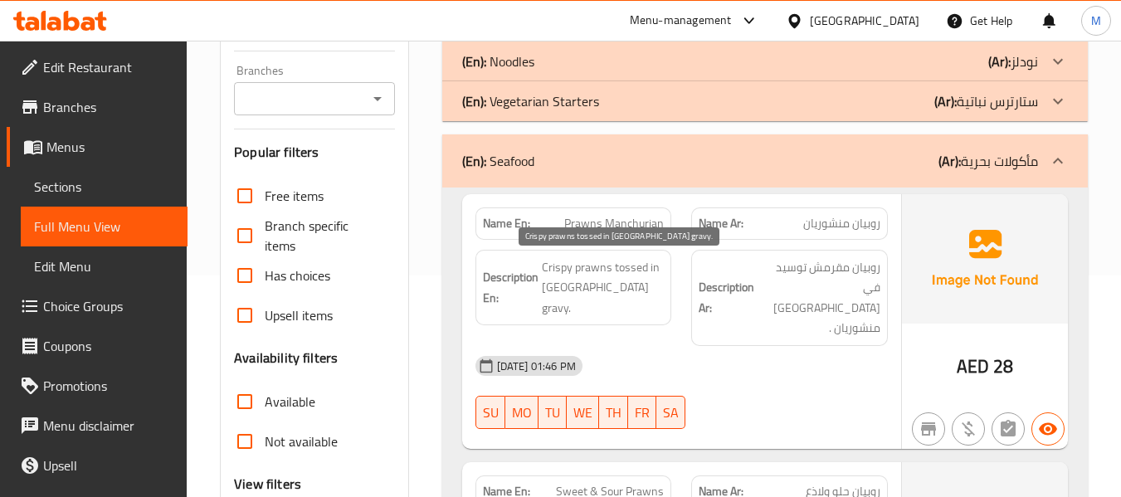
click at [617, 285] on span "Crispy prawns tossed in Manchurian gravy." at bounding box center [603, 287] width 123 height 61
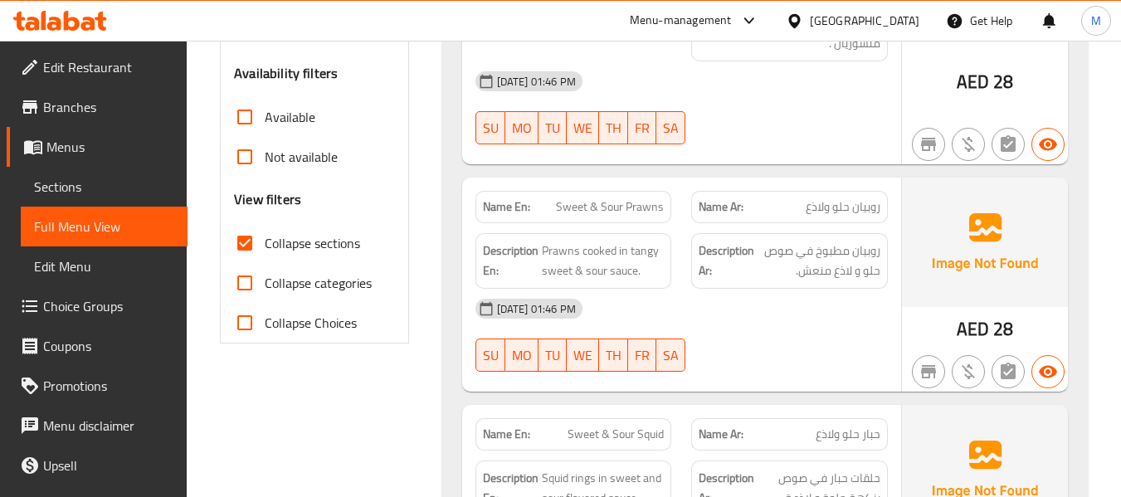
scroll to position [553, 0]
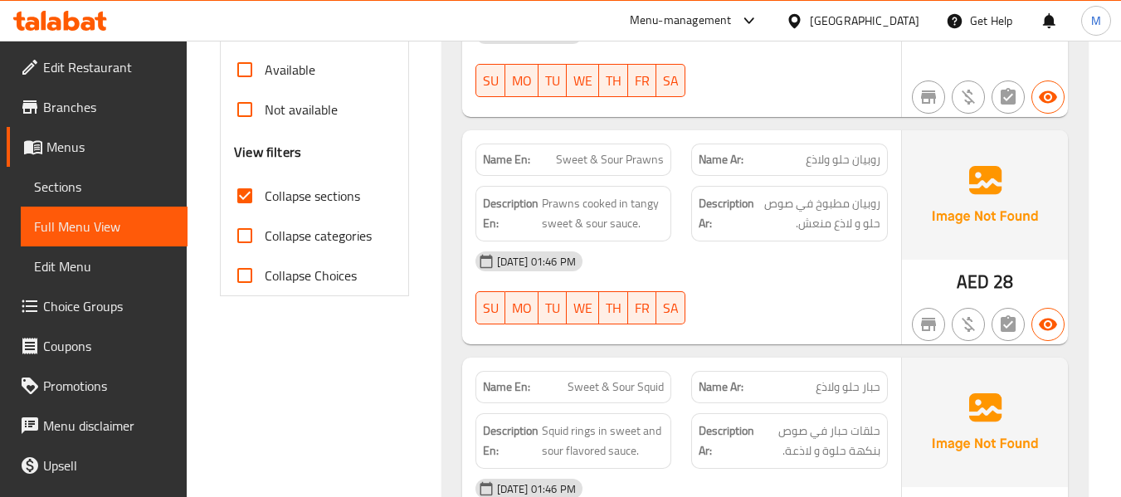
click at [626, 193] on span "Prawns cooked in tangy sweet & sour sauce." at bounding box center [603, 213] width 123 height 41
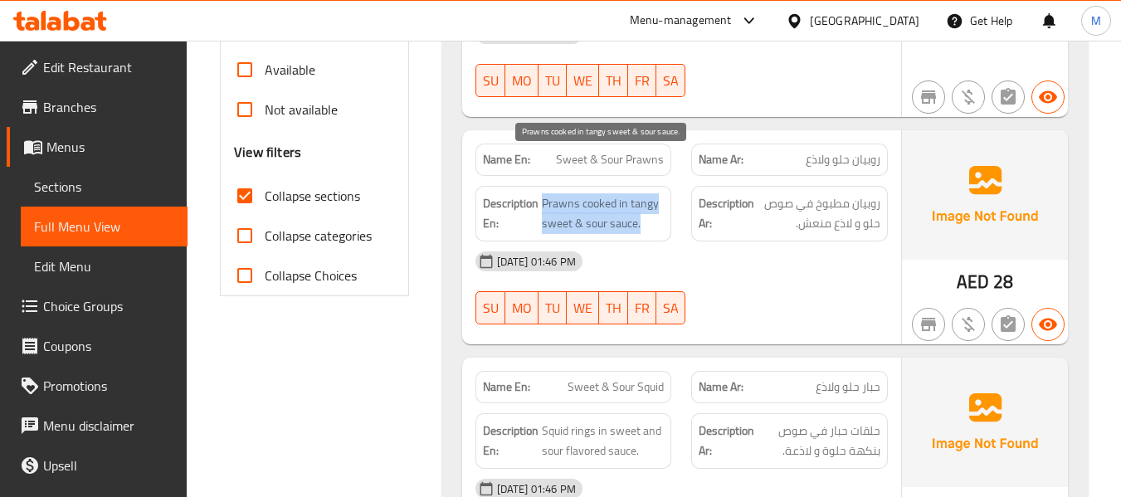
click at [626, 193] on span "Prawns cooked in tangy sweet & sour sauce." at bounding box center [603, 213] width 123 height 41
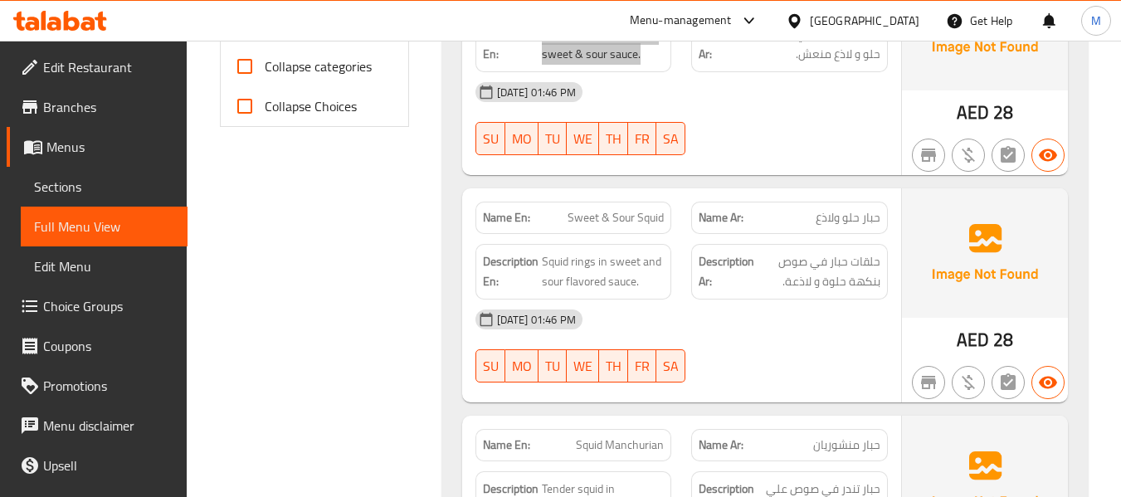
scroll to position [774, 0]
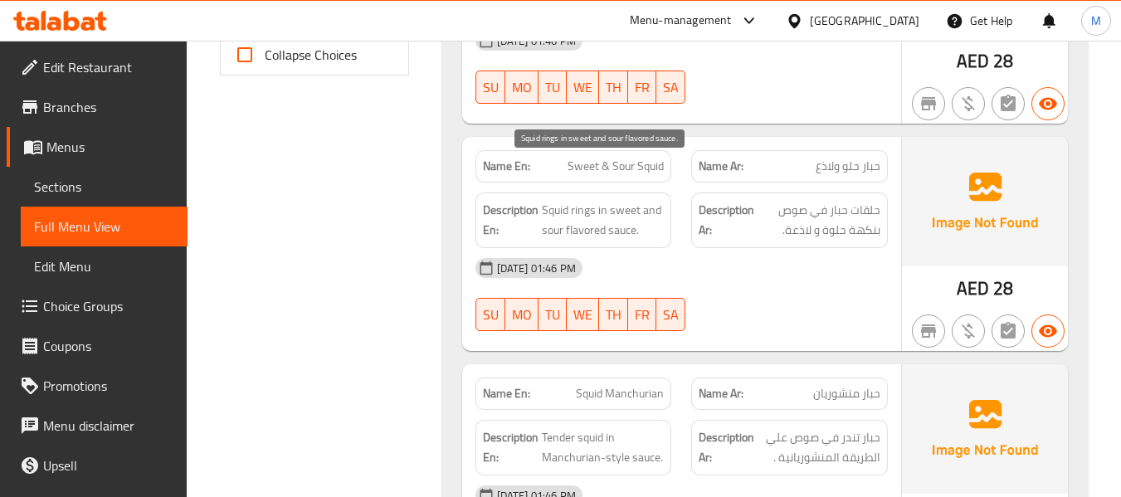
click at [617, 200] on span "Squid rings in sweet and sour flavored sauce." at bounding box center [603, 220] width 123 height 41
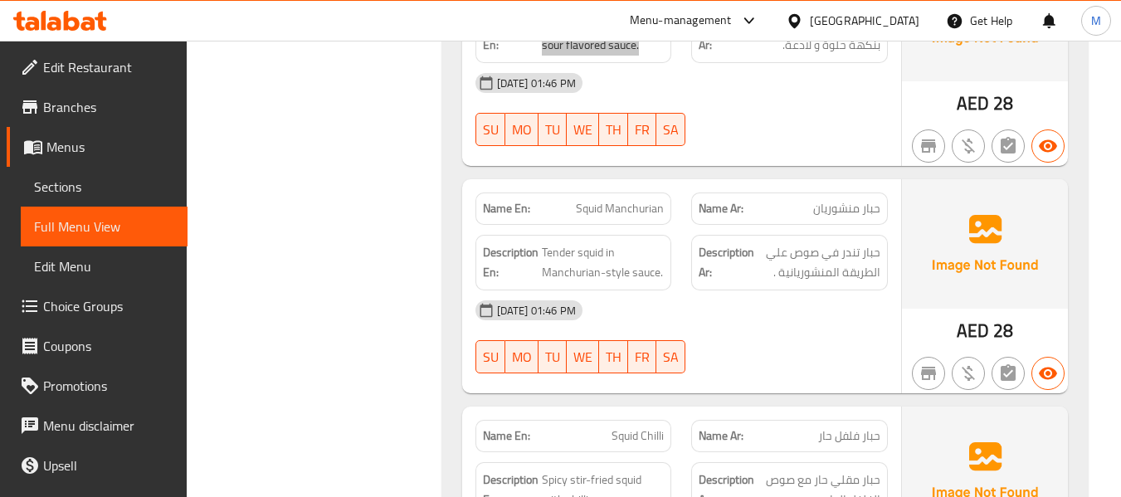
scroll to position [996, 0]
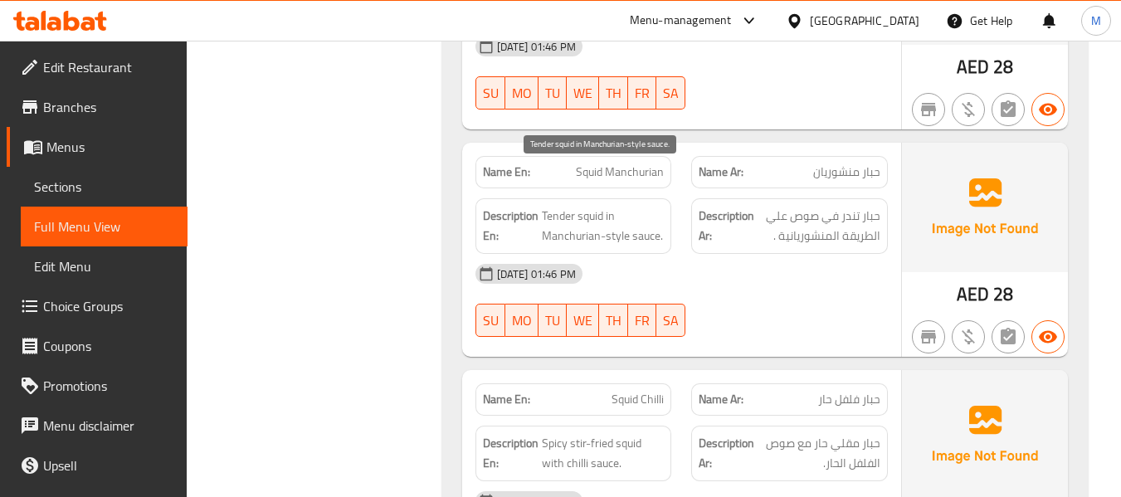
click at [626, 206] on span "Tender squid in Manchurian-style sauce." at bounding box center [603, 226] width 123 height 41
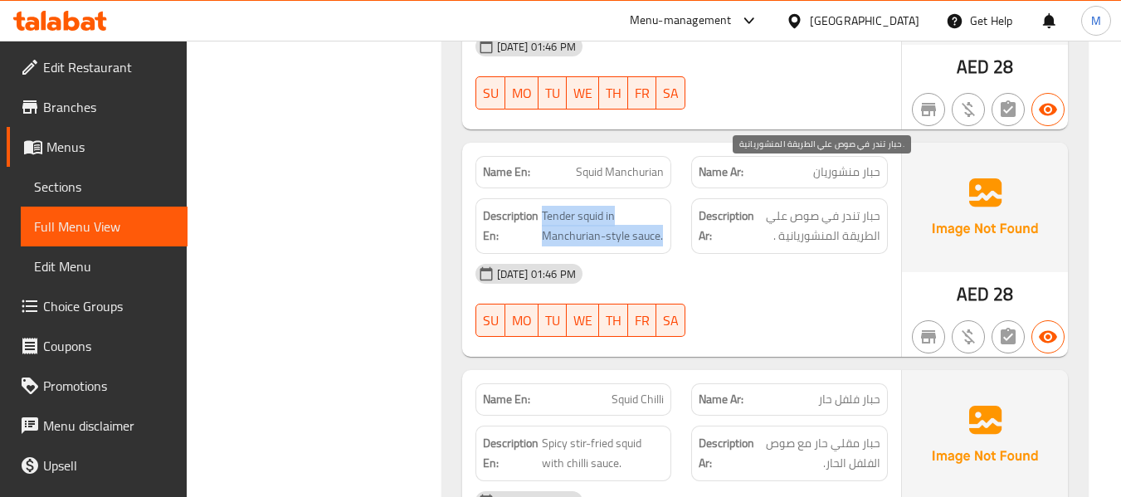
click at [797, 206] on span "حبار تندر في صوص علي الطريقة المنشوريانية ." at bounding box center [819, 226] width 123 height 41
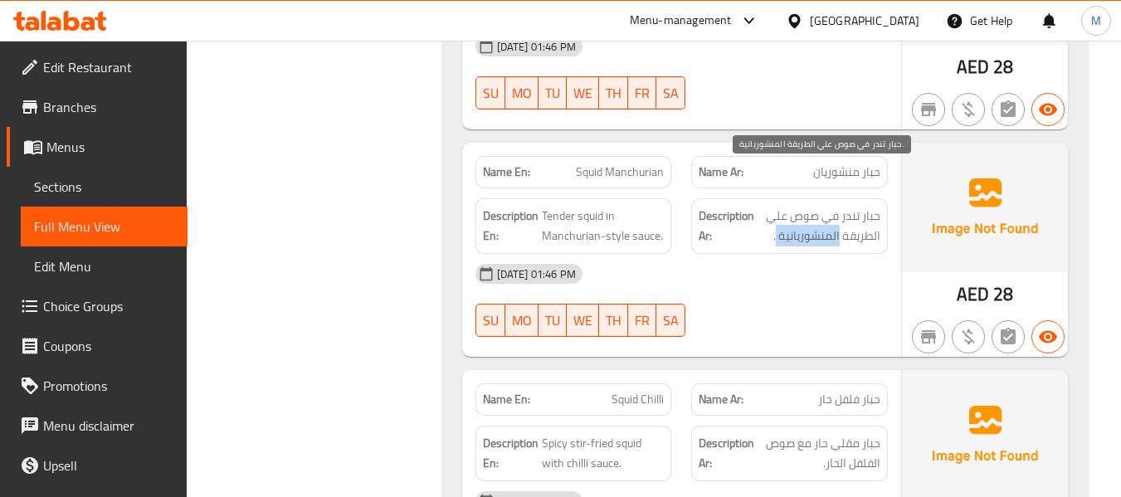
click at [797, 206] on span "حبار تندر في صوص علي الطريقة المنشوريانية ." at bounding box center [819, 226] width 123 height 41
click at [800, 206] on span "حبار تندر في صوص علي الطريقة المنشوريانية ." at bounding box center [819, 226] width 123 height 41
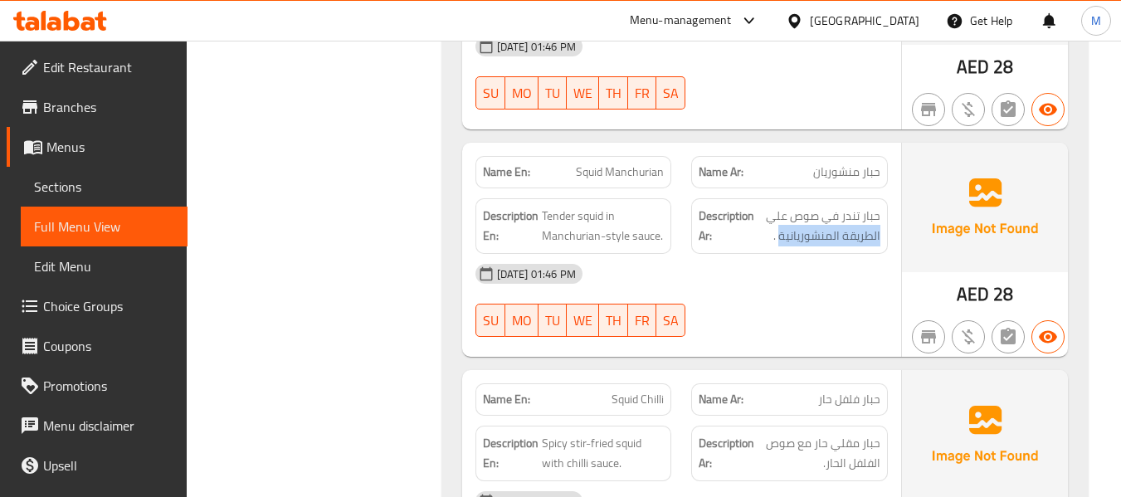
drag, startPoint x: 781, startPoint y: 195, endPoint x: 885, endPoint y: 197, distance: 103.7
click at [885, 198] on div "Description Ar: حبار تندر في صوص علي الطريقة المنشوريانية ." at bounding box center [789, 226] width 197 height 56
click at [429, 344] on div "Filter Branches Branches Popular filters Free items Branch specific items Has c…" at bounding box center [321, 177] width 222 height 1918
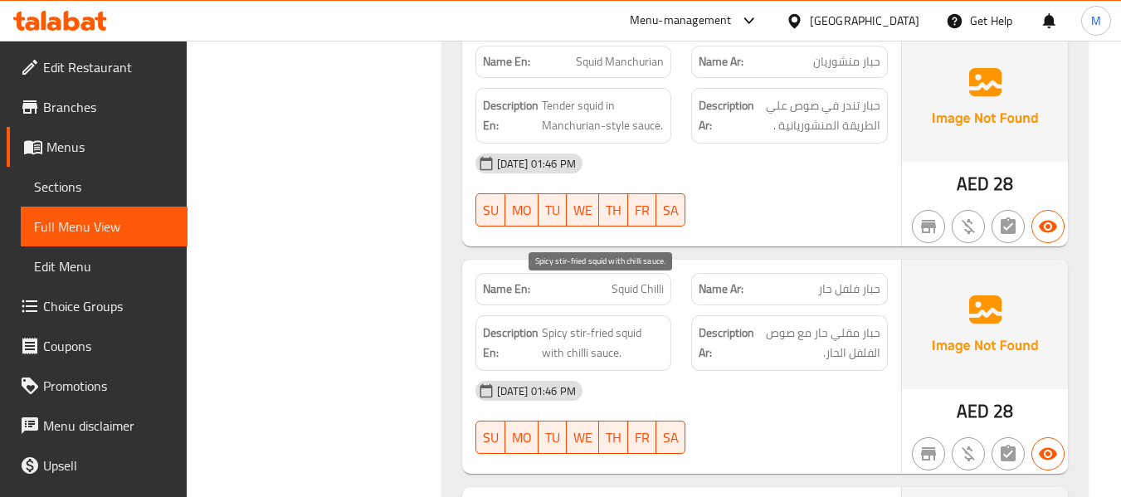
click at [620, 323] on span "Spicy stir-fried squid with chilli sauce." at bounding box center [603, 343] width 123 height 41
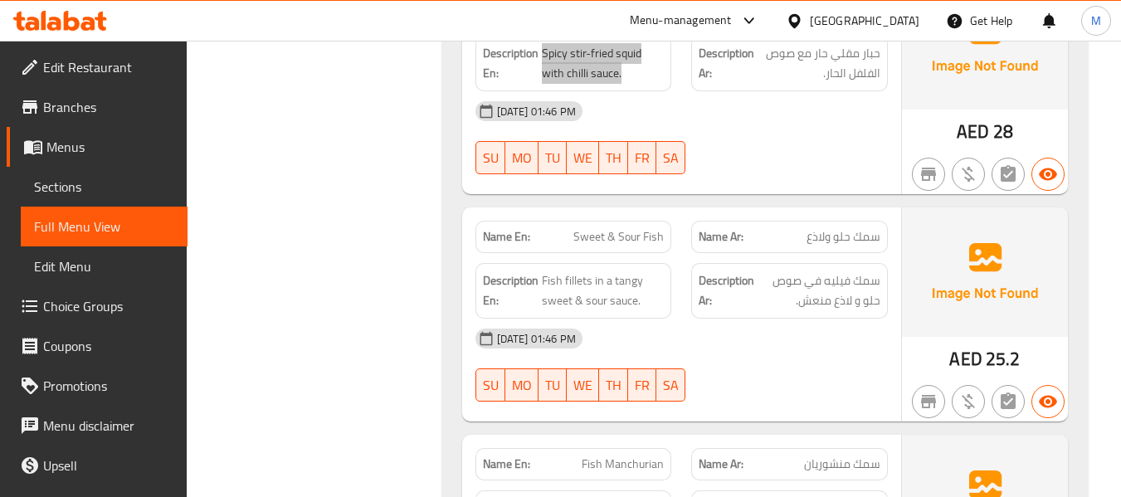
scroll to position [1438, 0]
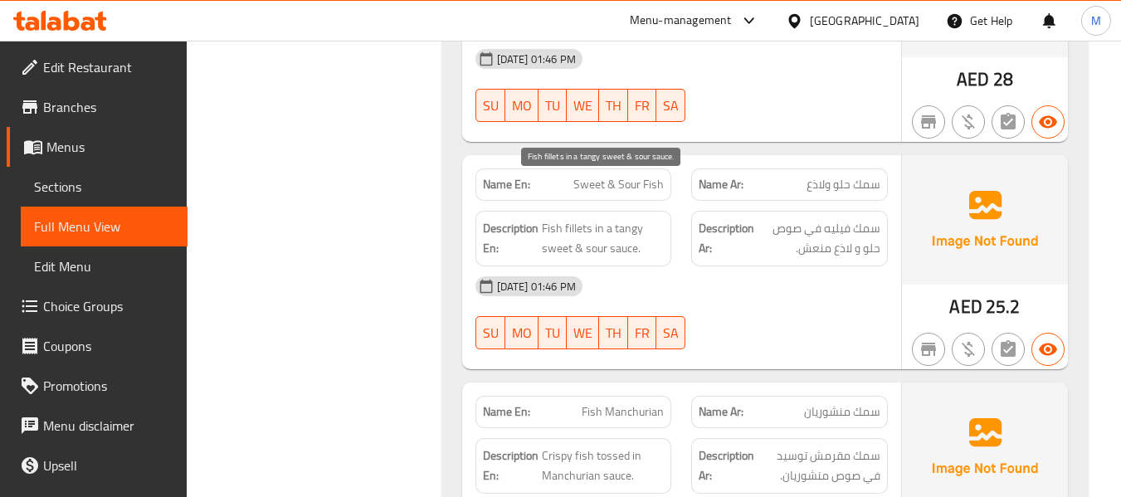
click at [602, 218] on span "Fish fillets in a tangy sweet & sour sauce." at bounding box center [603, 238] width 123 height 41
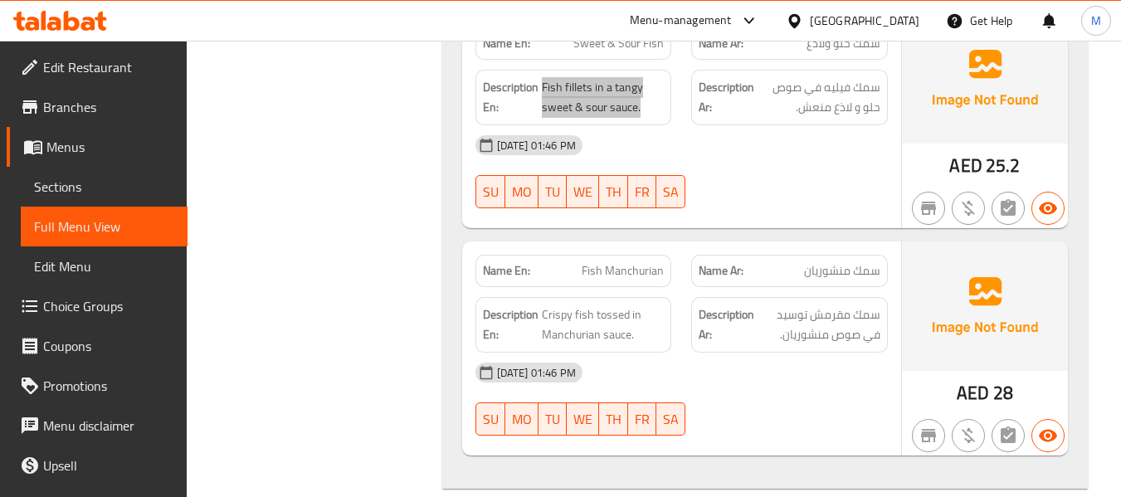
scroll to position [1616, 0]
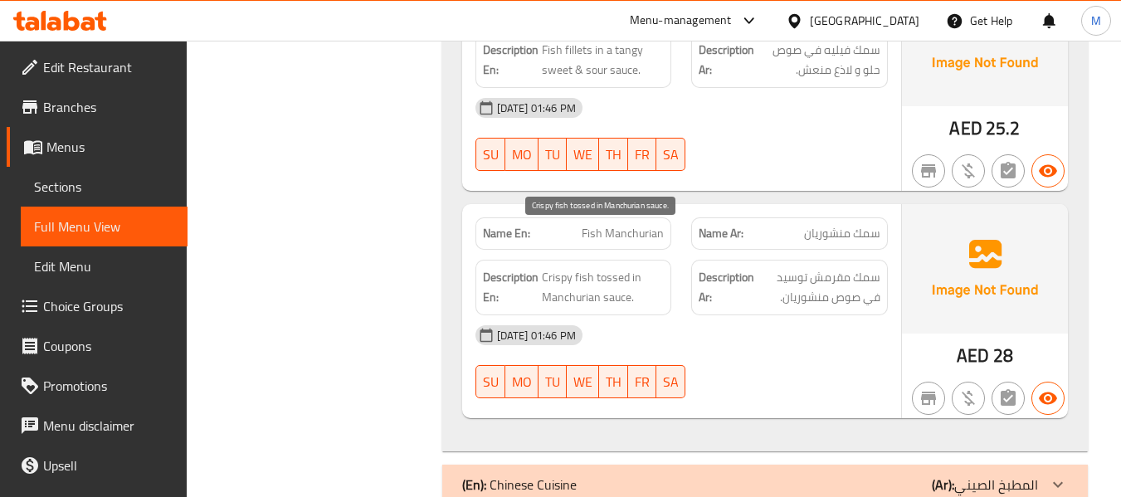
click at [594, 267] on span "Crispy fish tossed in Manchurian sauce." at bounding box center [603, 287] width 123 height 41
click at [860, 315] on div "07-10-2025 01:46 PM" at bounding box center [681, 335] width 432 height 40
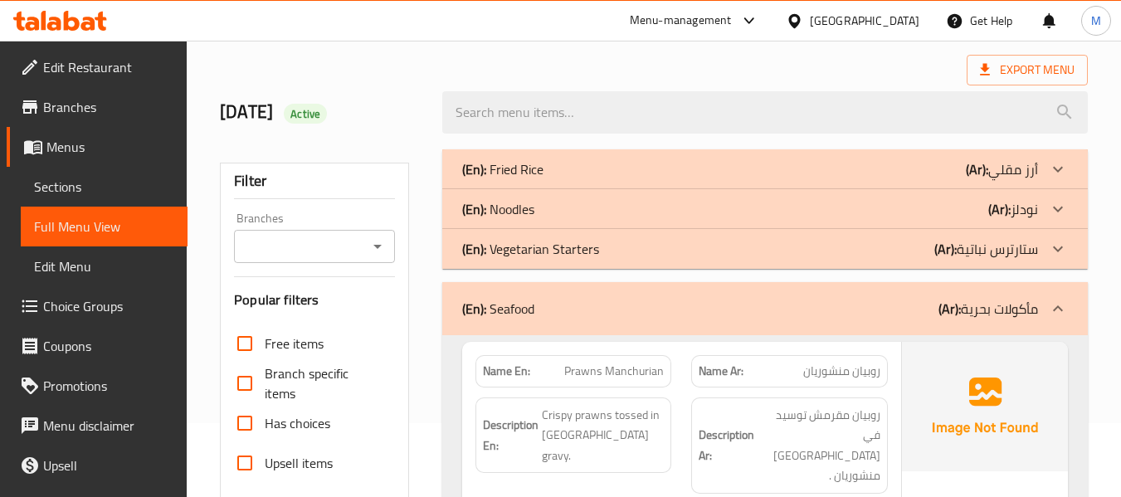
scroll to position [110, 0]
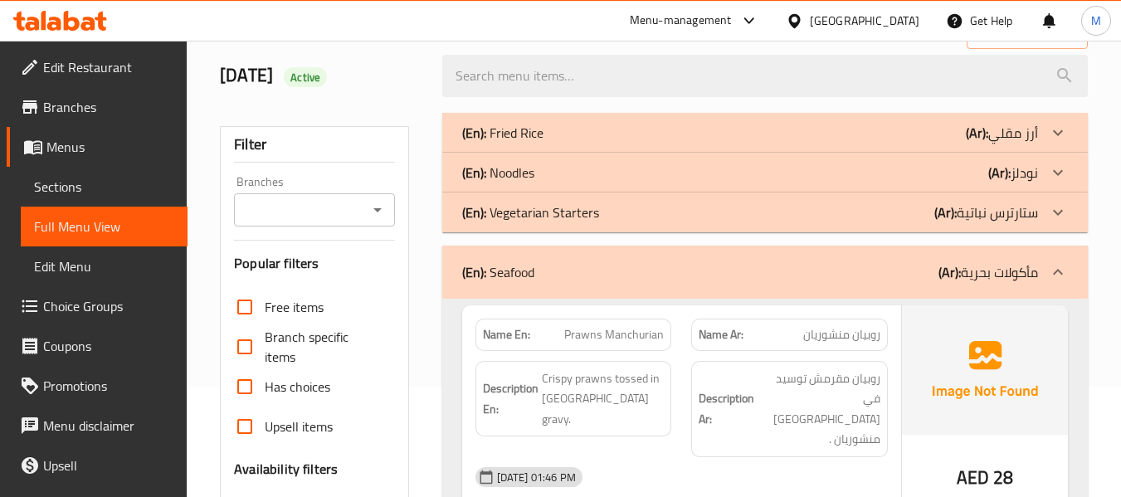
click at [533, 262] on p "(En): Seafood" at bounding box center [498, 272] width 72 height 20
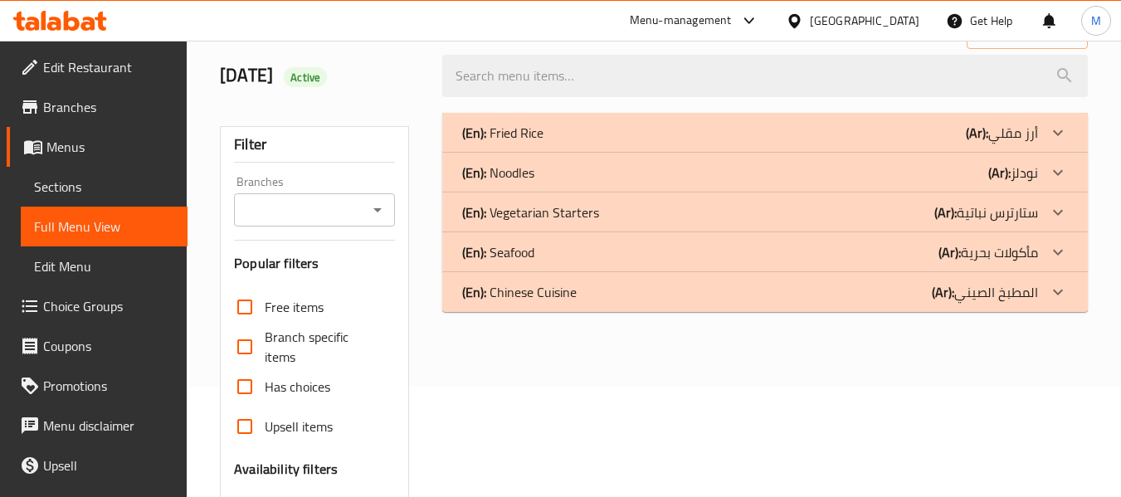
click at [527, 305] on div "(En): Chinese Cuisine (Ar): المطبخ الصيني" at bounding box center [765, 292] width 646 height 40
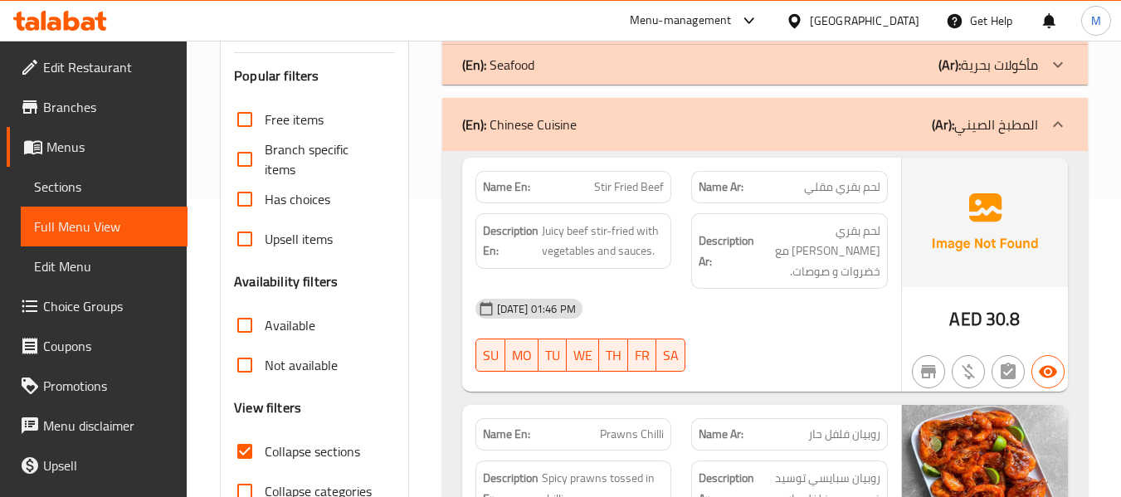
scroll to position [332, 0]
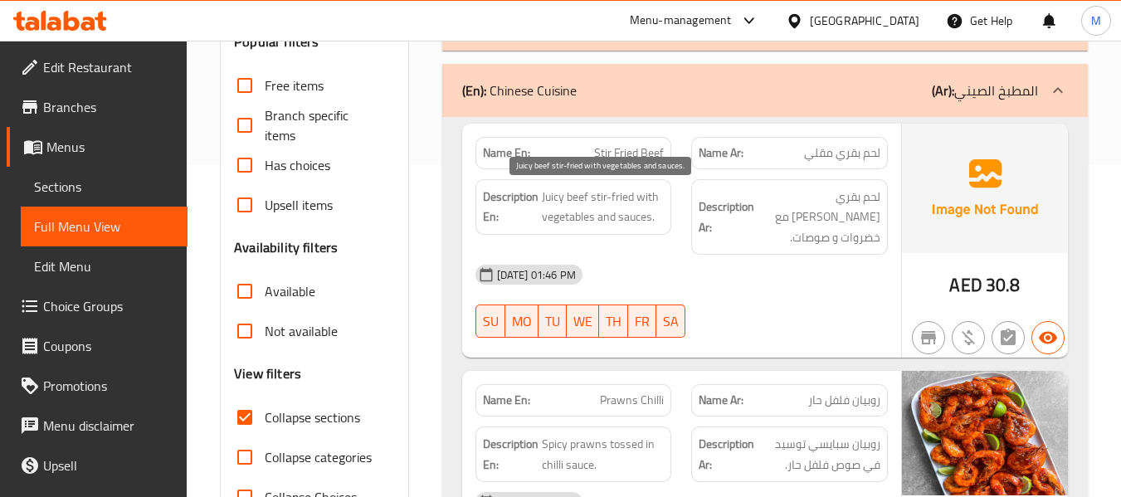
click at [605, 219] on span "Juicy beef stir-fried with vegetables and sauces." at bounding box center [603, 207] width 123 height 41
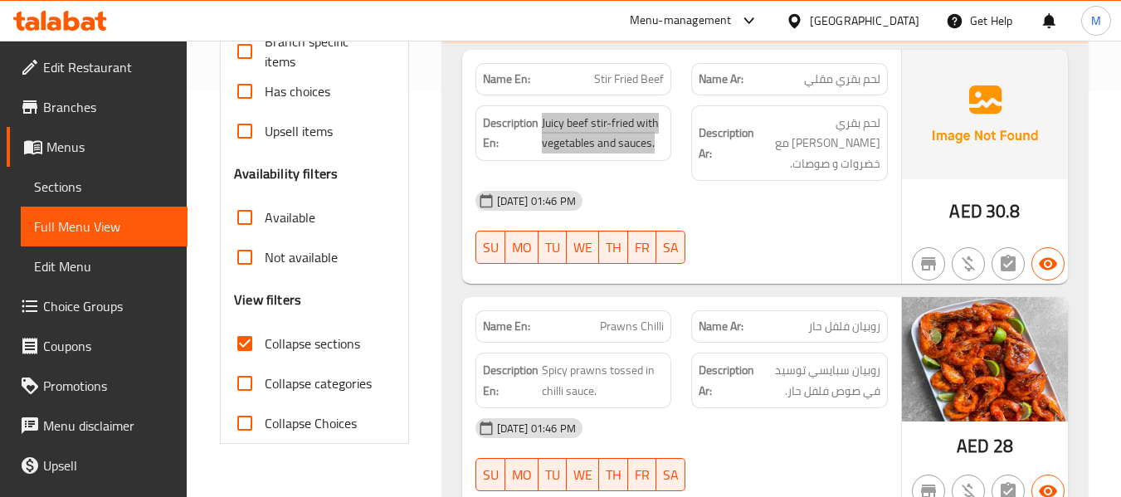
scroll to position [553, 0]
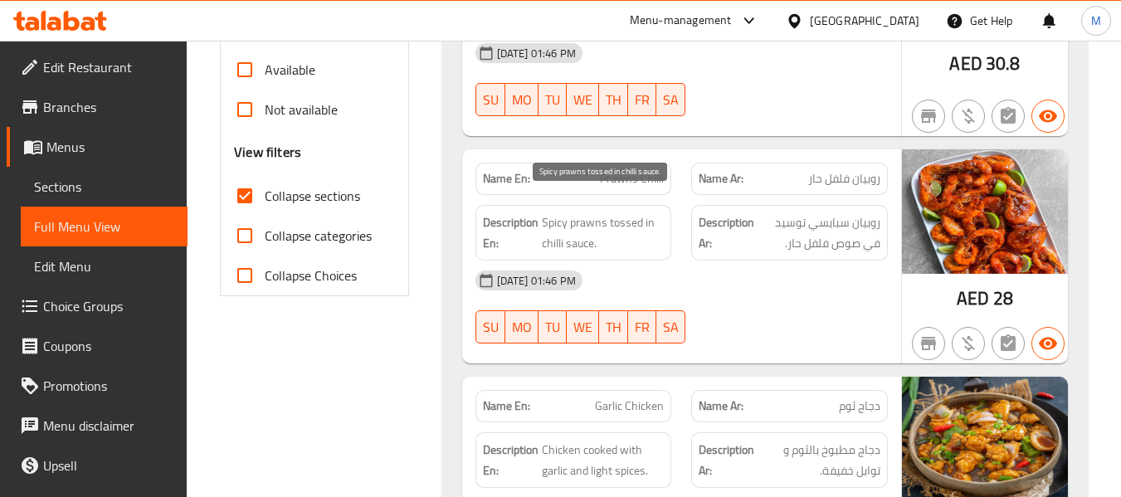
click at [594, 212] on span "Spicy prawns tossed in chilli sauce." at bounding box center [603, 232] width 123 height 41
click at [577, 212] on span "Spicy prawns tossed in chilli sauce." at bounding box center [603, 232] width 123 height 41
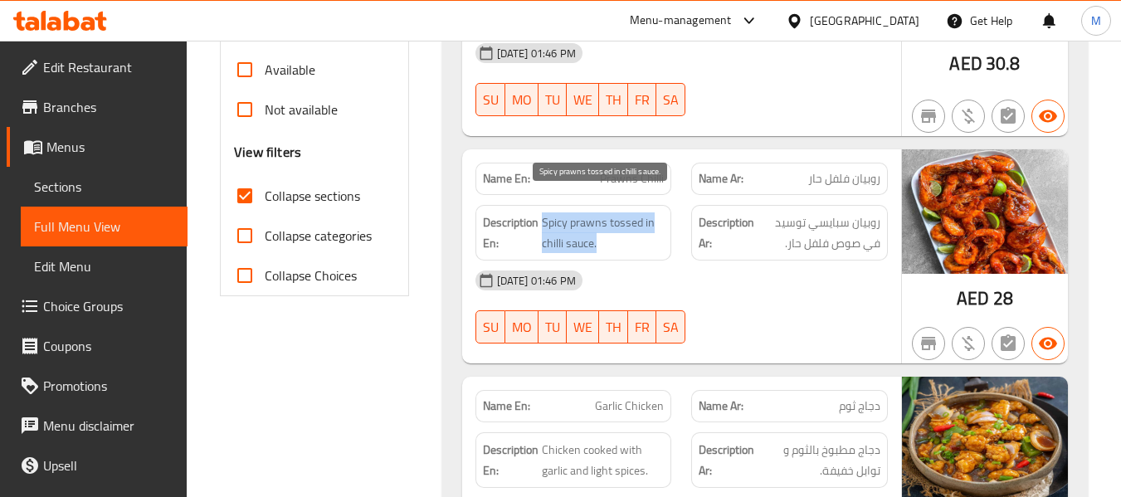
click at [577, 212] on span "Spicy prawns tossed in chilli sauce." at bounding box center [603, 232] width 123 height 41
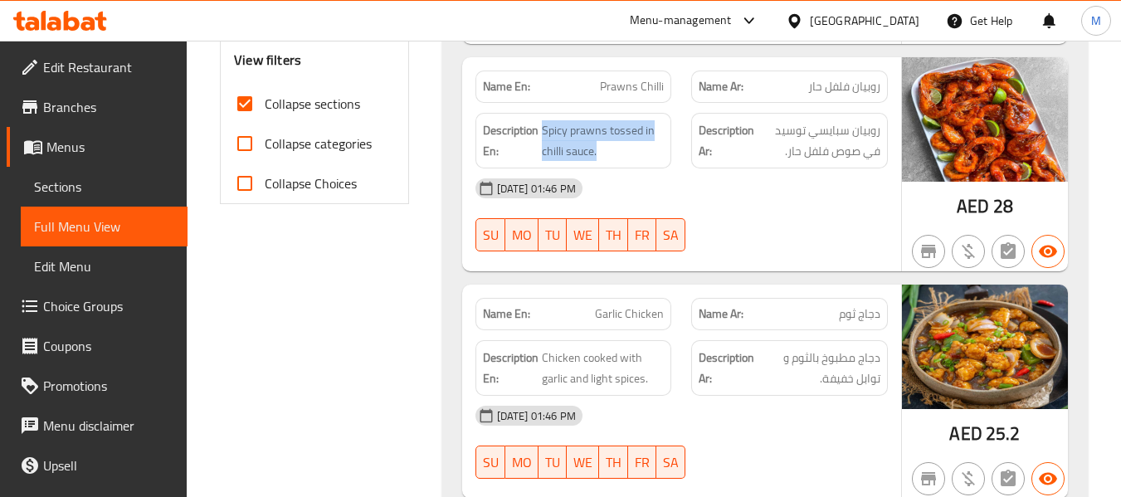
scroll to position [774, 0]
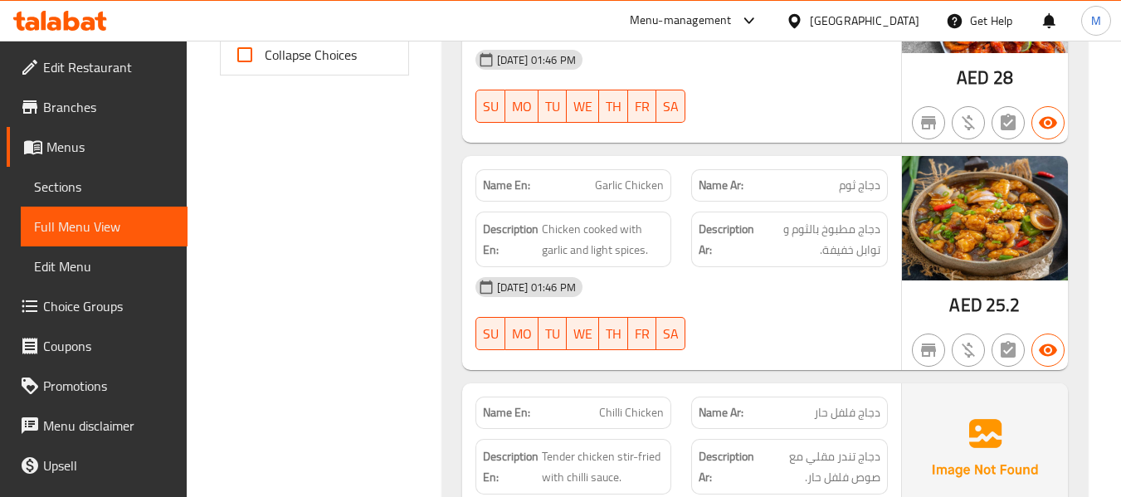
click at [604, 225] on span "Chicken cooked with garlic and light spices." at bounding box center [603, 239] width 123 height 41
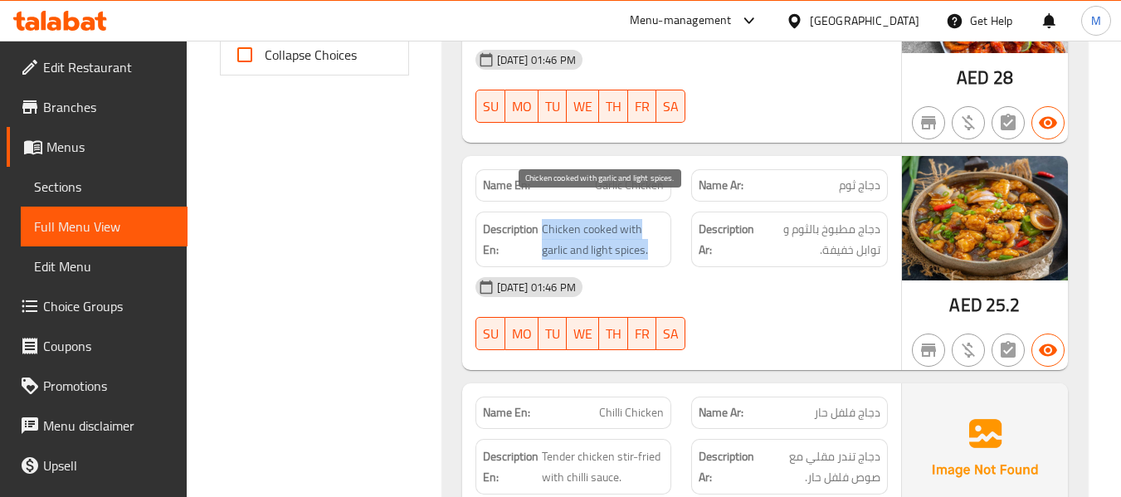
click at [604, 225] on span "Chicken cooked with garlic and light spices." at bounding box center [603, 239] width 123 height 41
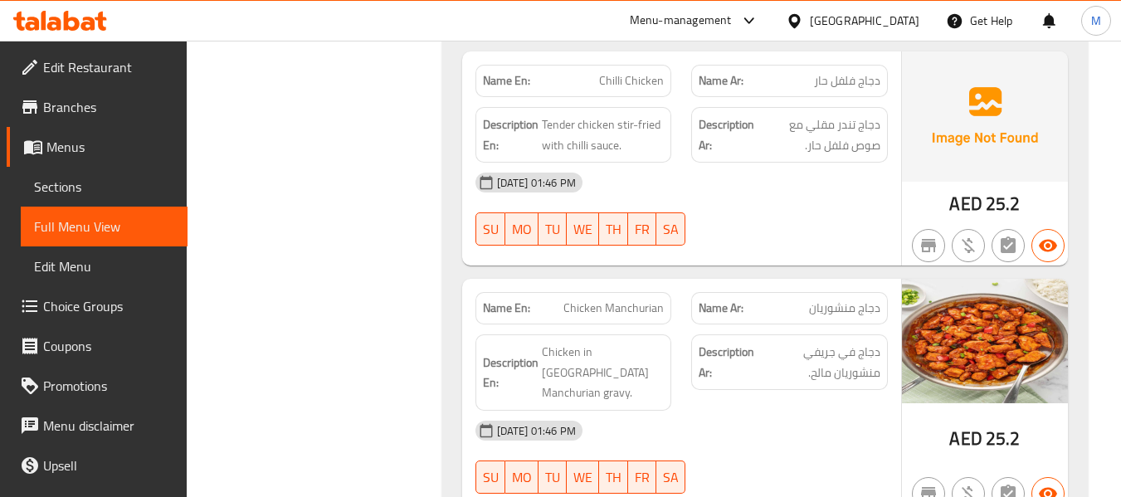
scroll to position [996, 0]
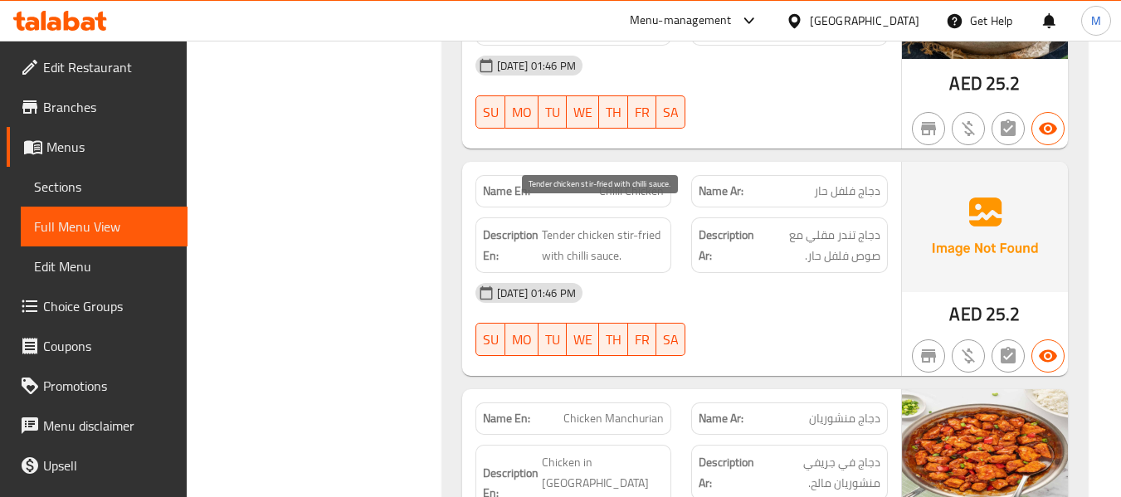
click at [614, 225] on span "Tender chicken stir-fried with chilli sauce." at bounding box center [603, 245] width 123 height 41
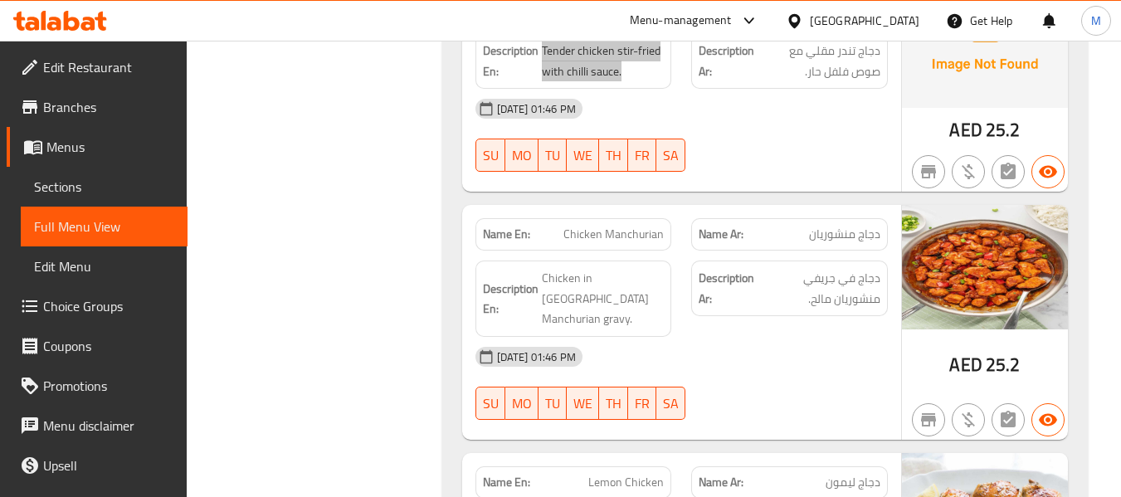
scroll to position [1217, 0]
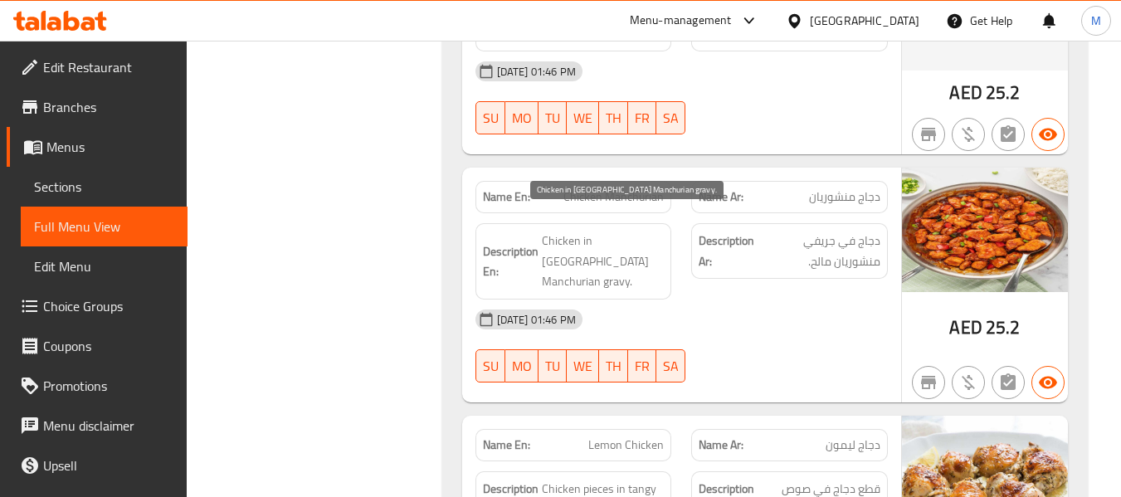
click at [604, 236] on span "Chicken in savory Manchurian gravy." at bounding box center [603, 261] width 123 height 61
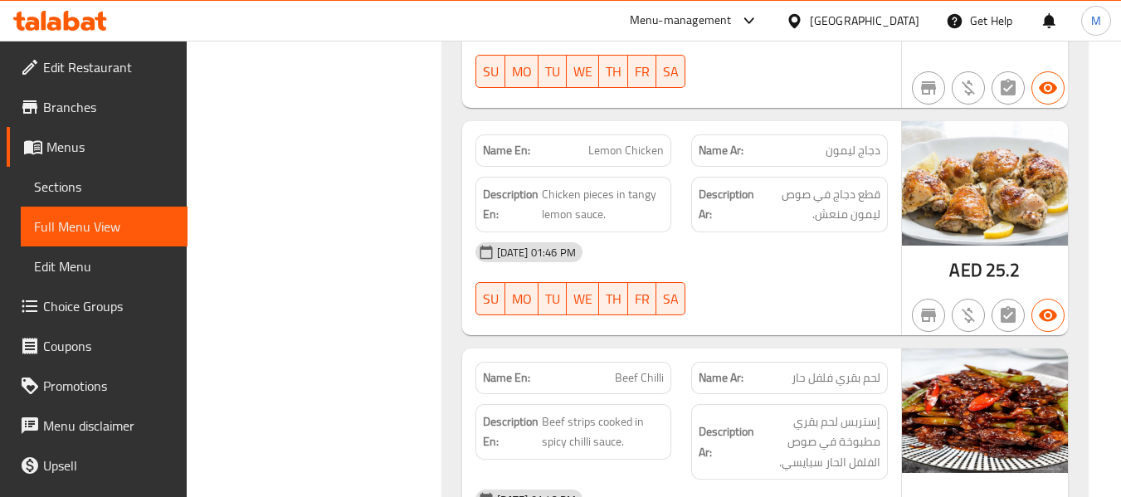
scroll to position [1549, 0]
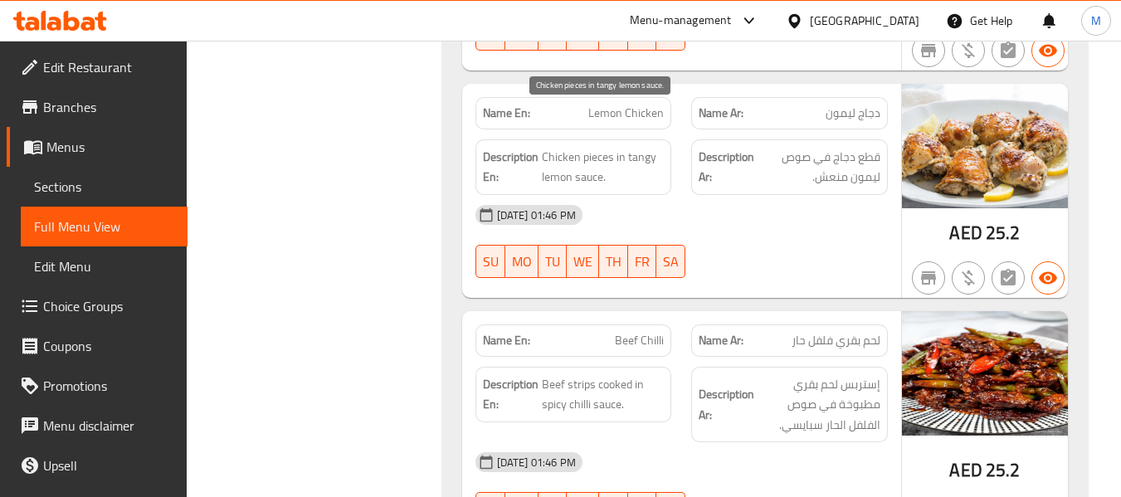
click at [592, 147] on span "Chicken pieces in tangy lemon sauce." at bounding box center [603, 167] width 123 height 41
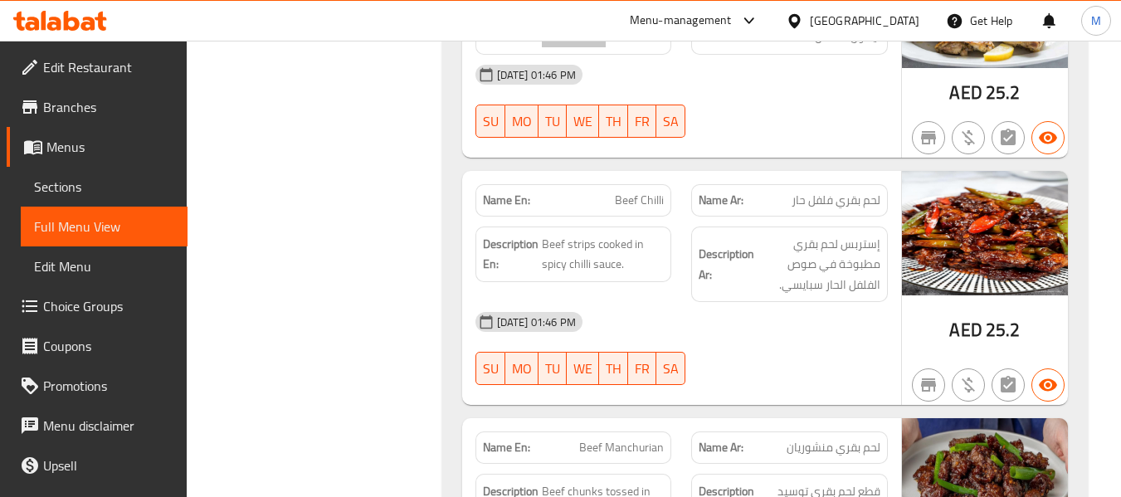
scroll to position [1770, 0]
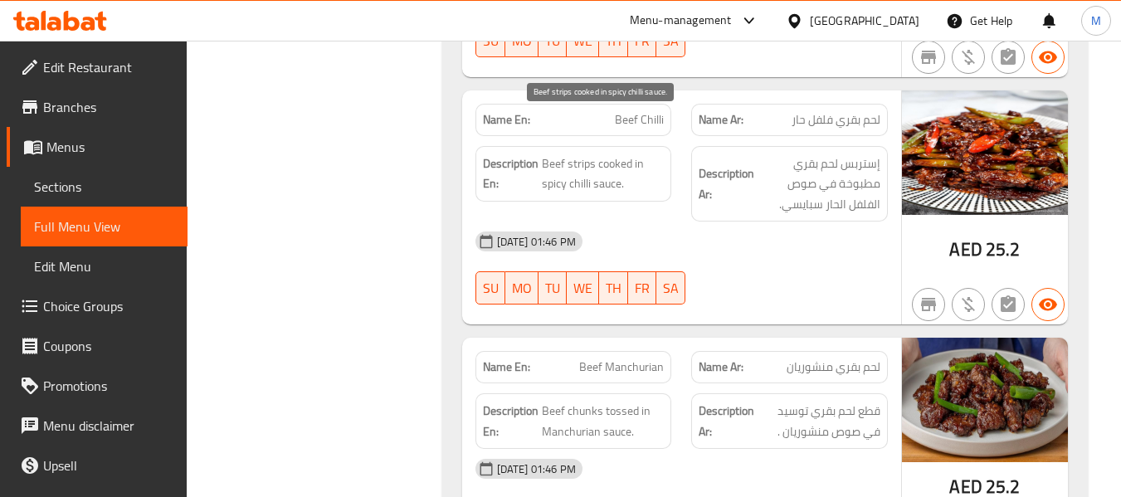
click at [573, 154] on span "Beef strips cooked in spicy chilli sauce." at bounding box center [603, 174] width 123 height 41
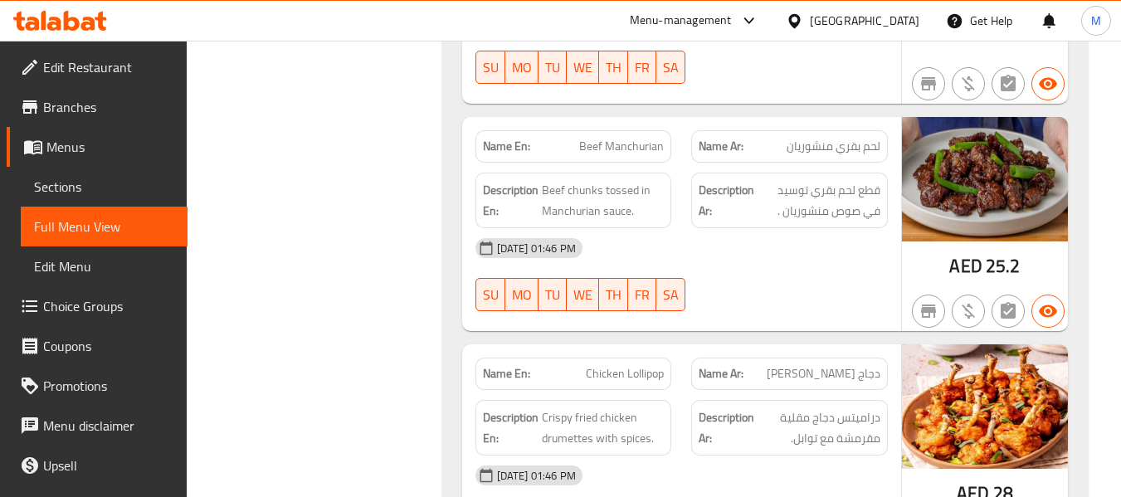
scroll to position [1991, 0]
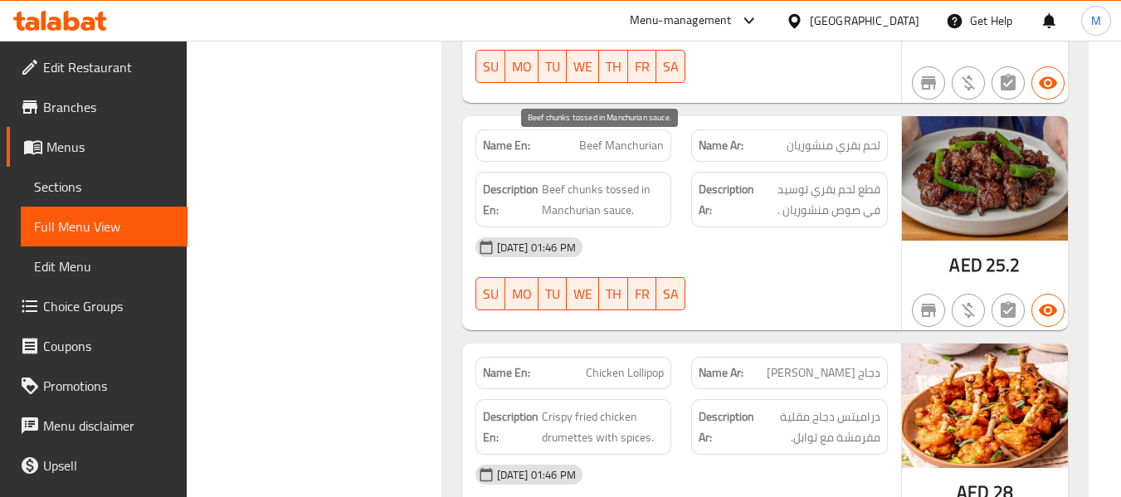
click at [599, 179] on span "Beef chunks tossed in Manchurian sauce." at bounding box center [603, 199] width 123 height 41
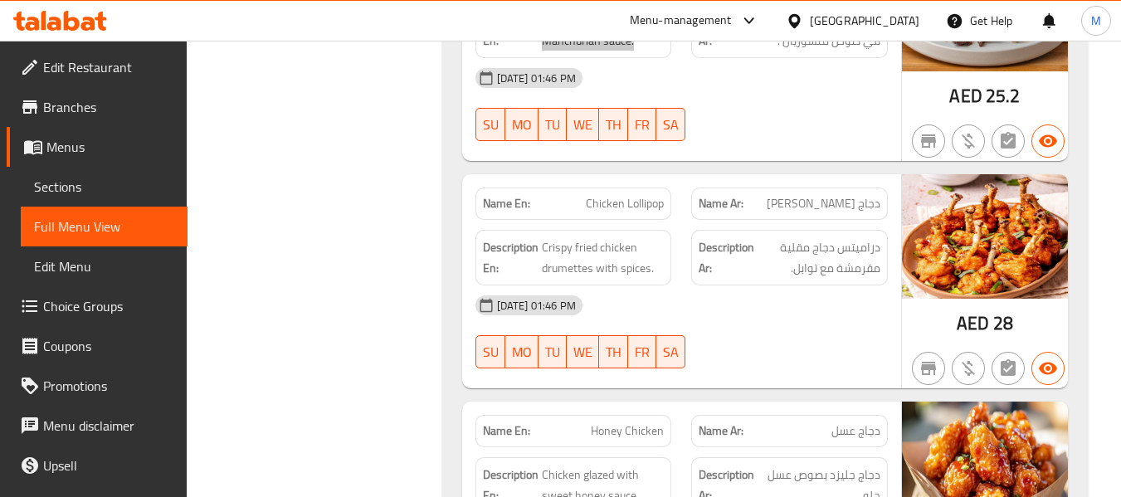
scroll to position [2213, 0]
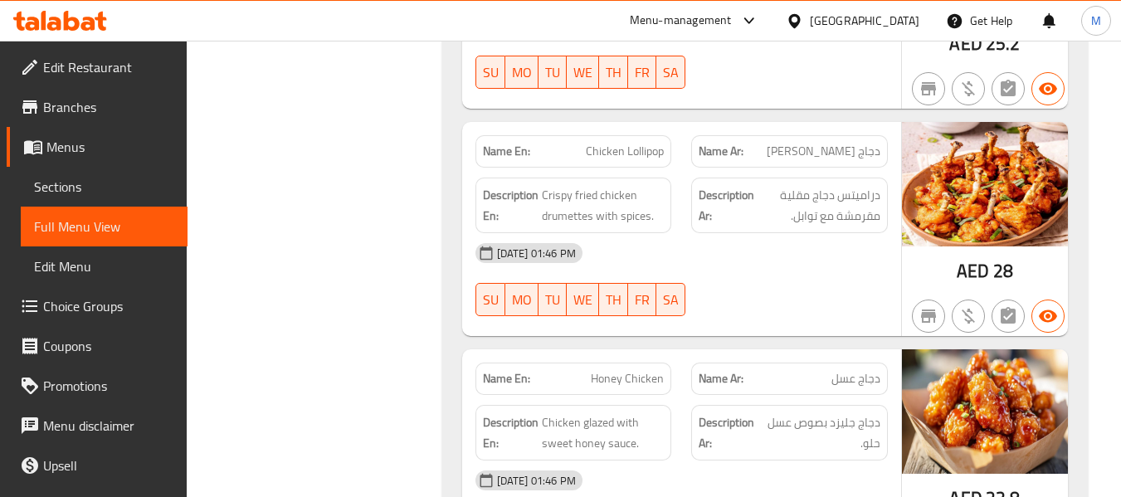
click at [604, 185] on span "Crispy fried chicken drumettes with spices." at bounding box center [603, 205] width 123 height 41
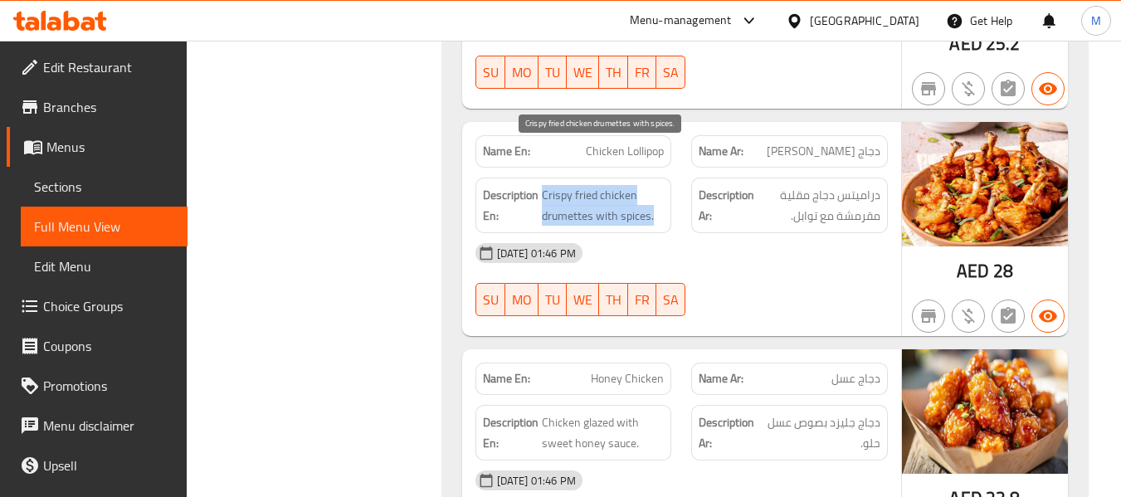
click at [604, 185] on span "Crispy fried chicken drumettes with spices." at bounding box center [603, 205] width 123 height 41
click at [560, 185] on span "Crispy fried chicken drumettes with spices." at bounding box center [603, 205] width 123 height 41
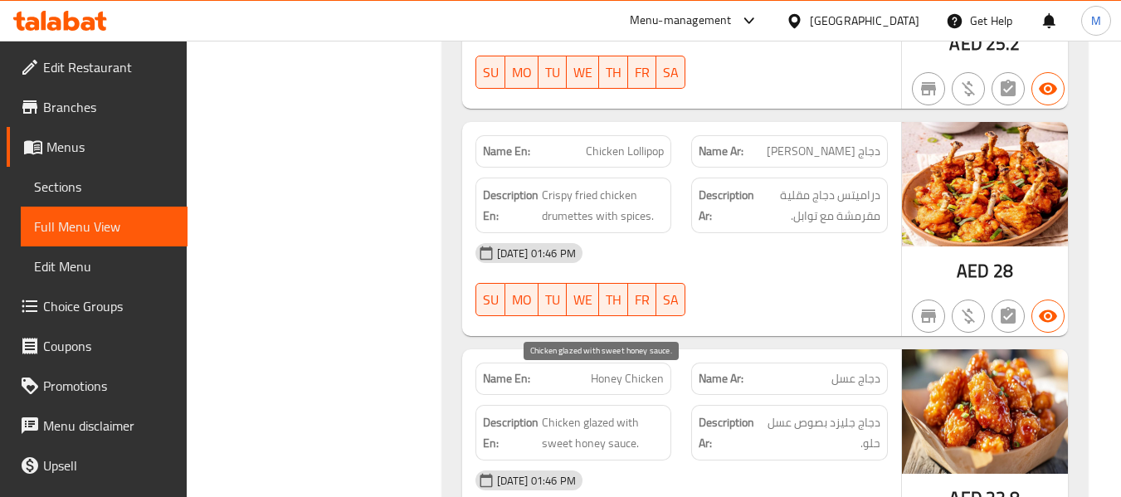
click at [595, 412] on span "Chicken glazed with sweet honey sauce." at bounding box center [603, 432] width 123 height 41
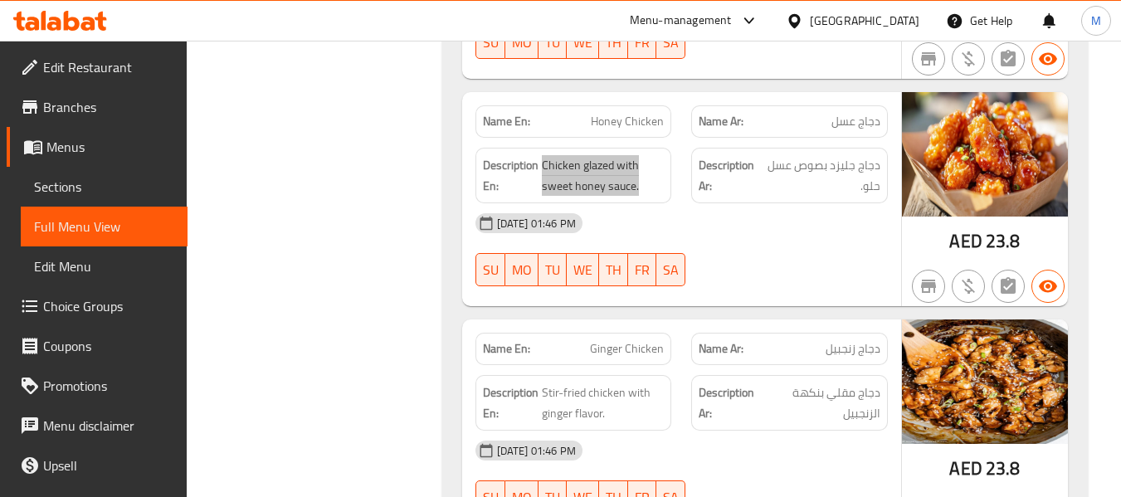
scroll to position [2434, 0]
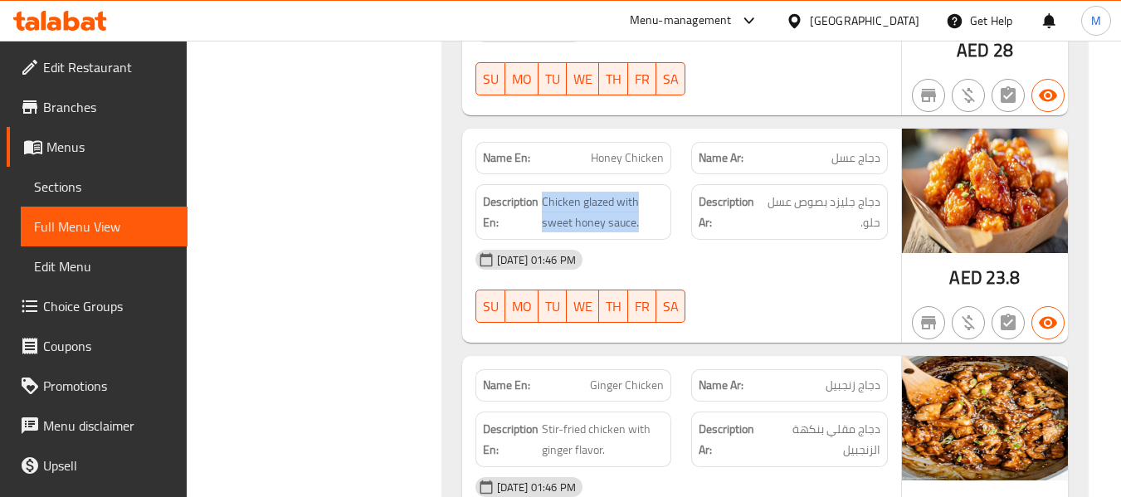
click at [614, 149] on span "Honey Chicken" at bounding box center [627, 157] width 73 height 17
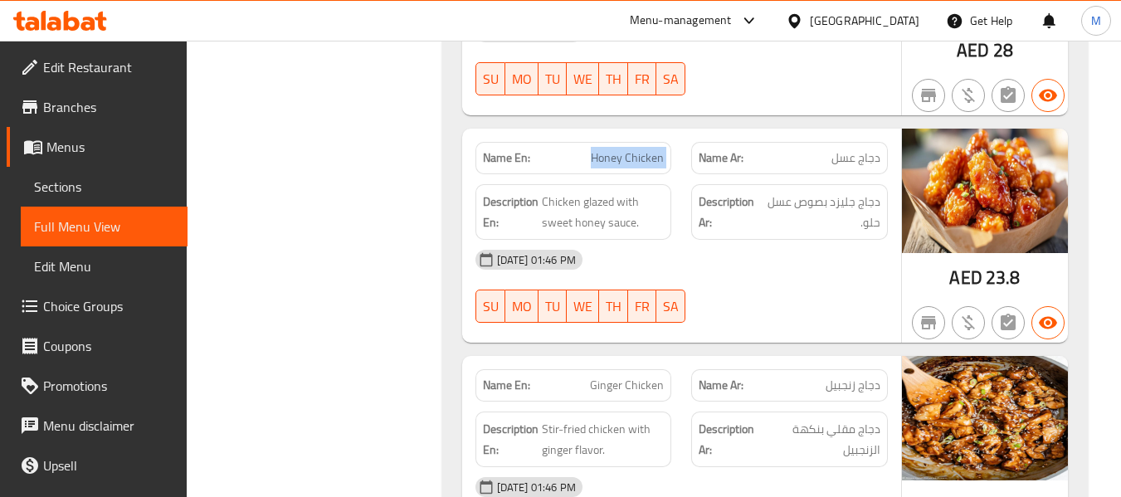
click at [614, 149] on span "Honey Chicken" at bounding box center [627, 157] width 73 height 17
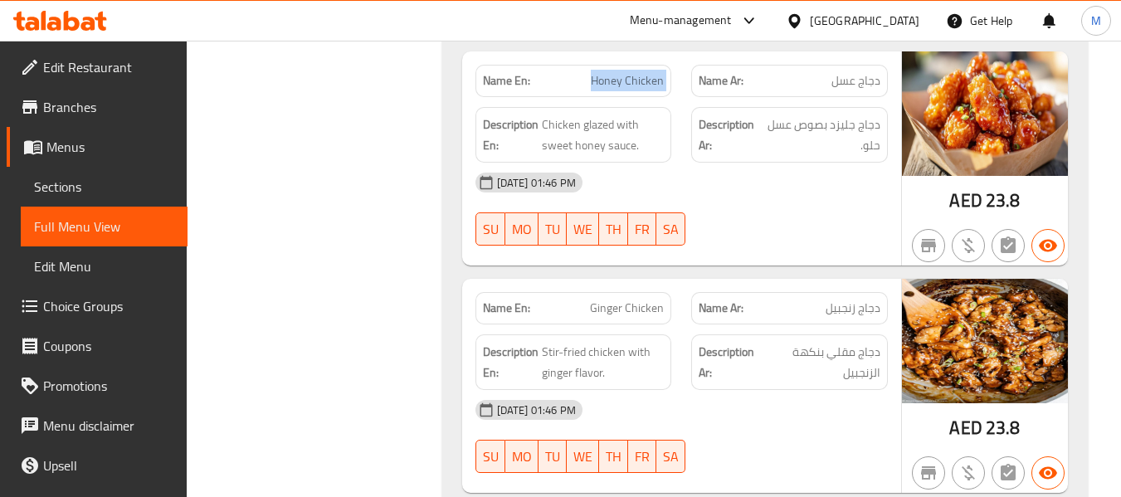
scroll to position [2545, 0]
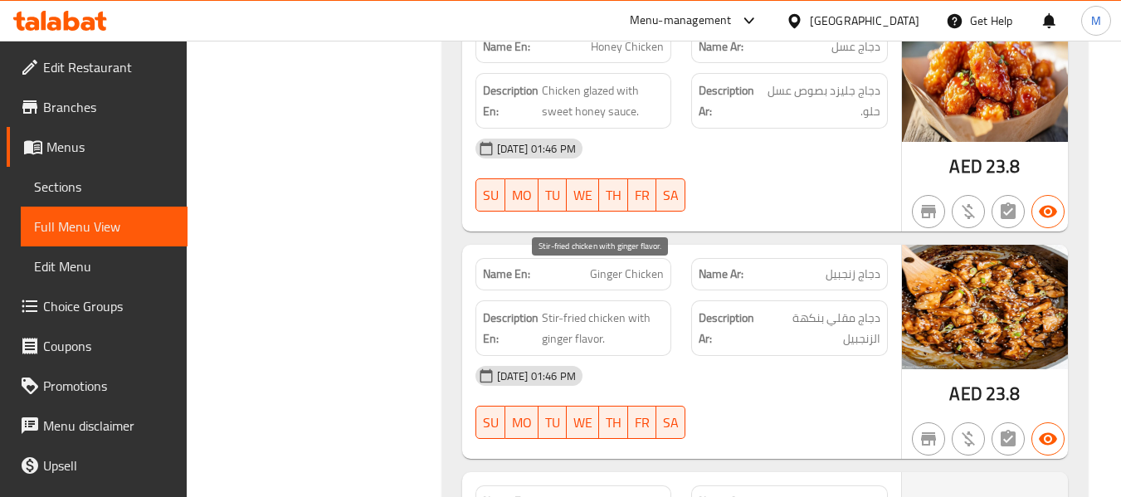
click at [631, 308] on span "Stir-fried chicken with ginger flavor." at bounding box center [603, 328] width 123 height 41
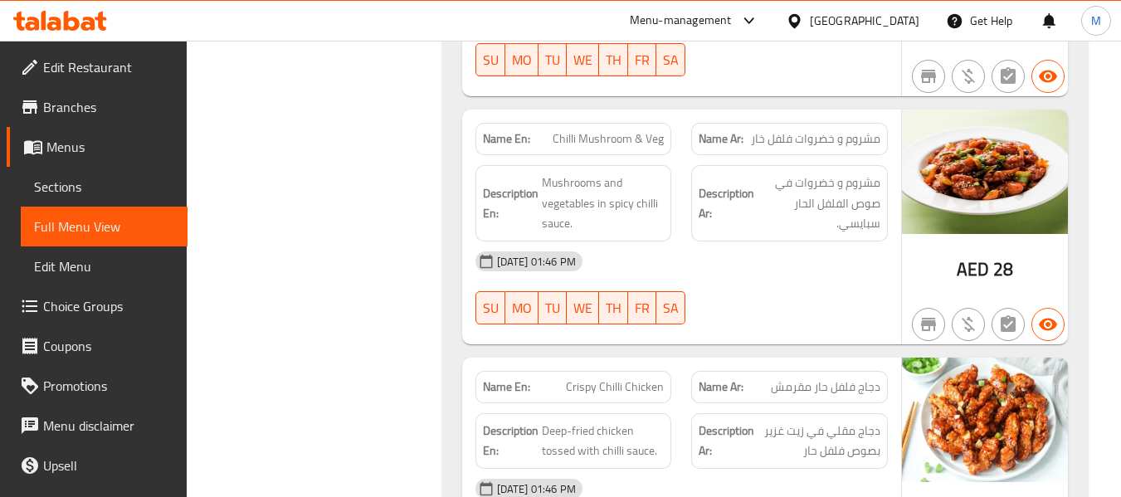
scroll to position [3097, 0]
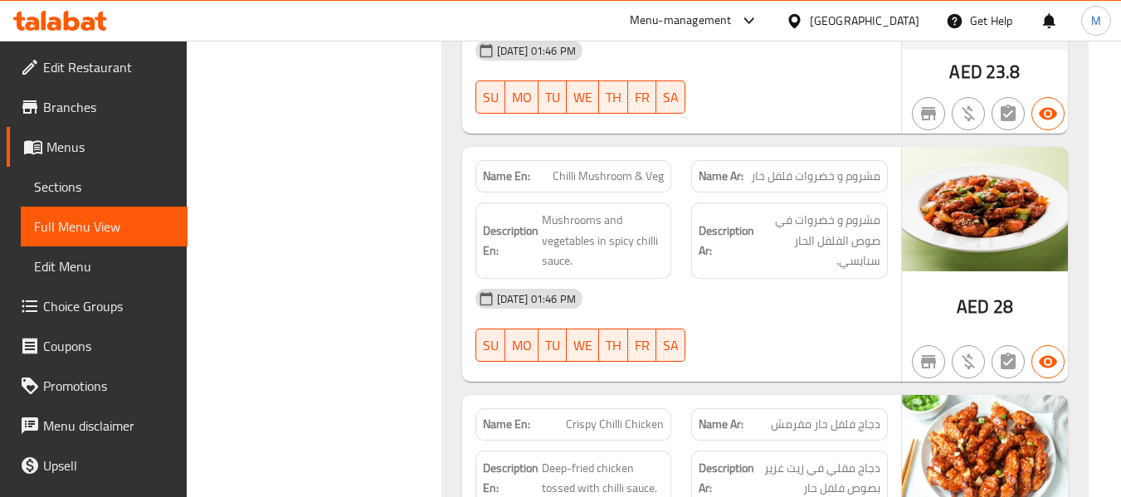
click at [765, 168] on span "مشروم و خضروات فلفل خار" at bounding box center [815, 176] width 129 height 17
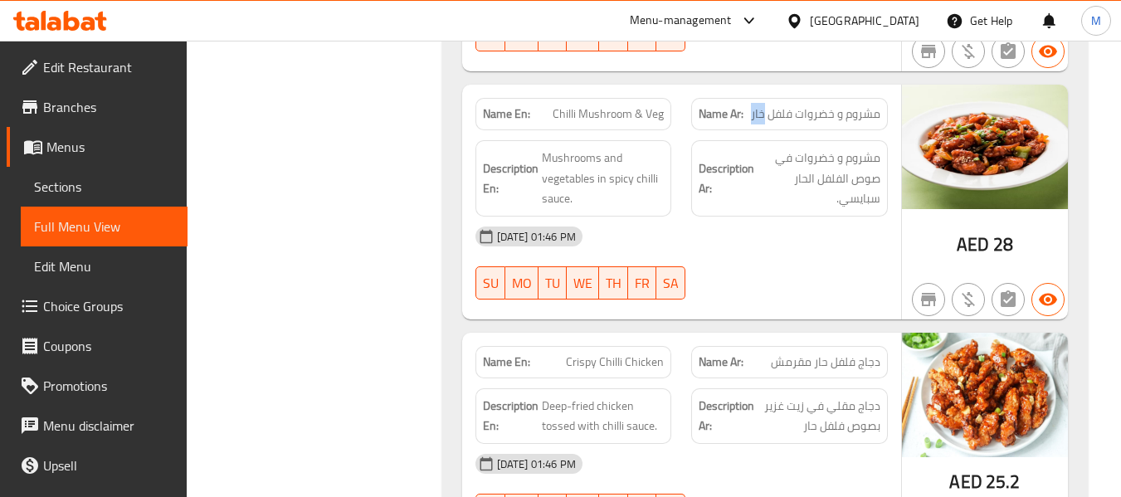
scroll to position [3319, 0]
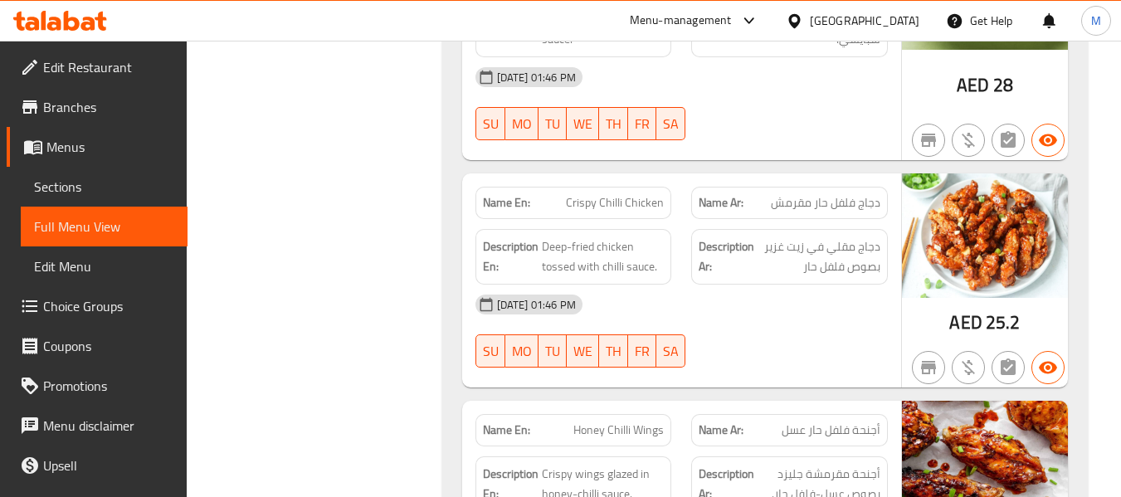
click at [607, 236] on span "Deep-fried chicken tossed with chilli sauce." at bounding box center [603, 256] width 123 height 41
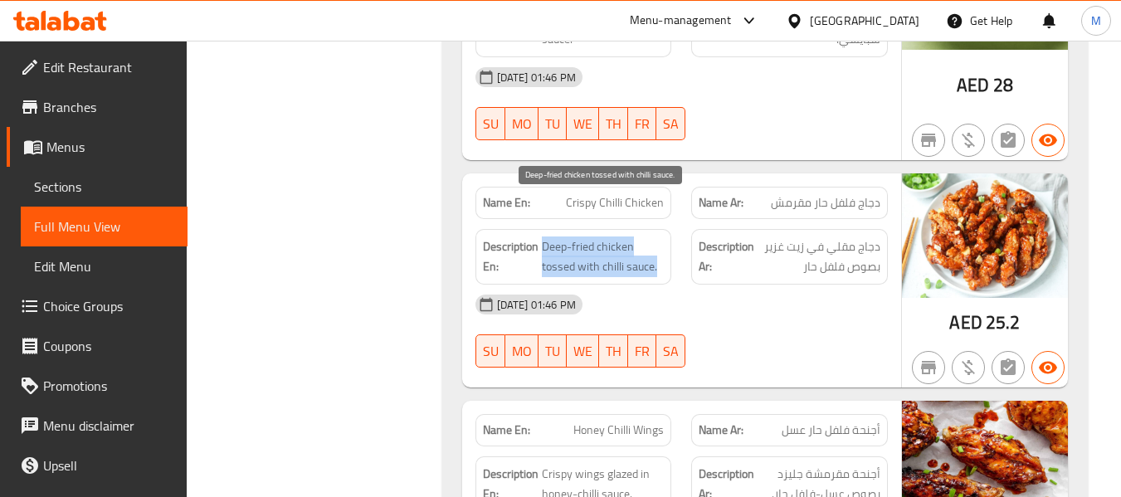
click at [607, 236] on span "Deep-fried chicken tossed with chilli sauce." at bounding box center [603, 256] width 123 height 41
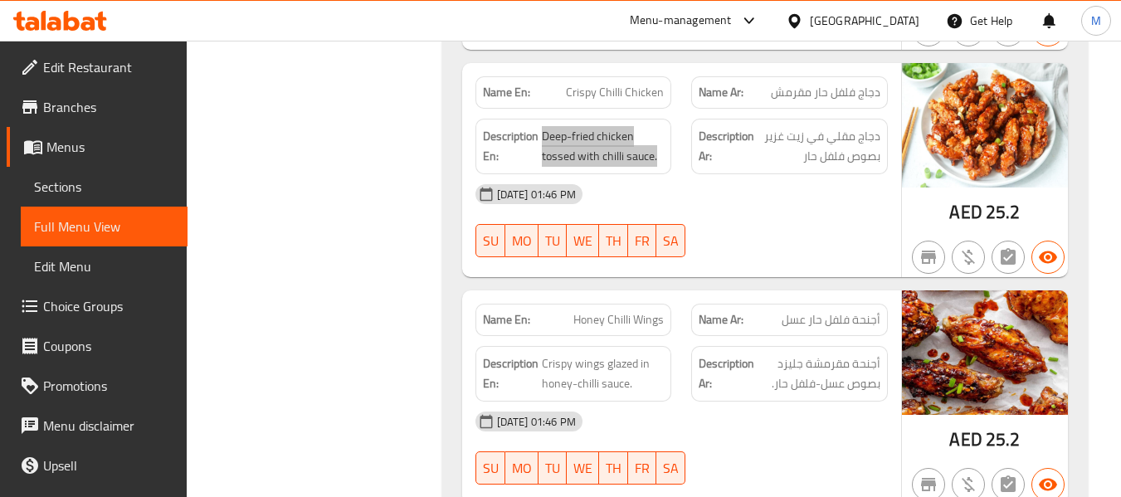
scroll to position [3541, 0]
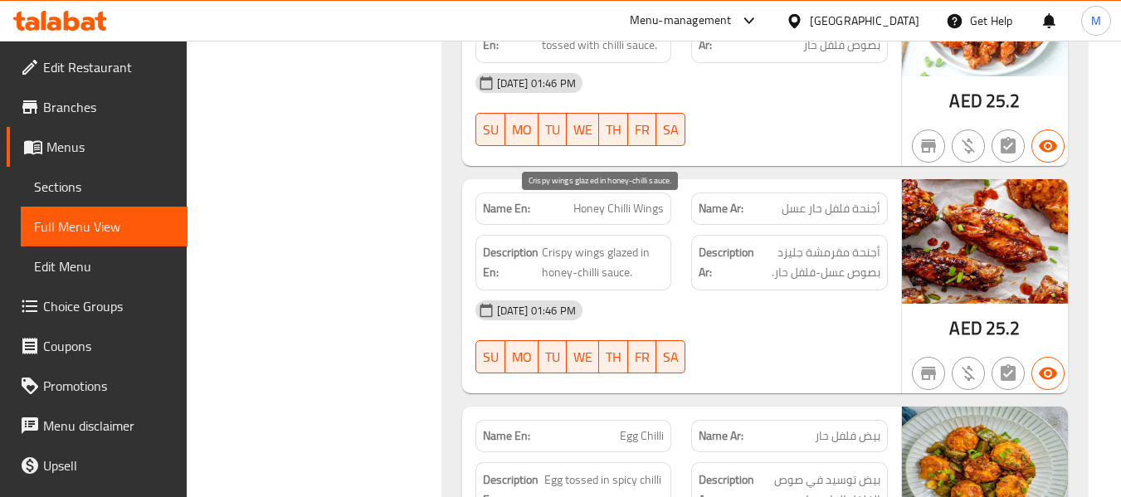
click at [598, 242] on span "Crispy wings glazed in honey-chilli sauce." at bounding box center [603, 262] width 123 height 41
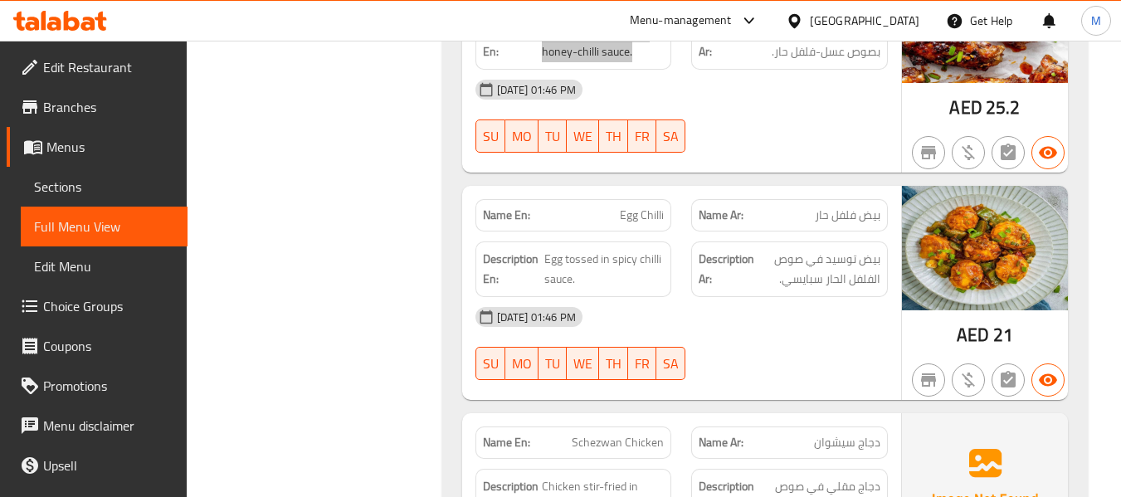
scroll to position [3872, 0]
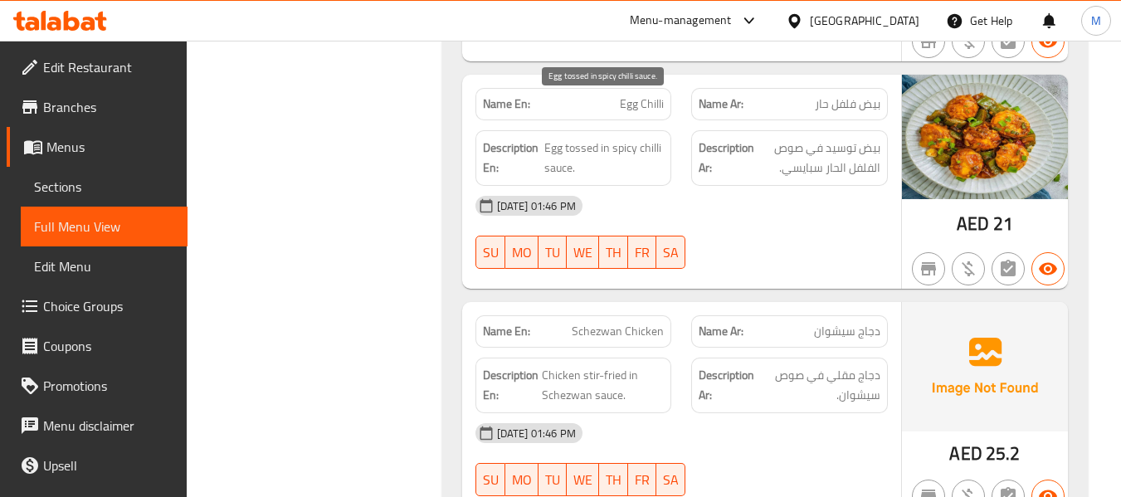
click at [572, 138] on span "Egg tossed in spicy chilli sauce." at bounding box center [603, 158] width 119 height 41
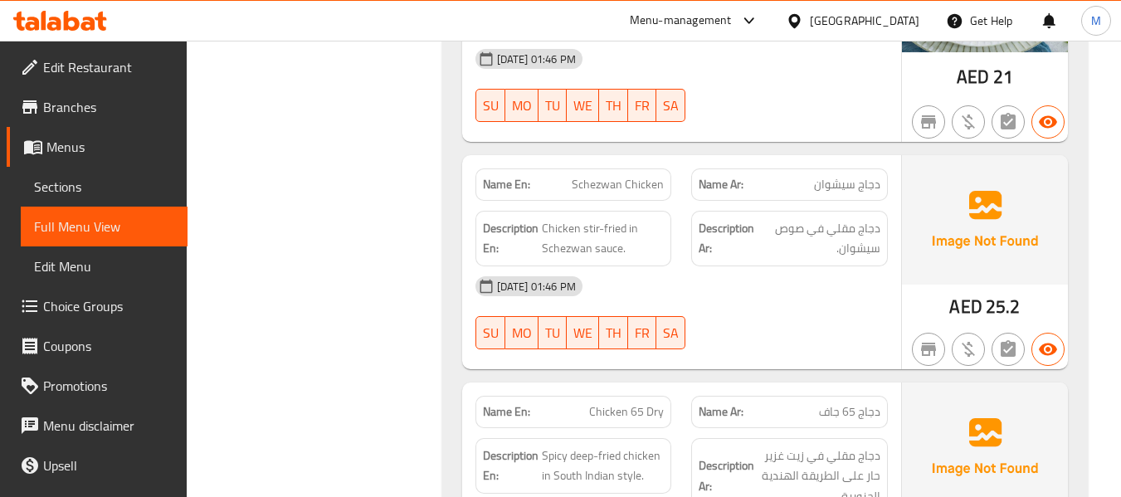
scroll to position [3983, 0]
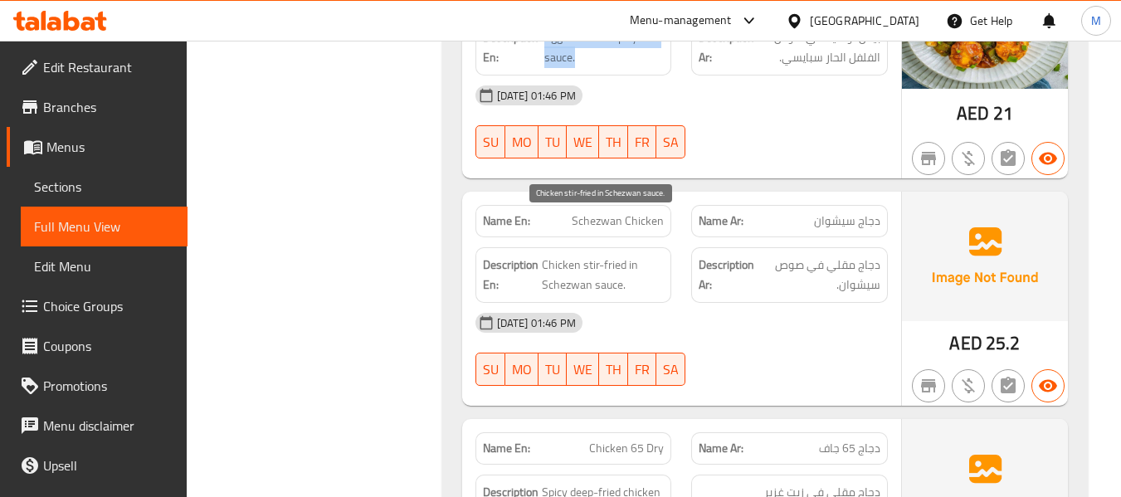
click at [602, 255] on span "Chicken stir-fried in Schezwan sauce." at bounding box center [603, 275] width 123 height 41
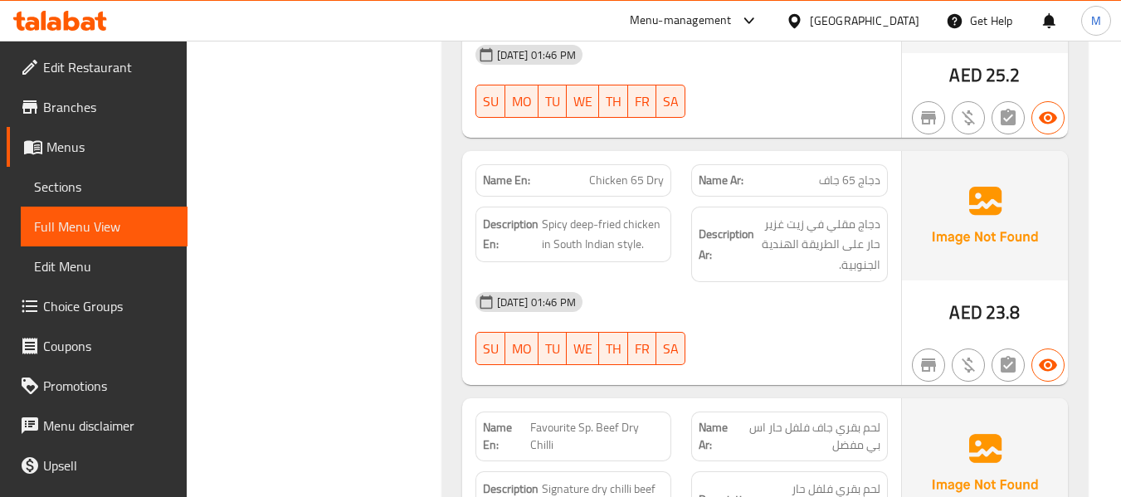
scroll to position [4315, 0]
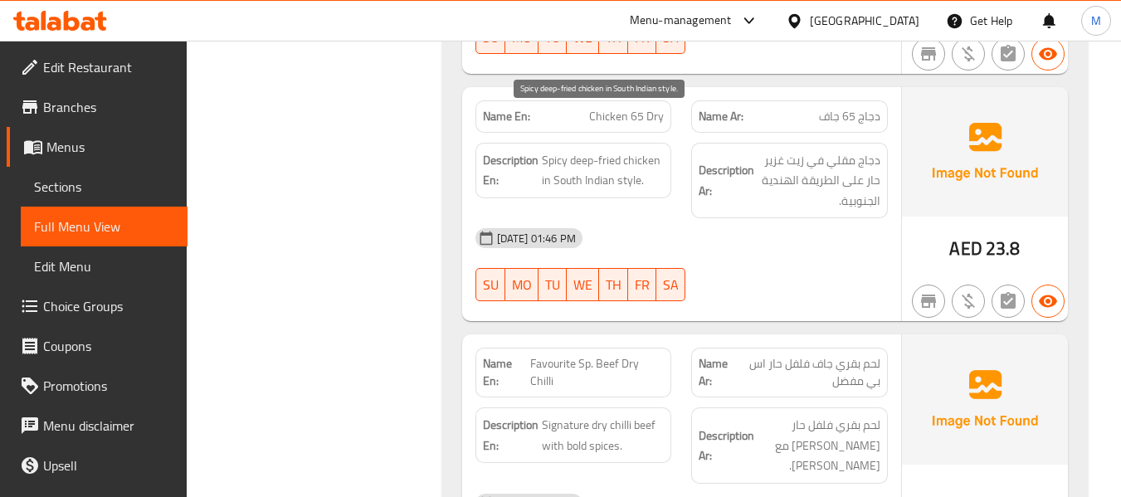
click at [626, 150] on span "Spicy deep-fried chicken in South Indian style." at bounding box center [603, 170] width 123 height 41
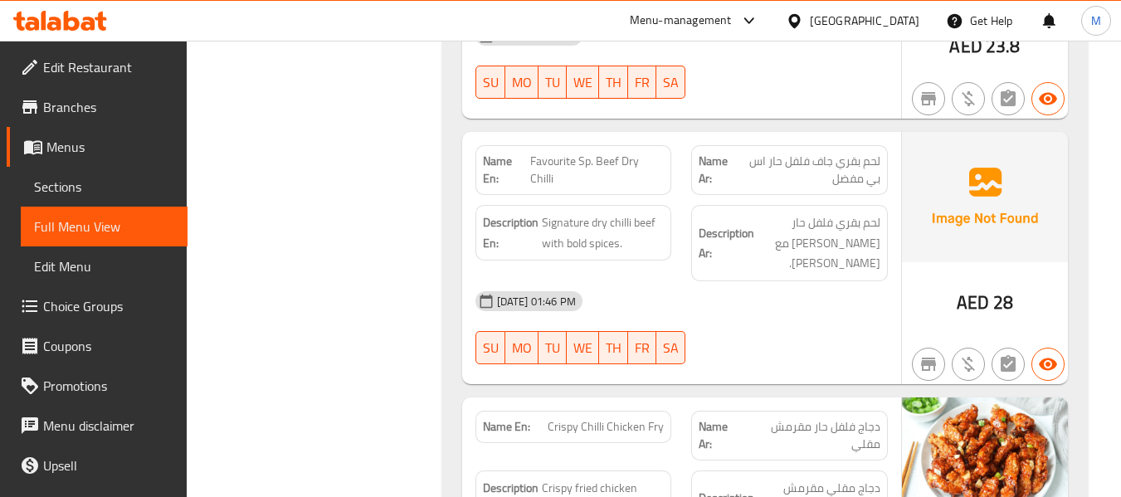
scroll to position [4536, 0]
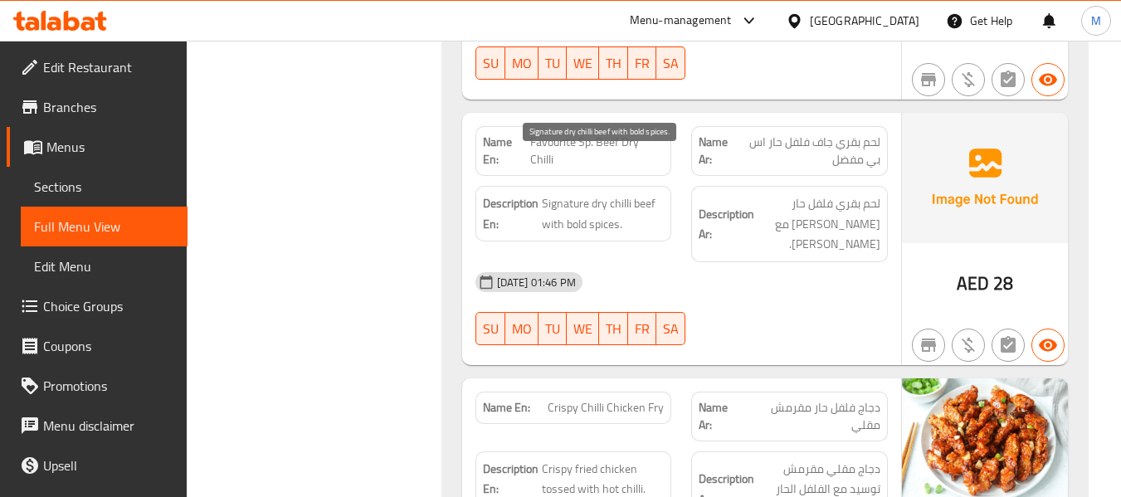
click at [634, 193] on span "Signature dry chilli beef with bold spices." at bounding box center [603, 213] width 123 height 41
click at [573, 193] on span "Signature dry chilli beef with bold spices." at bounding box center [603, 213] width 123 height 41
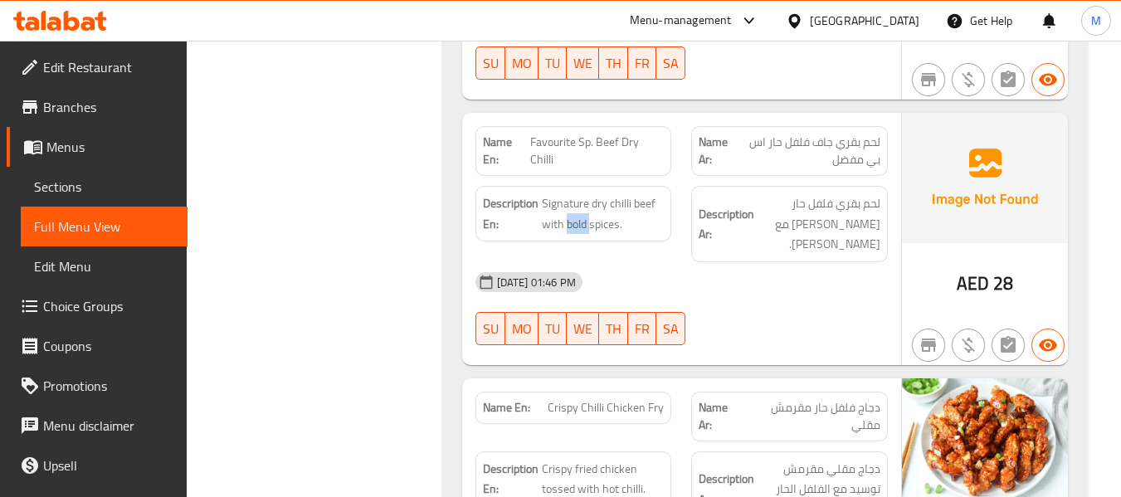
drag, startPoint x: 577, startPoint y: 104, endPoint x: 593, endPoint y: 103, distance: 16.6
click at [593, 134] on span "Favourite Sp. Beef Dry Chilli" at bounding box center [597, 151] width 134 height 35
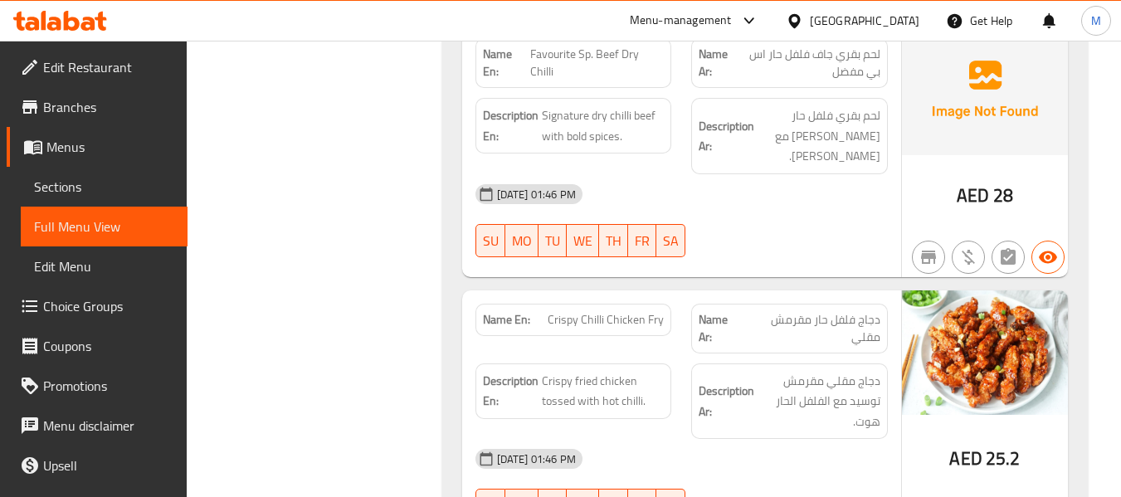
scroll to position [4675, 0]
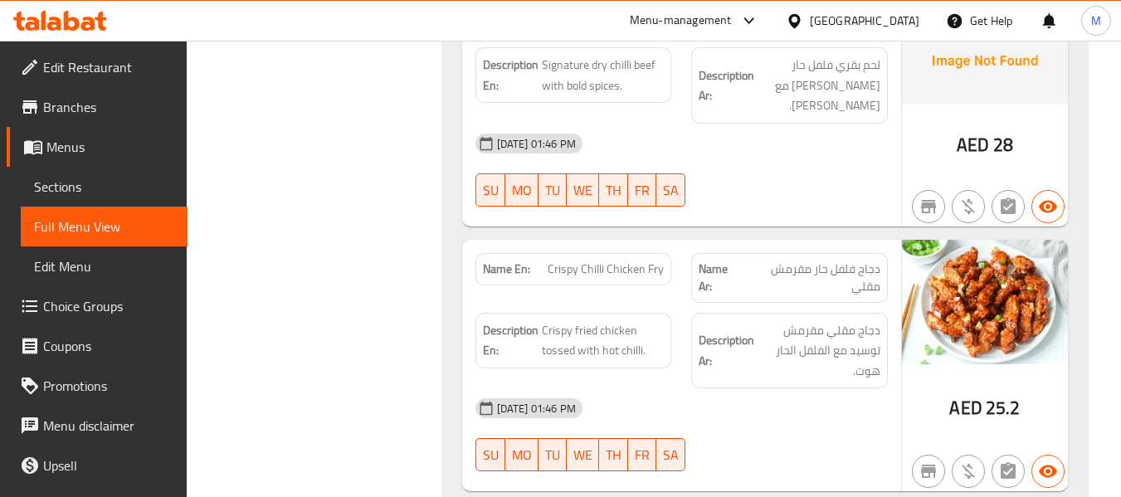
click at [592, 320] on span "Crispy fried chicken tossed with hot chilli." at bounding box center [603, 340] width 123 height 41
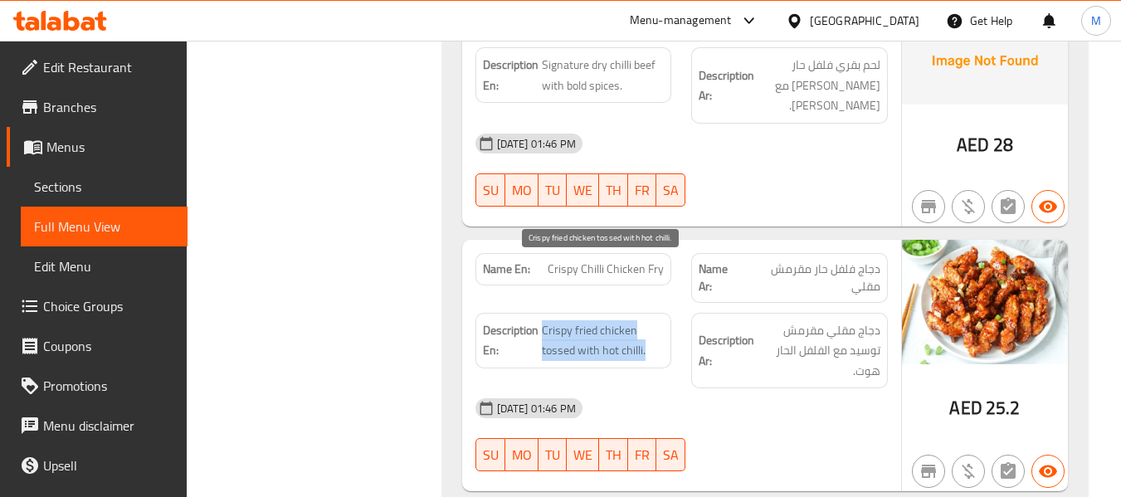
click at [592, 320] on span "Crispy fried chicken tossed with hot chilli." at bounding box center [603, 340] width 123 height 41
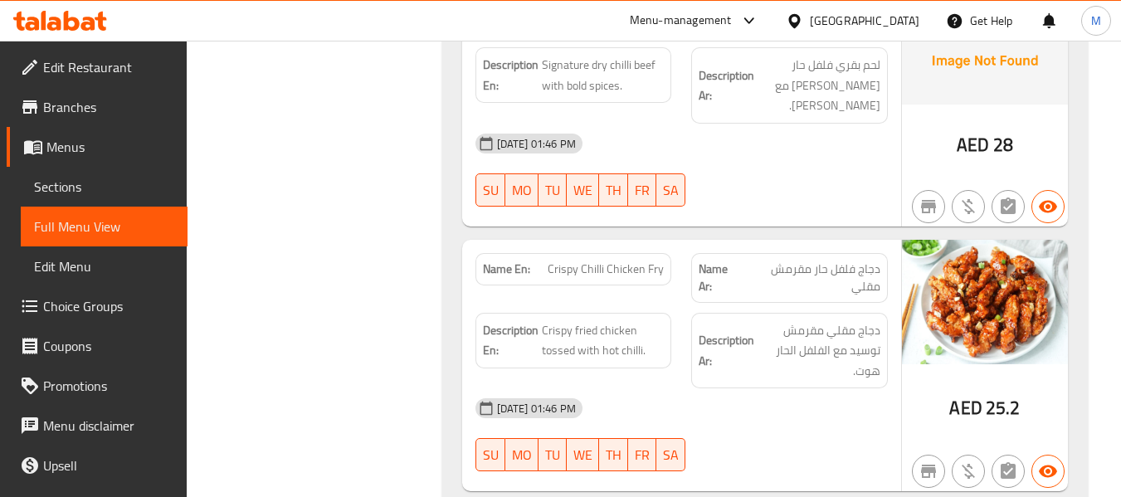
click at [75, 153] on span "Menus" at bounding box center [110, 147] width 128 height 20
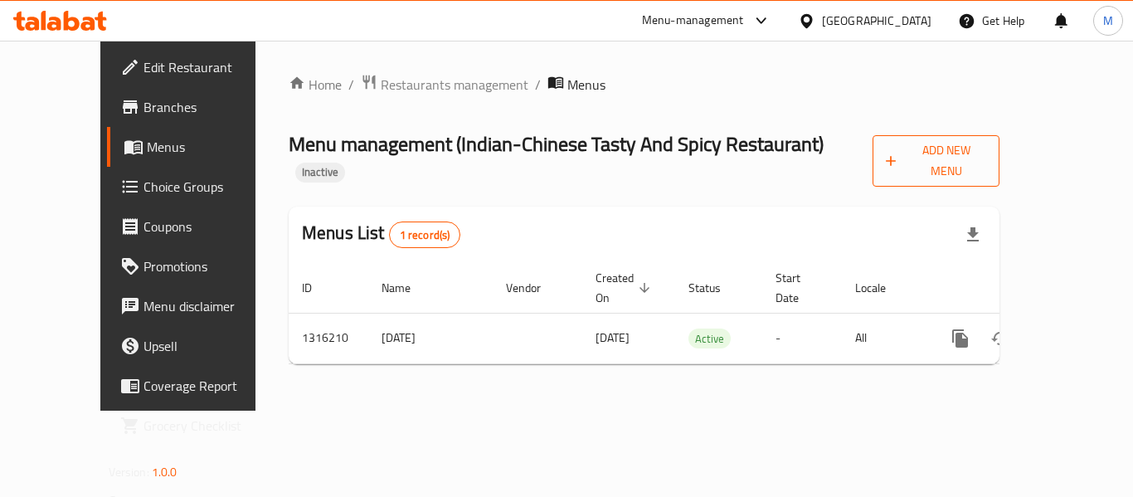
click at [987, 155] on span "Add New Menu" at bounding box center [936, 160] width 100 height 41
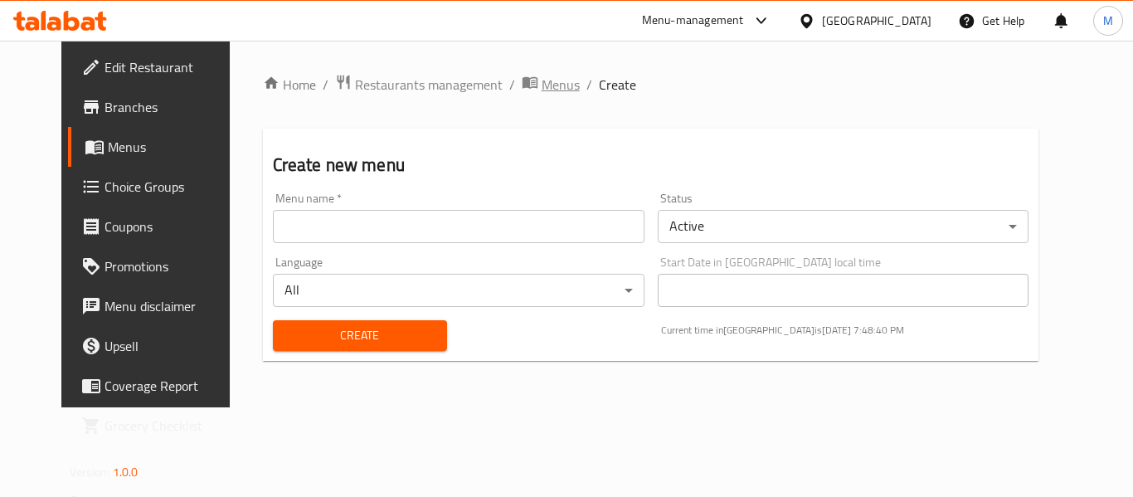
click at [522, 80] on icon "breadcrumb" at bounding box center [529, 83] width 15 height 12
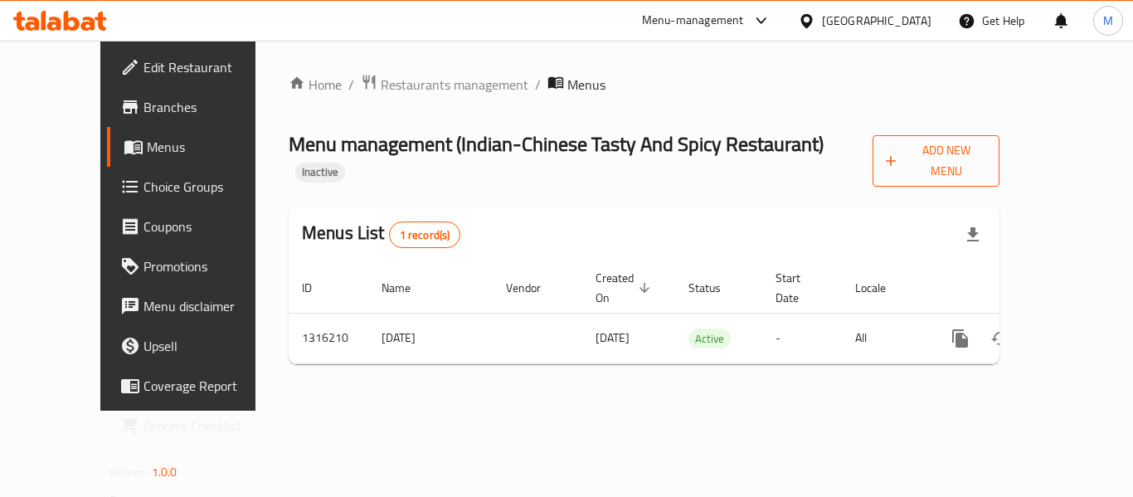
click at [1000, 136] on button "Add New Menu" at bounding box center [936, 160] width 127 height 51
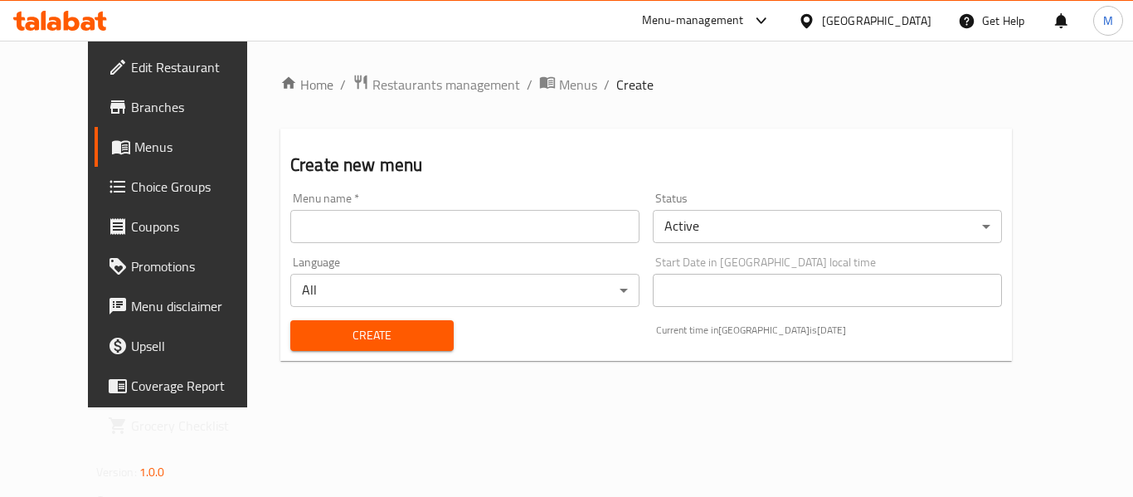
click at [363, 222] on input "text" at bounding box center [464, 226] width 349 height 33
paste input "342787665"
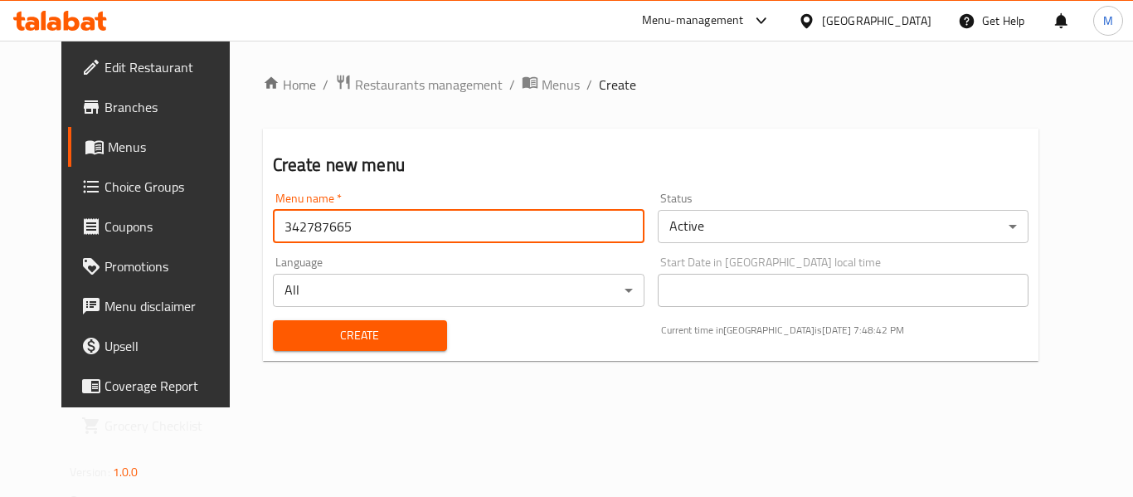
type input "342787665"
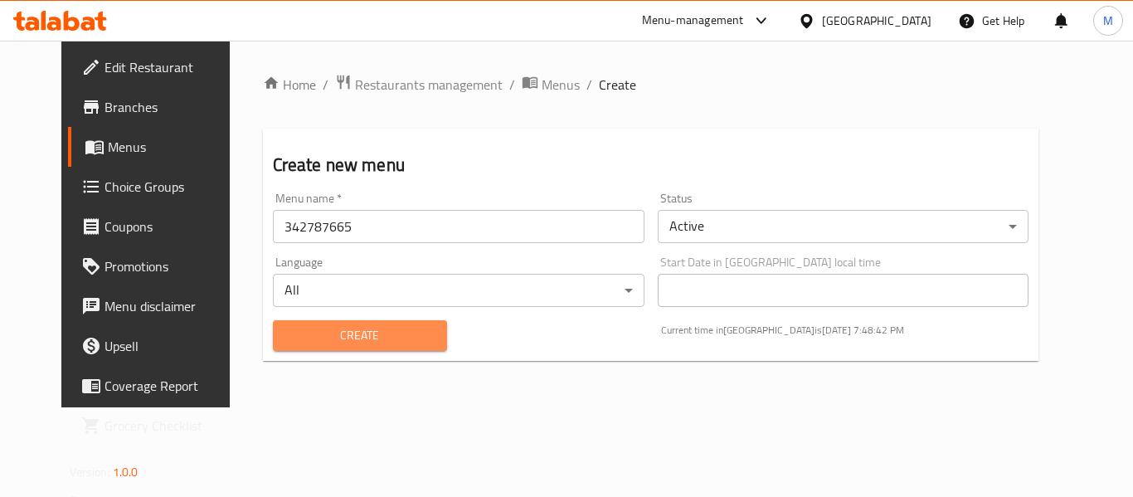
click at [324, 325] on span "Create" at bounding box center [360, 335] width 148 height 21
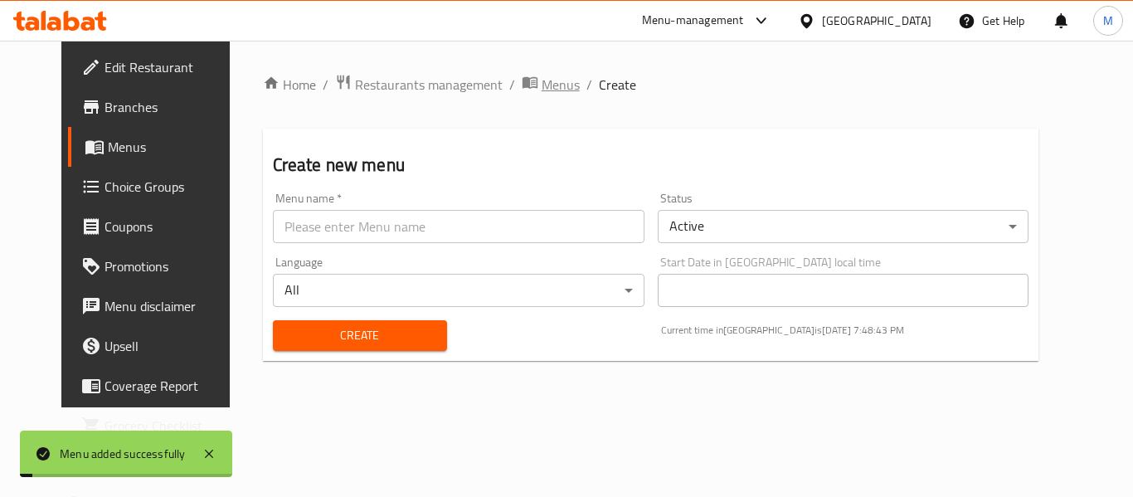
click at [542, 80] on span "Menus" at bounding box center [561, 85] width 38 height 20
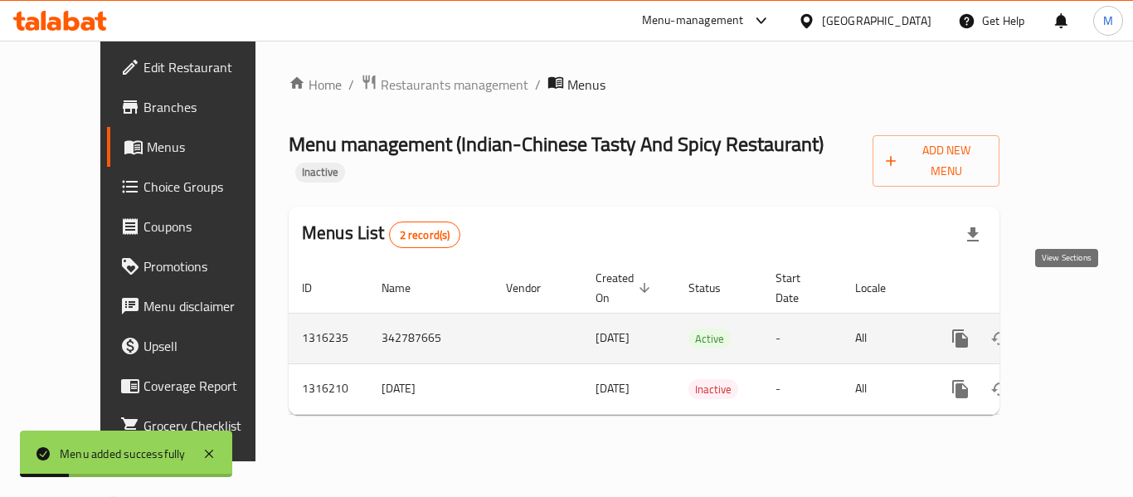
click at [1073, 331] on icon "enhanced table" at bounding box center [1080, 338] width 15 height 15
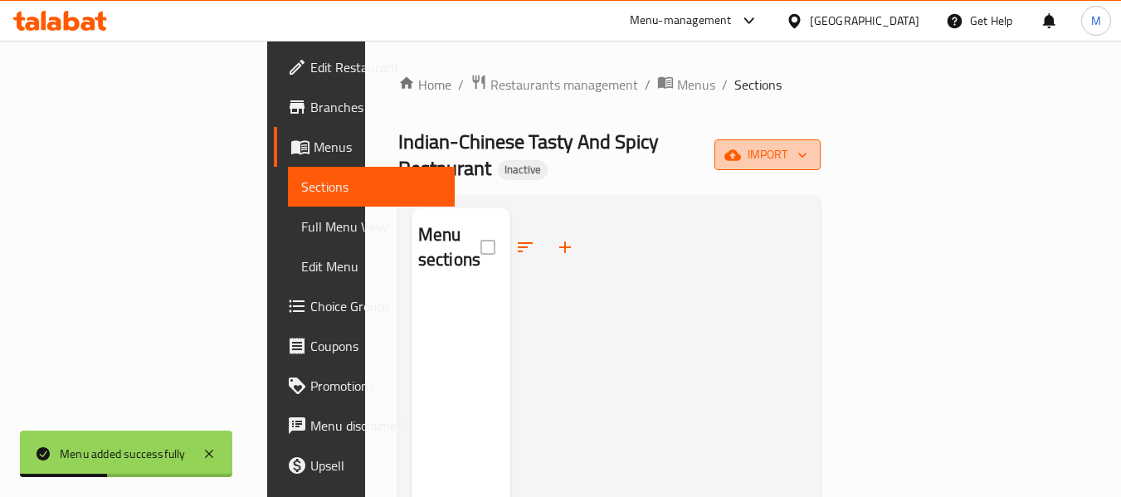
click at [821, 139] on button "import" at bounding box center [767, 154] width 106 height 31
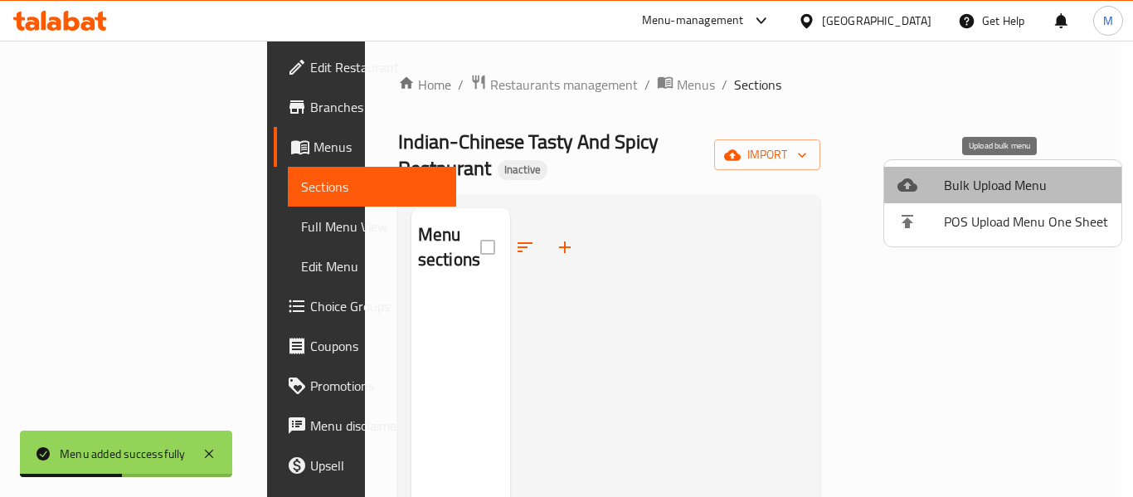
click at [1006, 184] on span "Bulk Upload Menu" at bounding box center [1026, 185] width 164 height 20
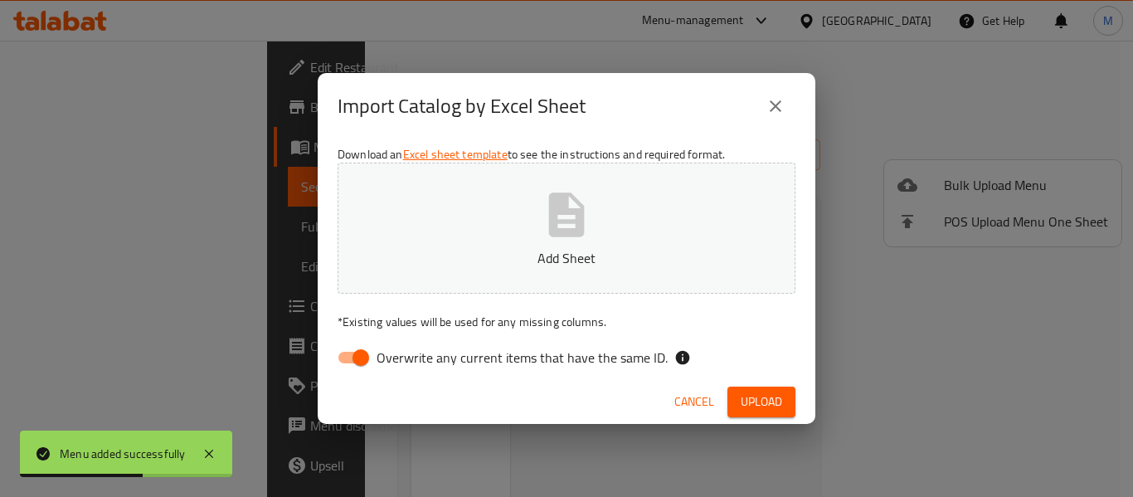
click at [383, 358] on span "Overwrite any current items that have the same ID." at bounding box center [522, 358] width 291 height 20
click at [383, 358] on input "Overwrite any current items that have the same ID." at bounding box center [361, 358] width 95 height 32
checkbox input "false"
click at [479, 222] on button "Add Sheet" at bounding box center [567, 228] width 458 height 131
click at [769, 403] on span "Upload" at bounding box center [761, 402] width 41 height 21
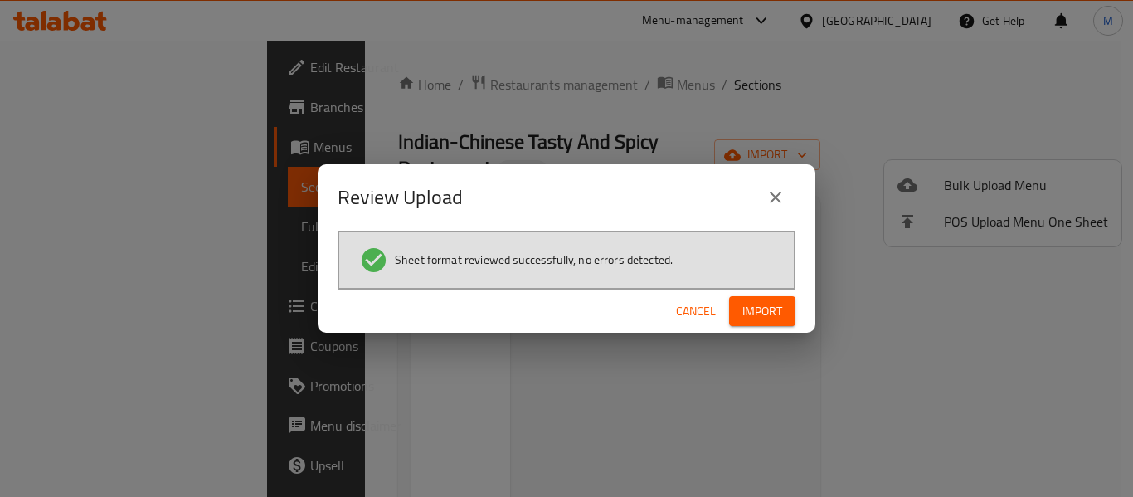
click at [783, 314] on button "Import" at bounding box center [762, 311] width 66 height 31
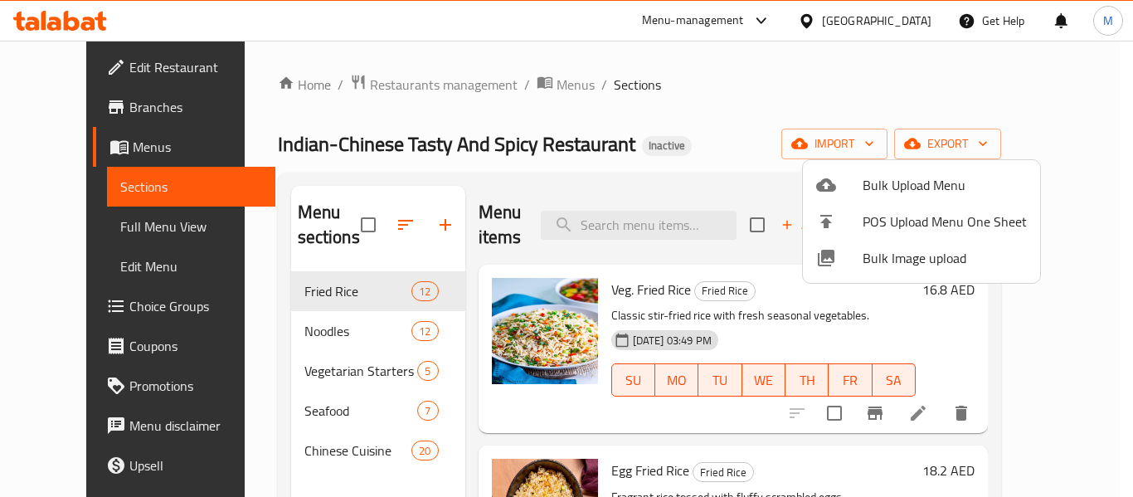
click at [57, 221] on div at bounding box center [566, 248] width 1133 height 497
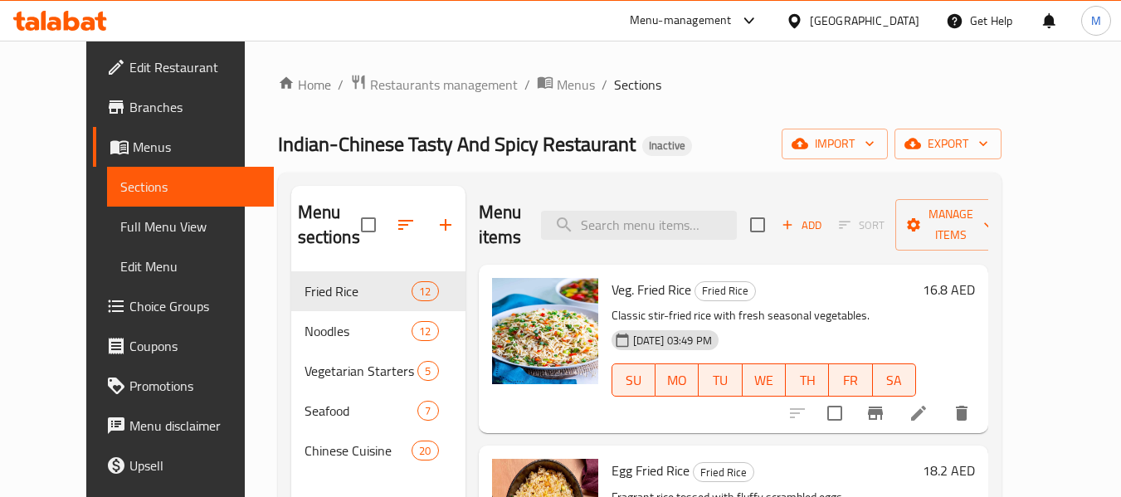
drag, startPoint x: 57, startPoint y: 221, endPoint x: 158, endPoint y: 258, distance: 107.9
click at [120, 221] on span "Full Menu View" at bounding box center [190, 227] width 140 height 20
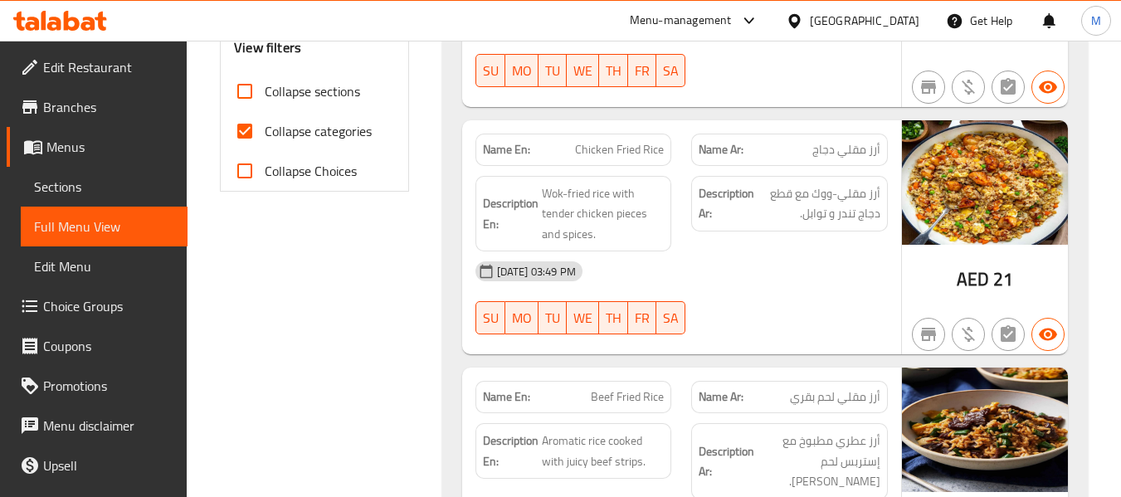
scroll to position [664, 0]
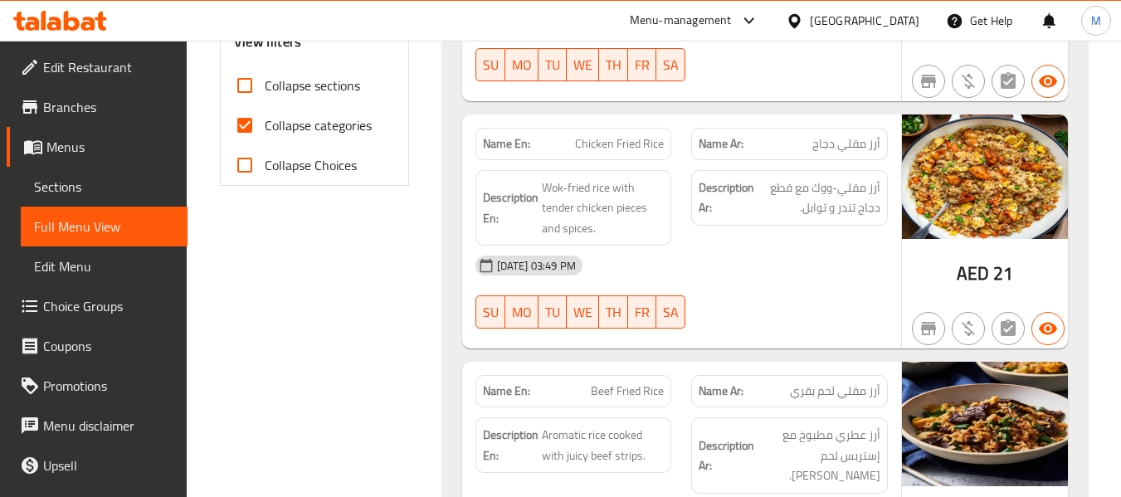
click at [247, 131] on input "Collapse categories" at bounding box center [245, 125] width 40 height 40
checkbox input "false"
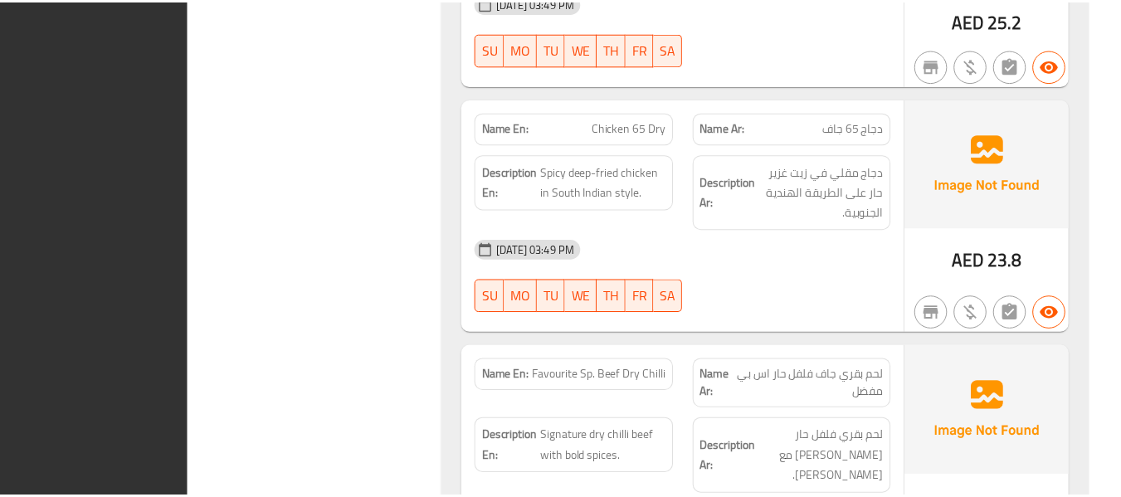
scroll to position [13401, 0]
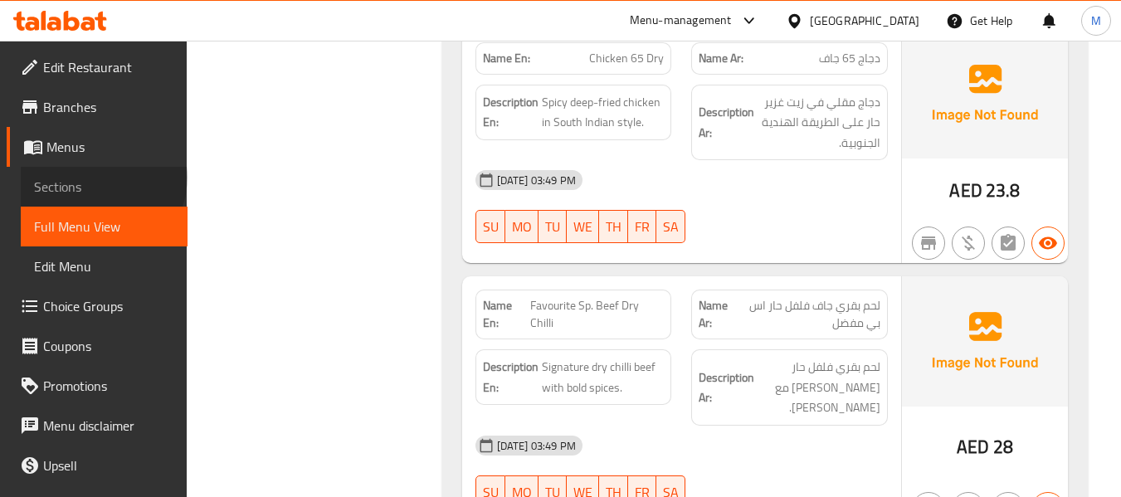
click at [101, 178] on span "Sections" at bounding box center [104, 187] width 140 height 20
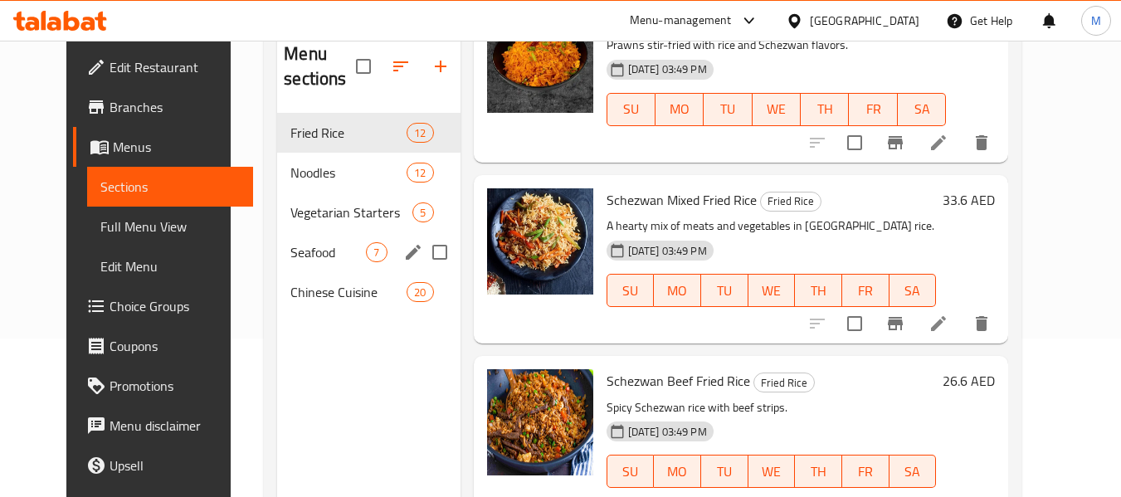
scroll to position [122, 0]
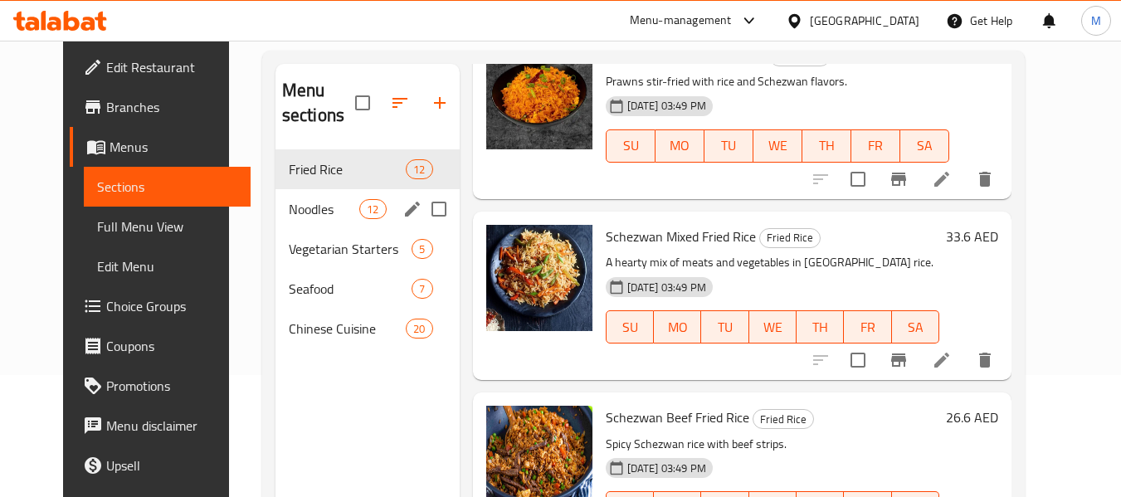
click at [295, 216] on span "Noodles" at bounding box center [324, 209] width 71 height 20
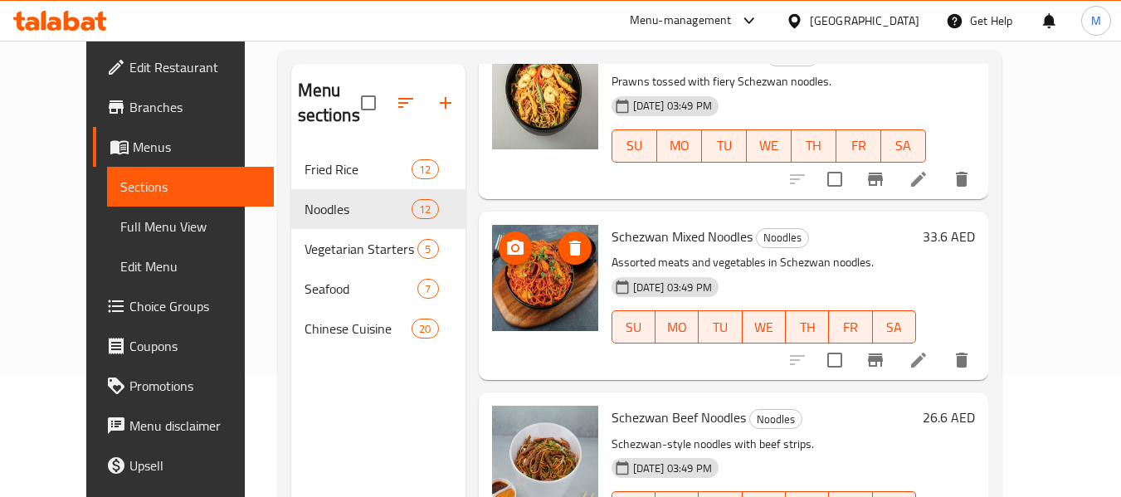
scroll to position [232, 0]
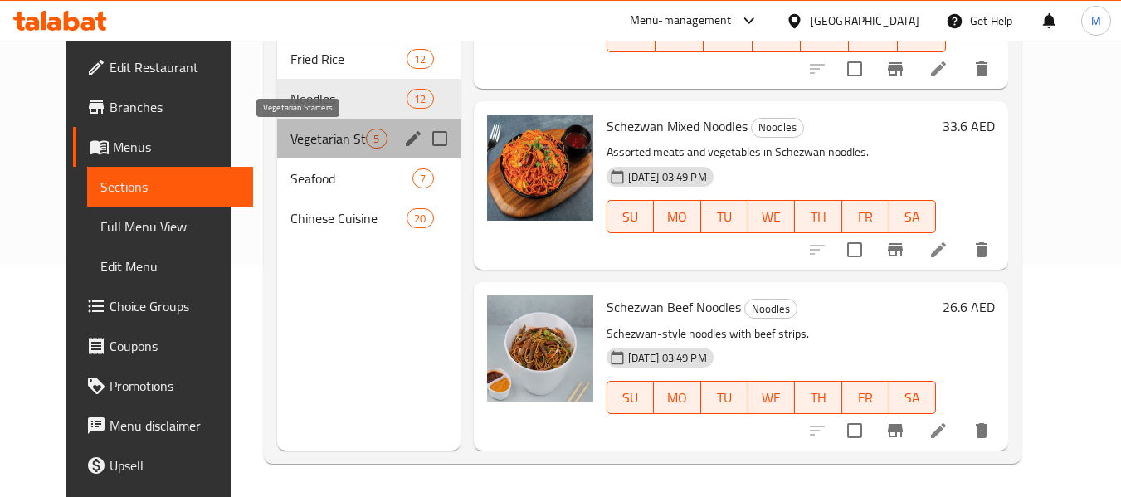
click at [290, 138] on span "Vegetarian Starters" at bounding box center [328, 139] width 76 height 20
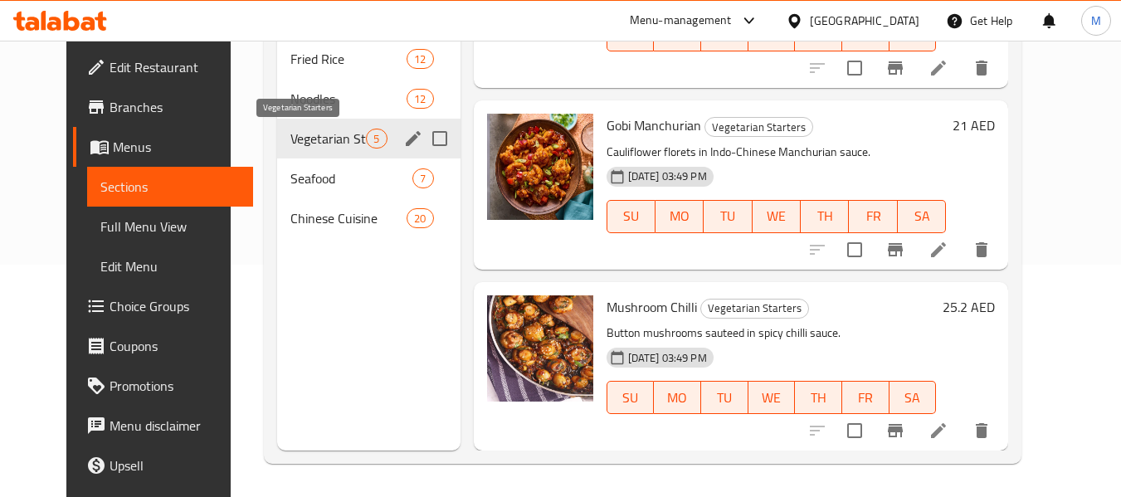
scroll to position [475, 0]
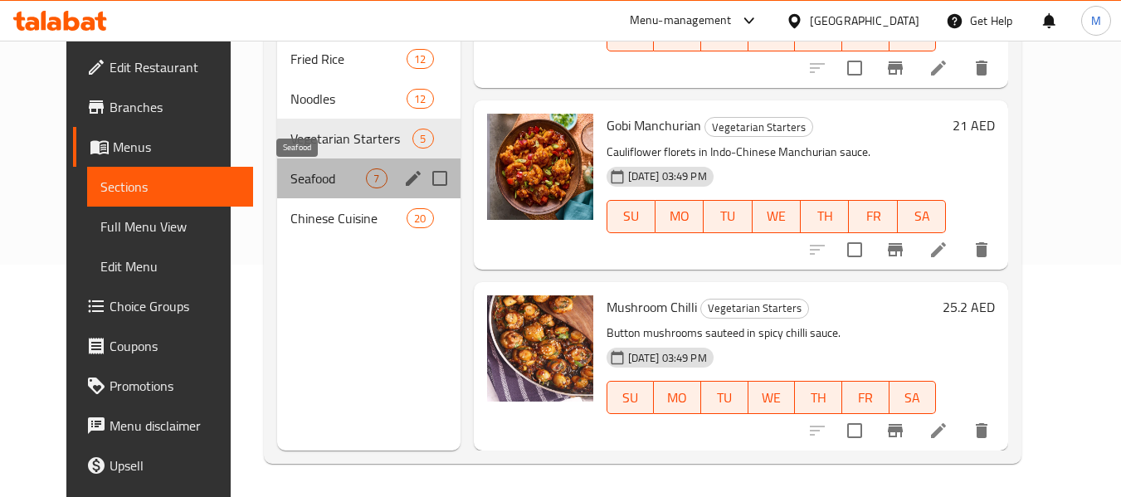
click at [303, 181] on span "Seafood" at bounding box center [328, 178] width 76 height 20
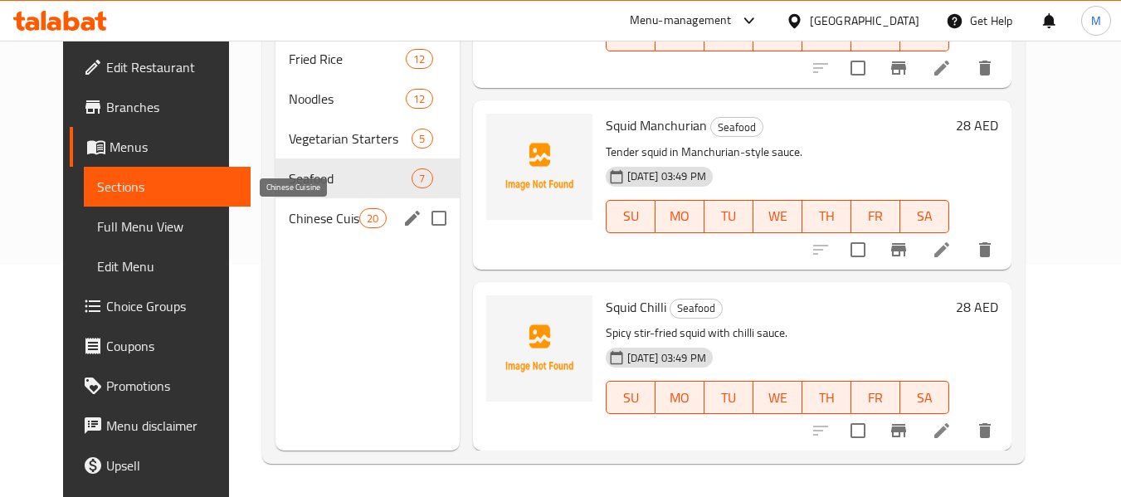
click at [305, 215] on span "Chinese Cuisine" at bounding box center [324, 218] width 71 height 20
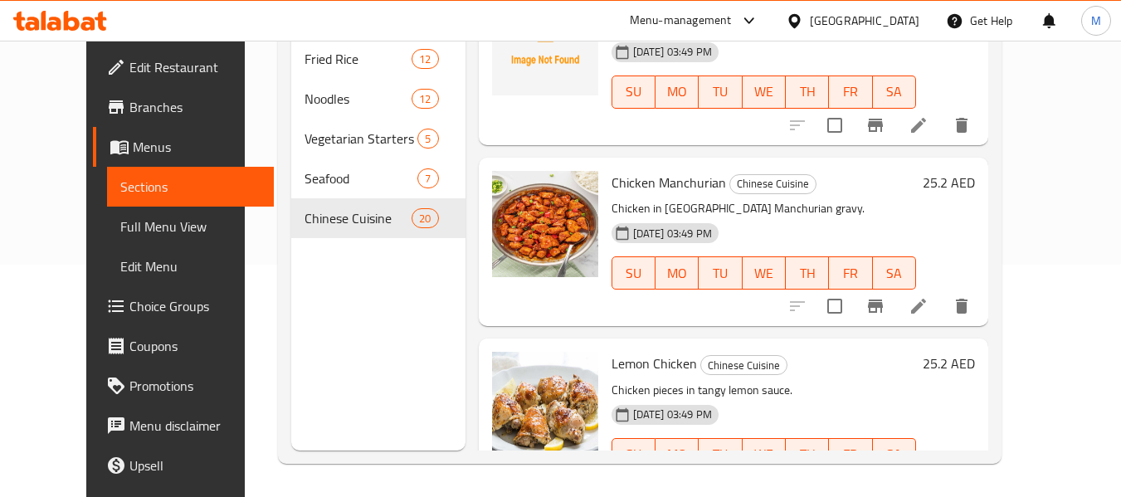
scroll to position [1361, 0]
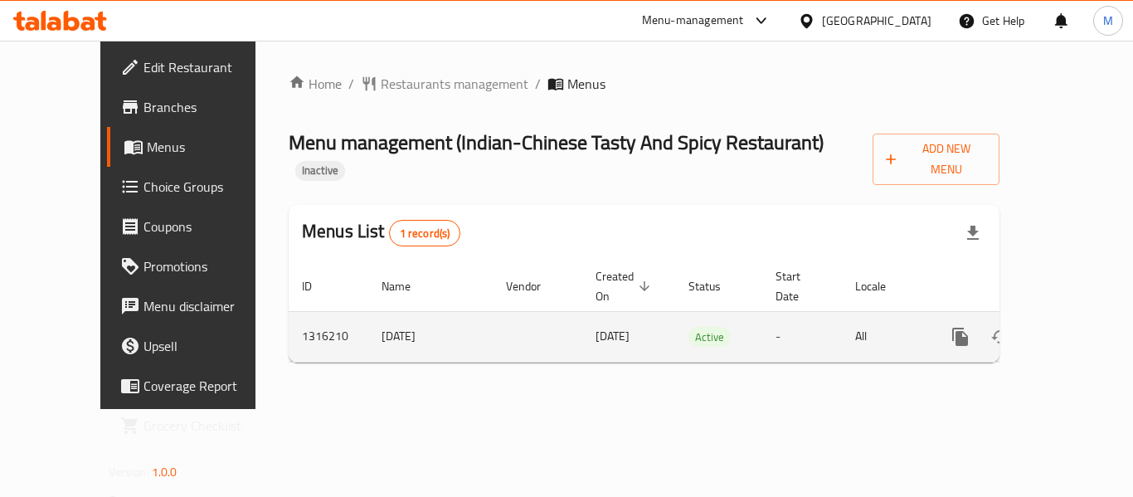
click at [1070, 327] on icon "enhanced table" at bounding box center [1080, 337] width 20 height 20
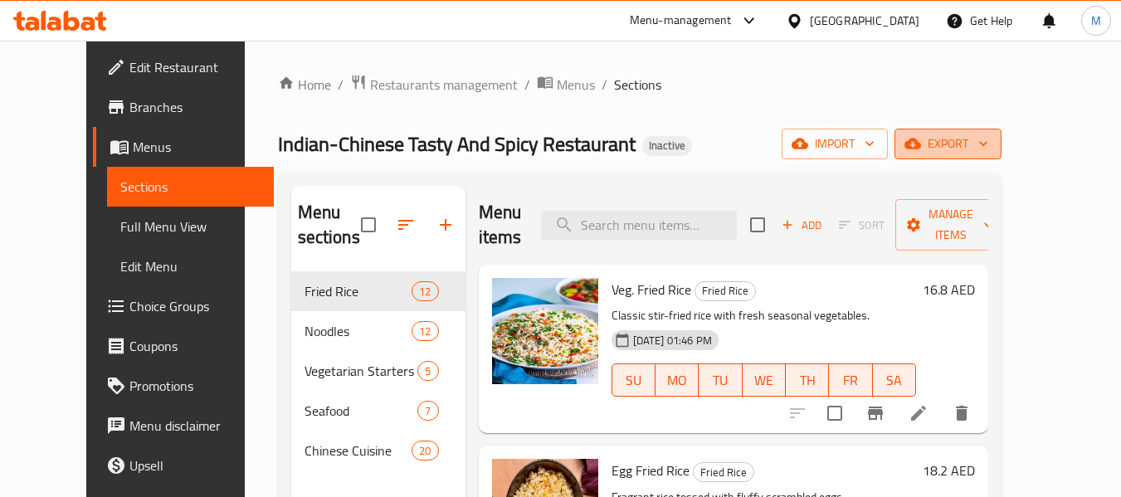
click at [988, 145] on span "export" at bounding box center [948, 144] width 80 height 21
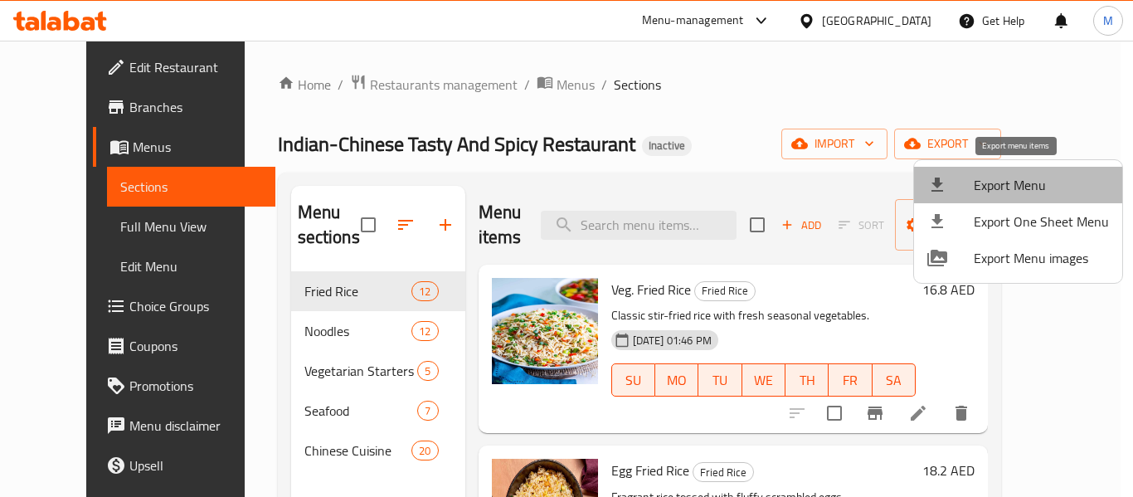
click at [1026, 178] on span "Export Menu" at bounding box center [1041, 185] width 135 height 20
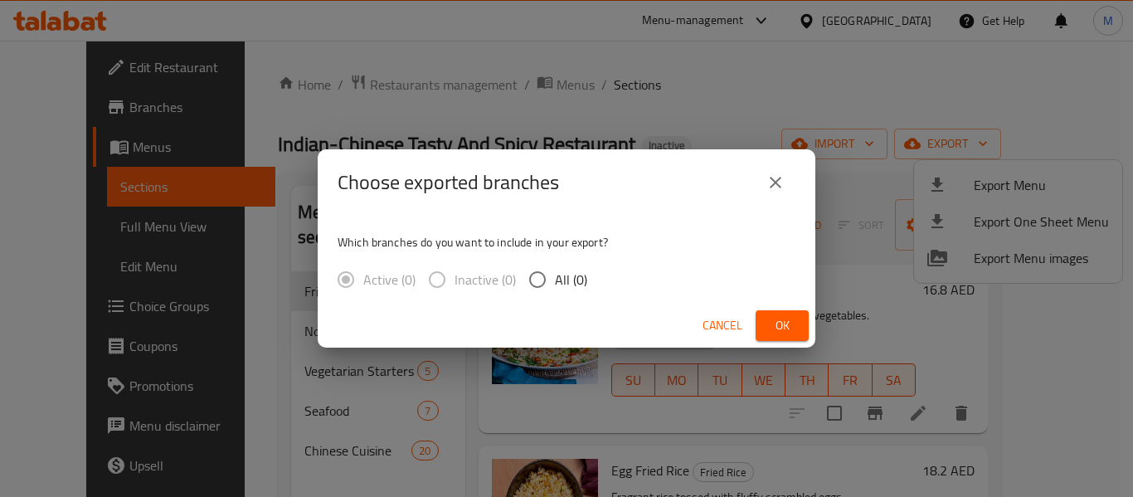
click at [543, 280] on input "All (0)" at bounding box center [537, 279] width 35 height 35
radio input "true"
click at [777, 324] on span "Ok" at bounding box center [782, 325] width 27 height 21
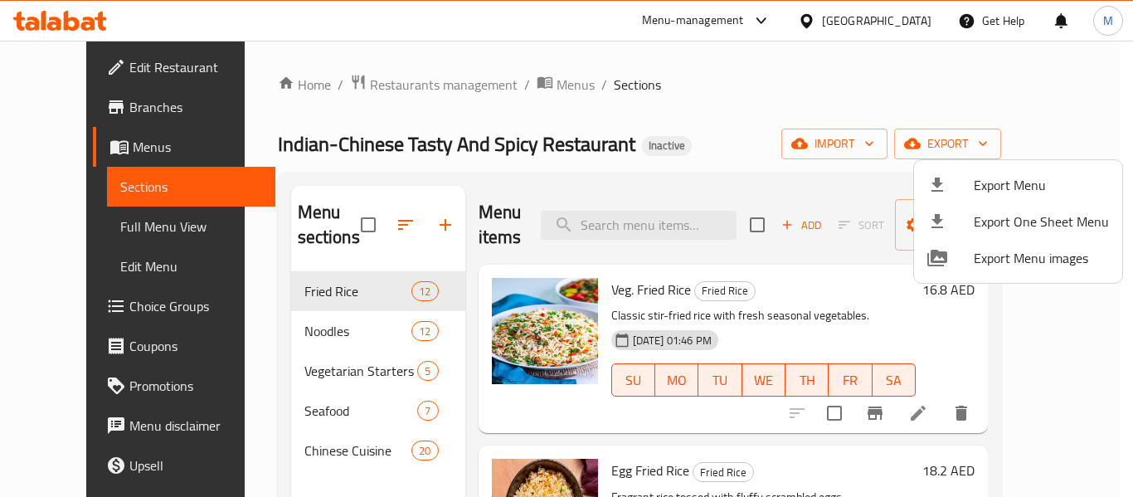
click at [110, 68] on div at bounding box center [566, 248] width 1133 height 497
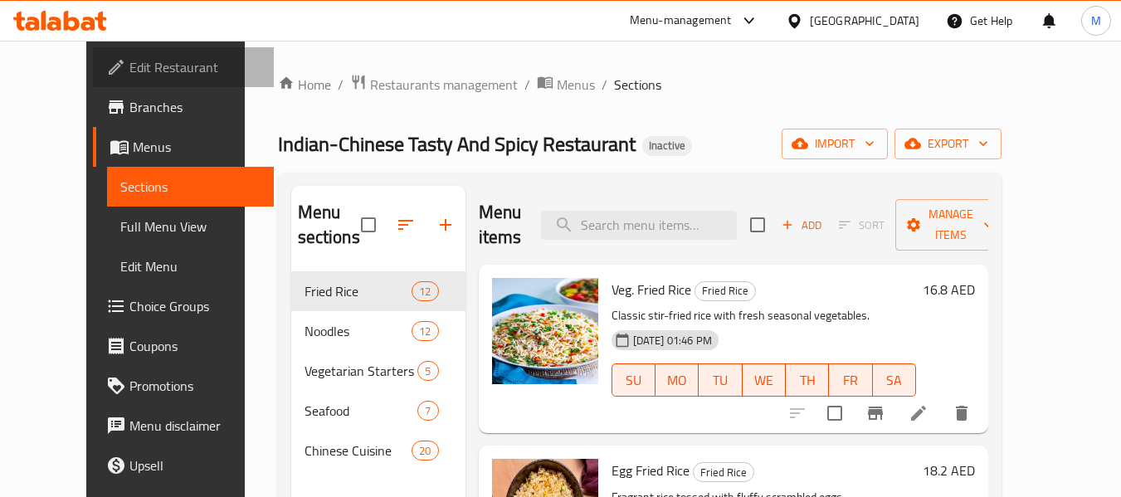
click at [129, 68] on span "Edit Restaurant" at bounding box center [194, 67] width 131 height 20
